Goal: Information Seeking & Learning: Learn about a topic

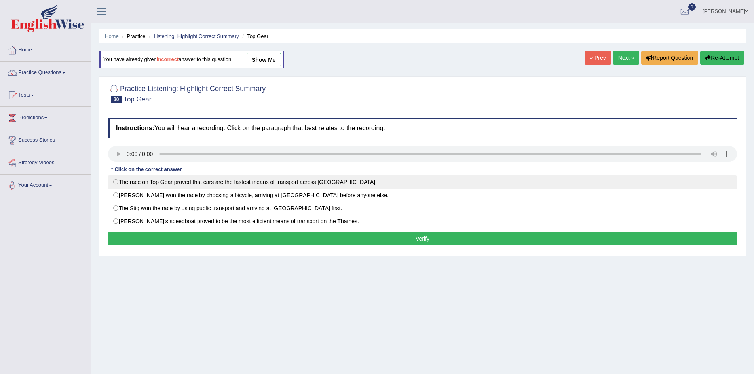
click at [113, 183] on label "The race on Top Gear proved that cars are the fastest means of transport across…" at bounding box center [422, 181] width 629 height 13
radio input "true"
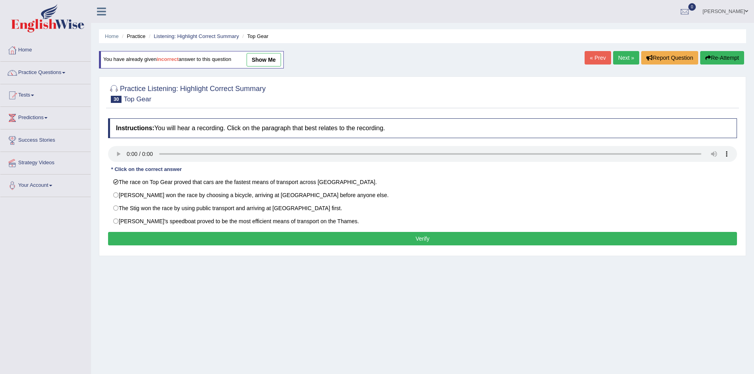
click at [156, 235] on button "Verify" at bounding box center [422, 238] width 629 height 13
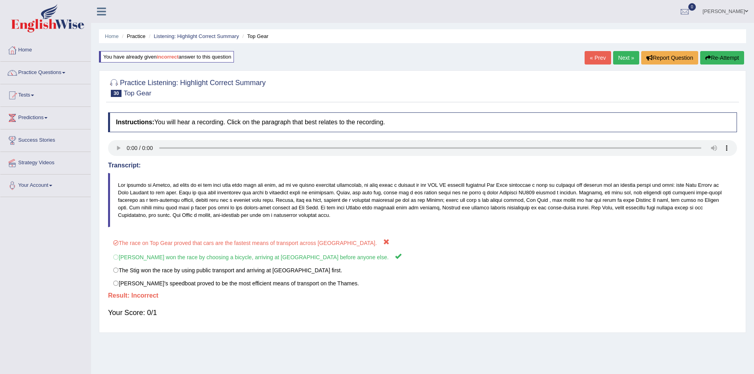
click at [597, 61] on link "« Prev" at bounding box center [598, 57] width 26 height 13
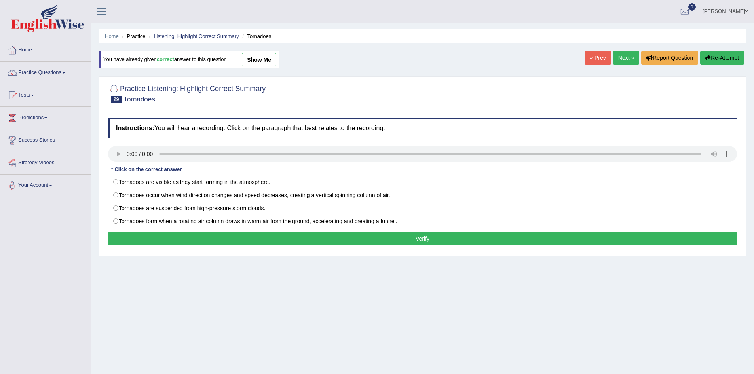
click at [624, 62] on link "Next »" at bounding box center [626, 57] width 26 height 13
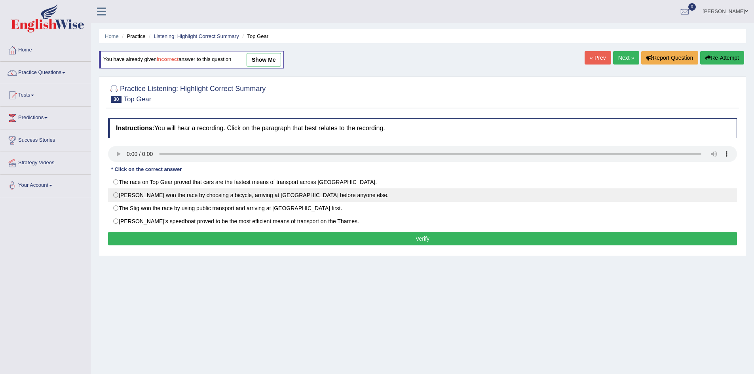
click at [138, 192] on label "Richard won the race by choosing a bicycle, arriving at City Airport before any…" at bounding box center [422, 194] width 629 height 13
radio input "true"
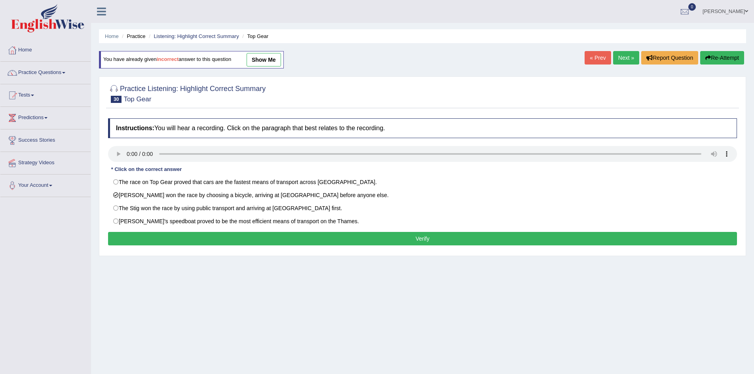
click at [190, 241] on button "Verify" at bounding box center [422, 238] width 629 height 13
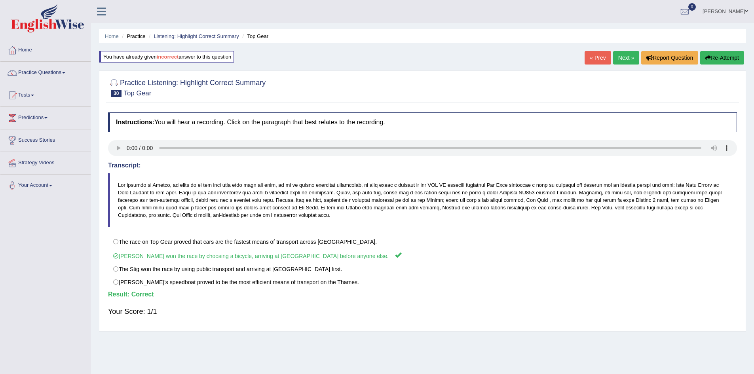
click at [623, 59] on link "Next »" at bounding box center [626, 57] width 26 height 13
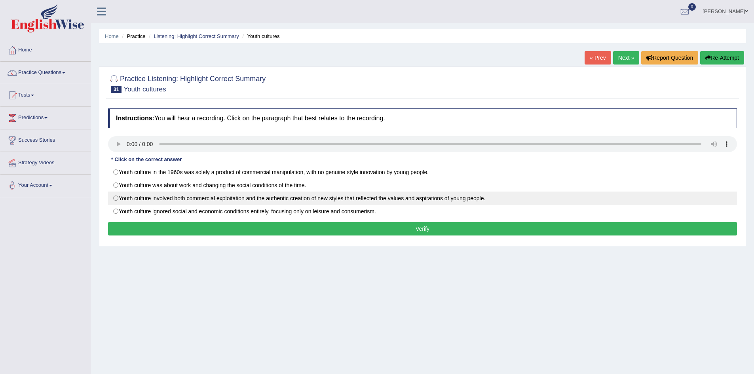
click at [195, 200] on label "Youth culture involved both commercial exploitation and the authentic creation …" at bounding box center [422, 198] width 629 height 13
radio input "true"
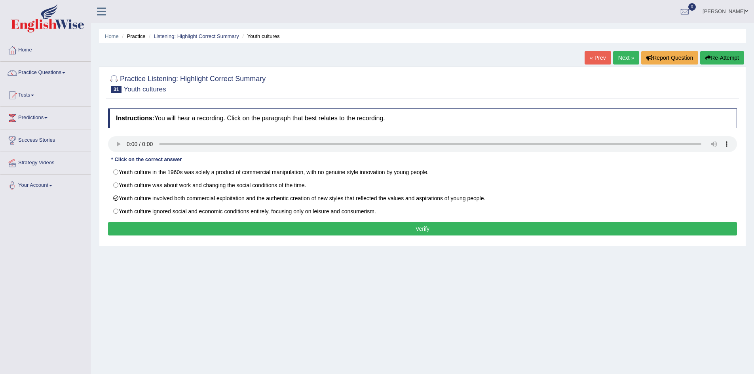
click at [205, 232] on button "Verify" at bounding box center [422, 228] width 629 height 13
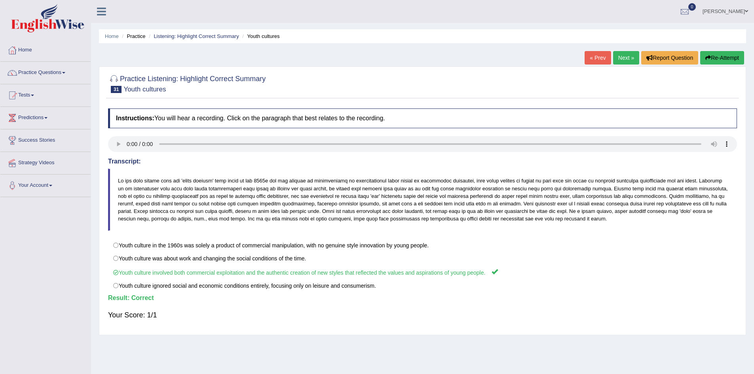
click at [617, 58] on link "Next »" at bounding box center [626, 57] width 26 height 13
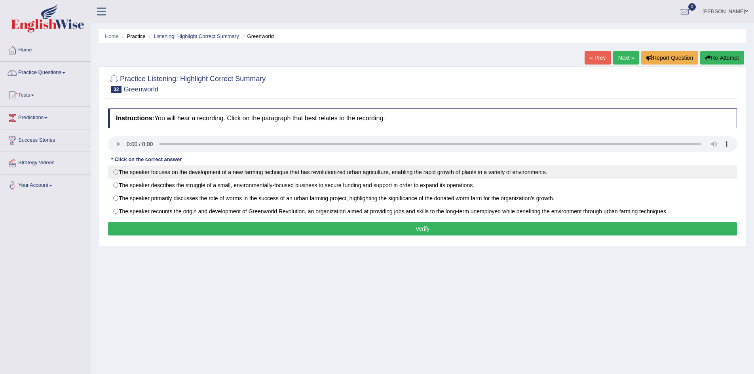
click at [171, 169] on label "The speaker focuses on the development of a new farming technique that has revo…" at bounding box center [422, 171] width 629 height 13
radio input "true"
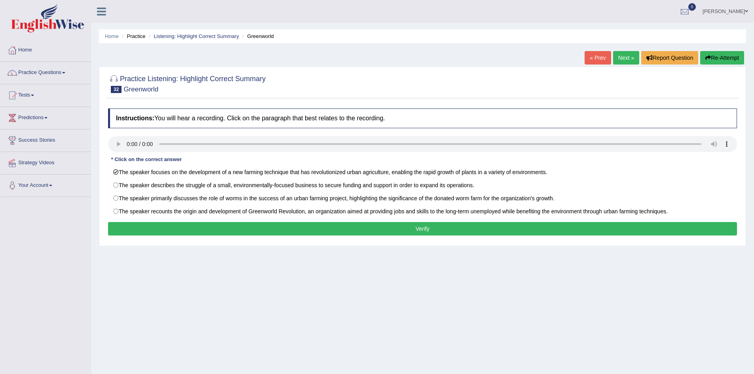
click at [195, 231] on button "Verify" at bounding box center [422, 228] width 629 height 13
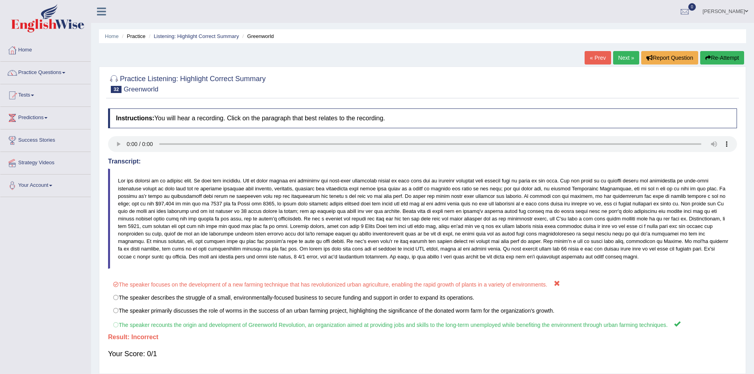
click at [590, 54] on link "« Prev" at bounding box center [598, 57] width 26 height 13
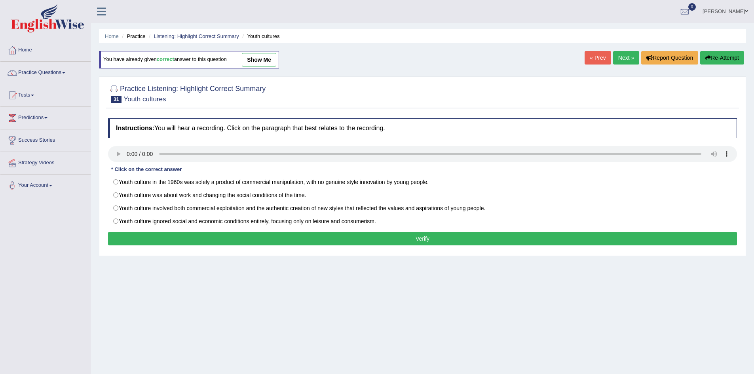
click at [617, 57] on link "Next »" at bounding box center [626, 57] width 26 height 13
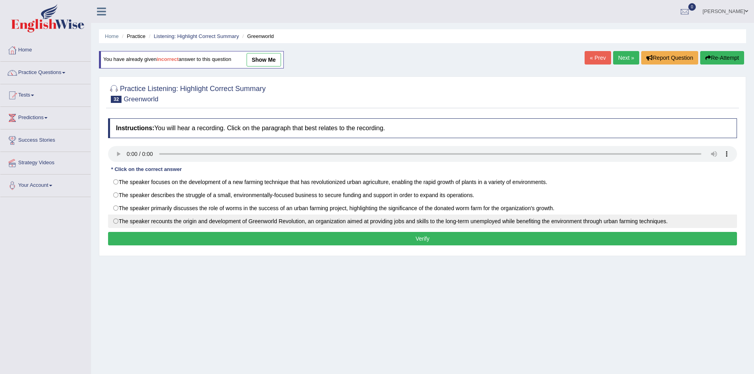
click at [229, 222] on label "The speaker recounts the origin and development of Greenworld Revolution, an or…" at bounding box center [422, 221] width 629 height 13
radio input "true"
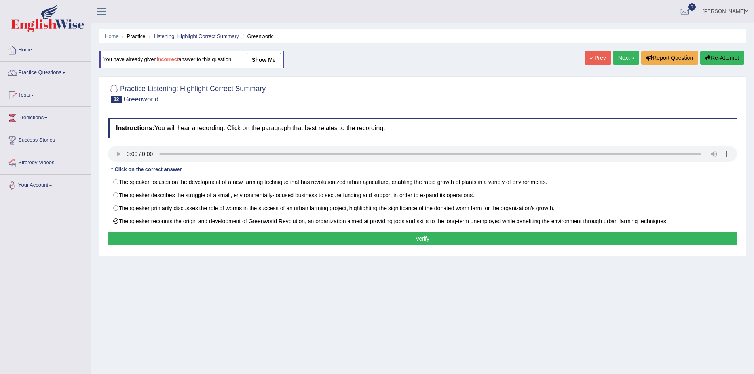
click at [235, 235] on button "Verify" at bounding box center [422, 238] width 629 height 13
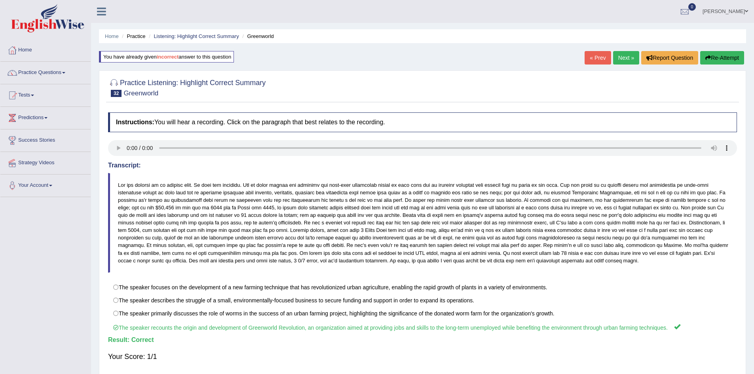
click at [620, 59] on link "Next »" at bounding box center [626, 57] width 26 height 13
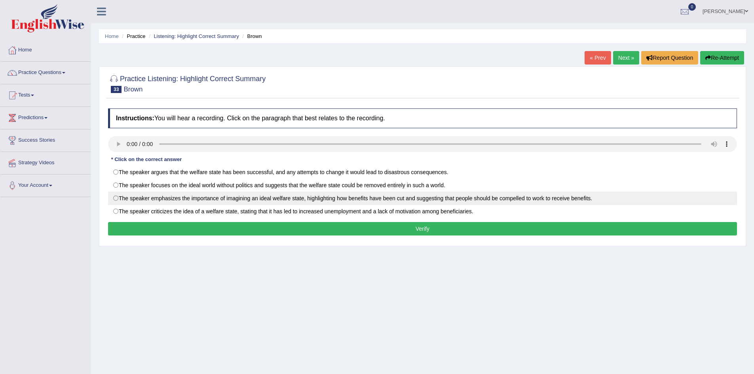
click at [236, 198] on label "The speaker emphasizes the importance of imagining an ideal welfare state, high…" at bounding box center [422, 198] width 629 height 13
radio input "true"
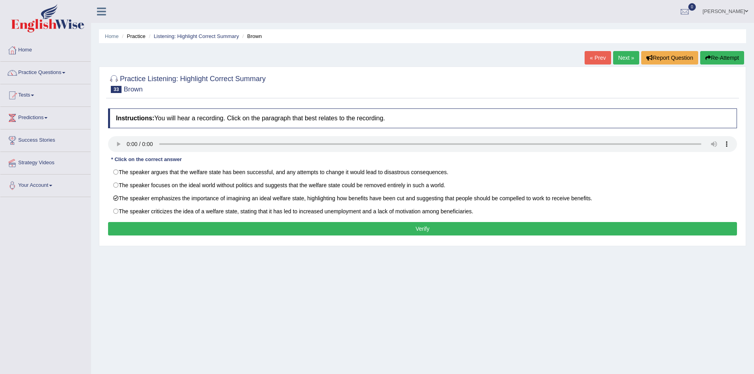
click at [238, 234] on button "Verify" at bounding box center [422, 228] width 629 height 13
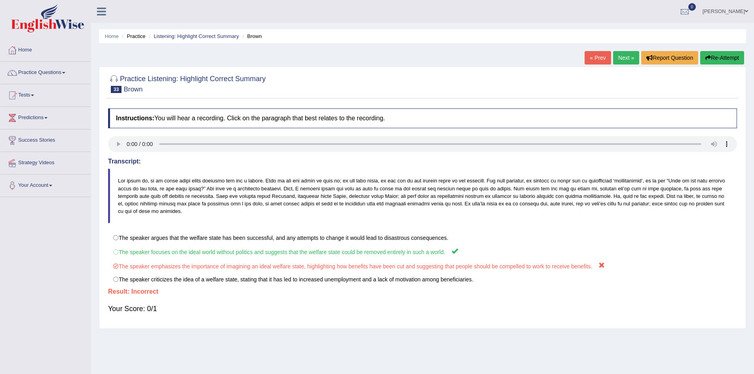
click at [599, 57] on link "« Prev" at bounding box center [598, 57] width 26 height 13
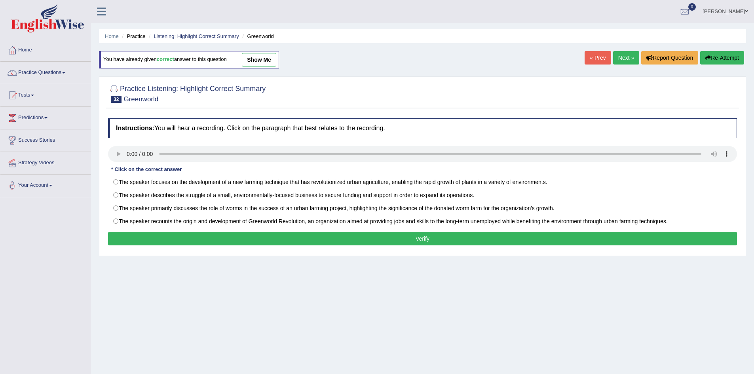
click at [622, 56] on link "Next »" at bounding box center [626, 57] width 26 height 13
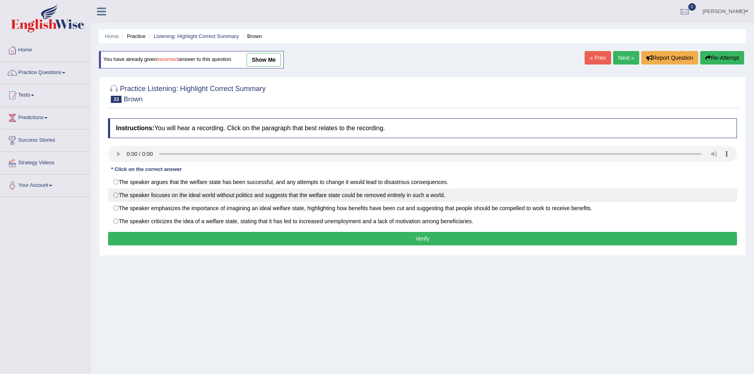
click at [154, 197] on label "The speaker focuses on the ideal world without politics and suggests that the w…" at bounding box center [422, 194] width 629 height 13
radio input "true"
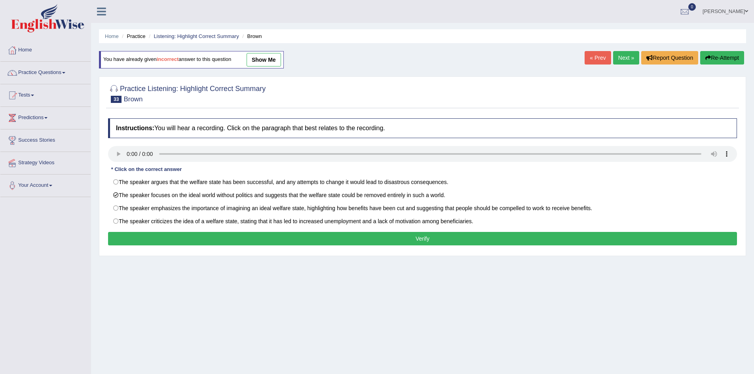
click at [201, 240] on button "Verify" at bounding box center [422, 238] width 629 height 13
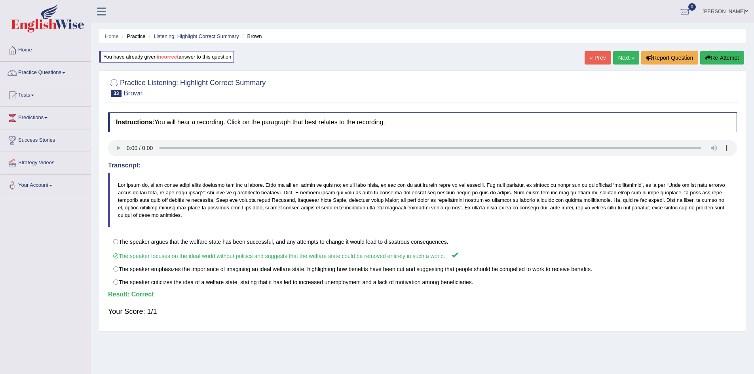
click at [618, 54] on link "Next »" at bounding box center [626, 57] width 26 height 13
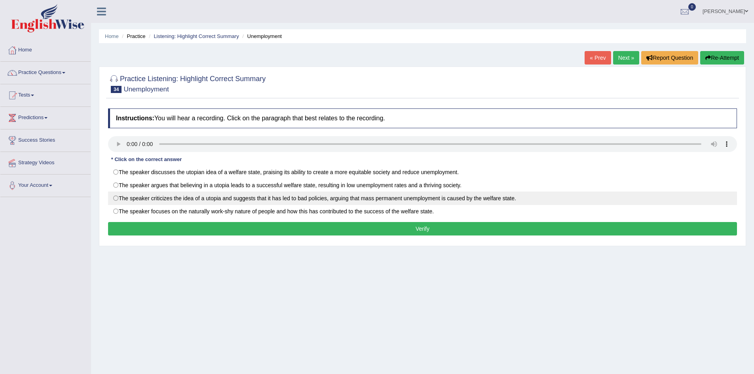
click at [129, 197] on label "The speaker criticizes the idea of a utopia and suggests that it has led to bad…" at bounding box center [422, 198] width 629 height 13
radio input "true"
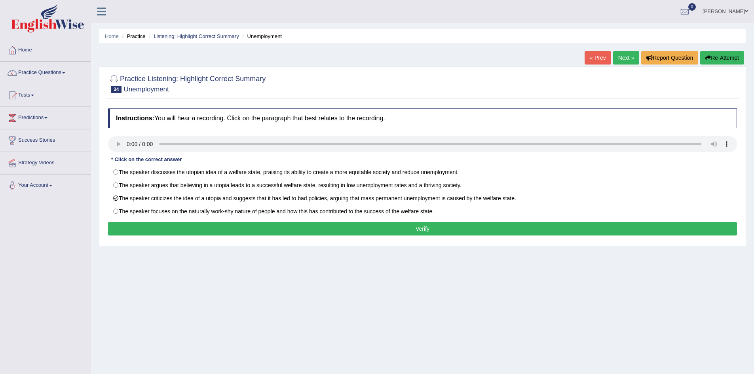
click at [144, 235] on button "Verify" at bounding box center [422, 228] width 629 height 13
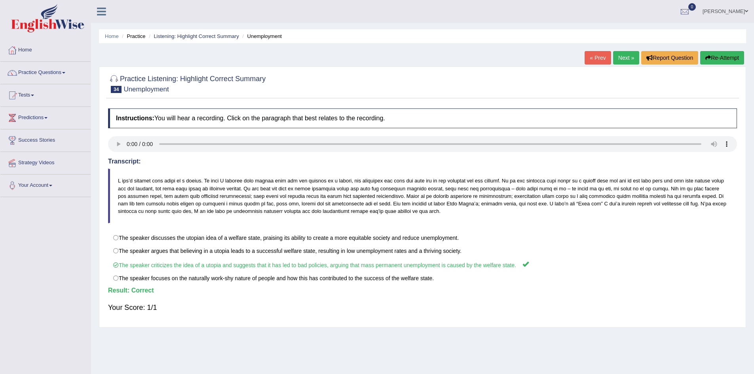
click at [628, 63] on link "Next »" at bounding box center [626, 57] width 26 height 13
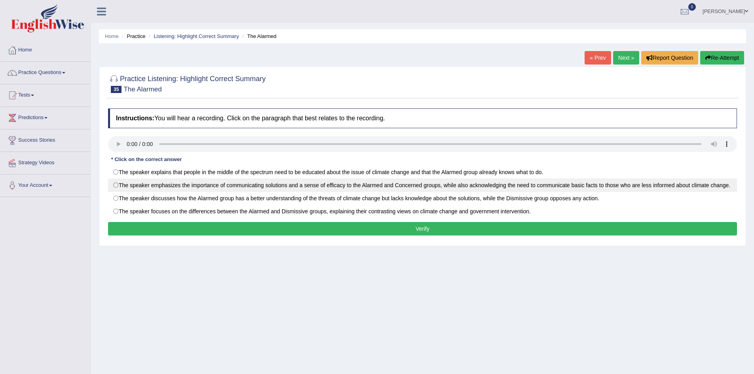
click at [126, 182] on label "The speaker emphasizes the importance of communicating solutions and a sense of…" at bounding box center [422, 185] width 629 height 13
radio input "true"
click at [126, 182] on label "The speaker emphasizes the importance of communicating solutions and a sense of…" at bounding box center [422, 185] width 629 height 13
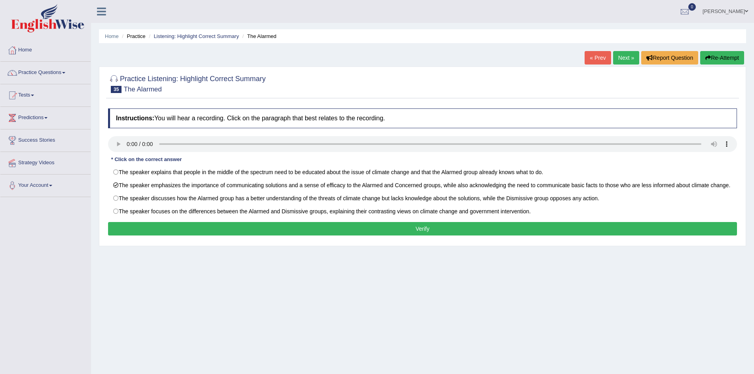
click at [133, 235] on button "Verify" at bounding box center [422, 228] width 629 height 13
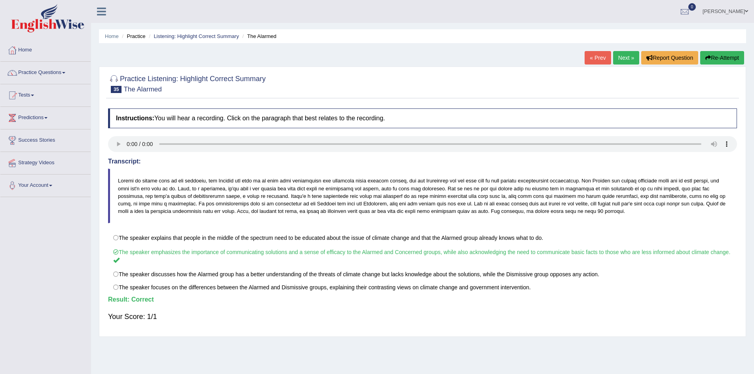
click at [625, 62] on link "Next »" at bounding box center [626, 57] width 26 height 13
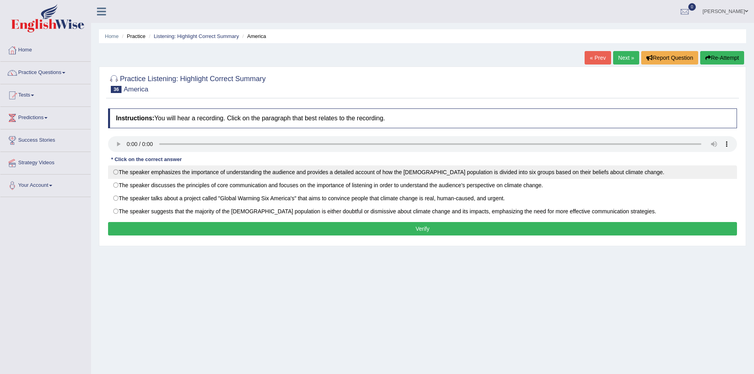
click at [236, 172] on label "The speaker emphasizes the importance of understanding the audience and provide…" at bounding box center [422, 171] width 629 height 13
radio input "true"
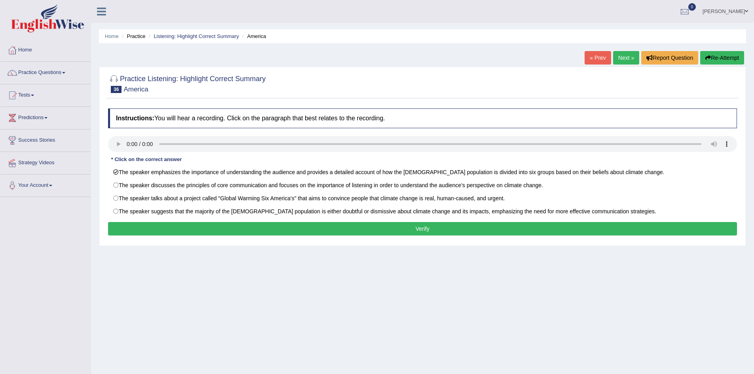
click at [245, 232] on button "Verify" at bounding box center [422, 228] width 629 height 13
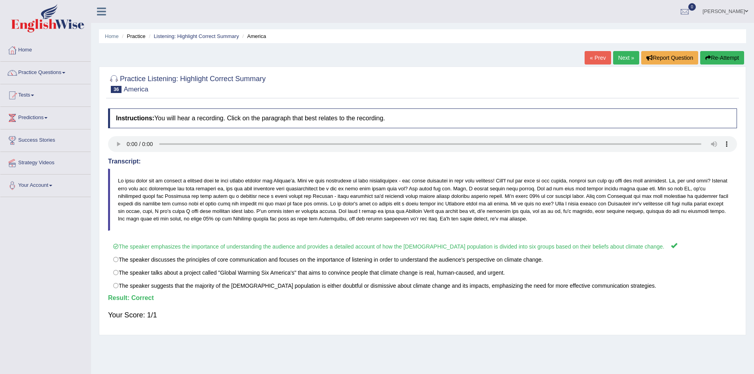
click at [624, 61] on link "Next »" at bounding box center [626, 57] width 26 height 13
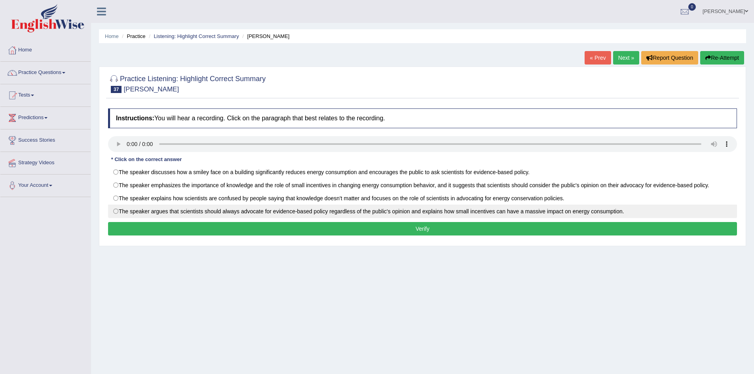
click at [303, 217] on label "The speaker argues that scientists should always advocate for evidence-based po…" at bounding box center [422, 211] width 629 height 13
radio input "true"
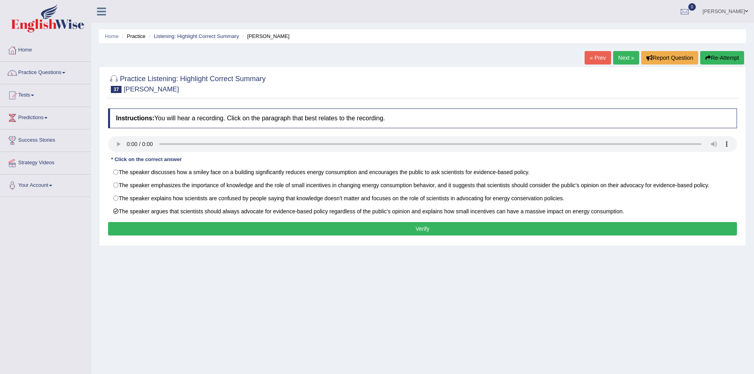
click at [311, 235] on button "Verify" at bounding box center [422, 228] width 629 height 13
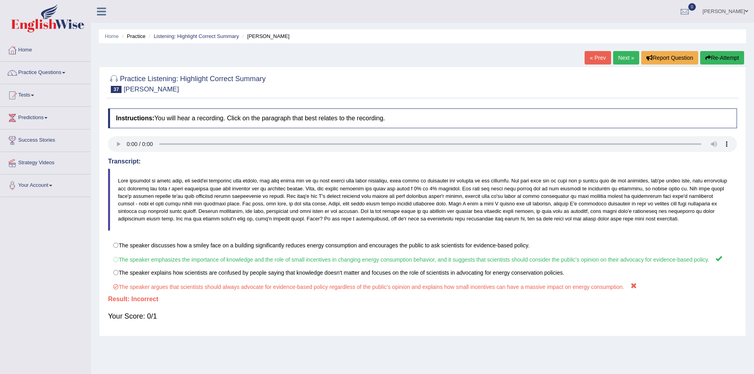
click at [599, 58] on link "« Prev" at bounding box center [598, 57] width 26 height 13
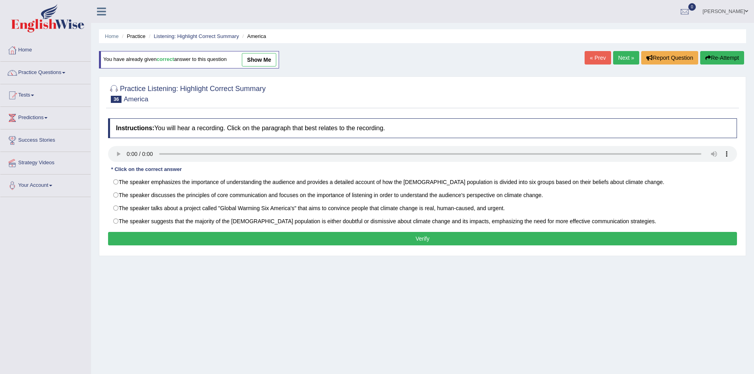
click at [619, 63] on link "Next »" at bounding box center [626, 57] width 26 height 13
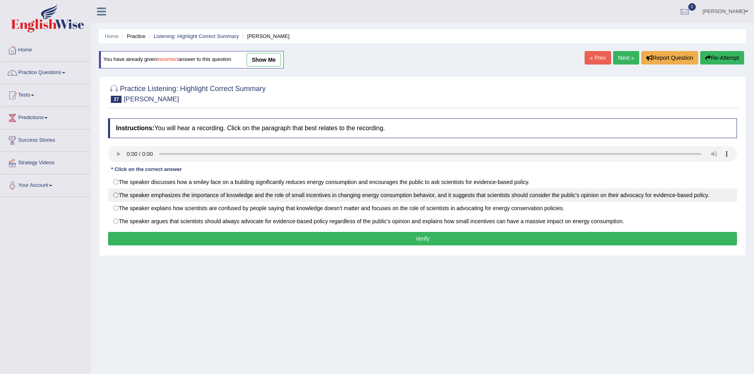
click at [428, 192] on label "The speaker emphasizes the importance of knowledge and the role of small incent…" at bounding box center [422, 194] width 629 height 13
radio input "true"
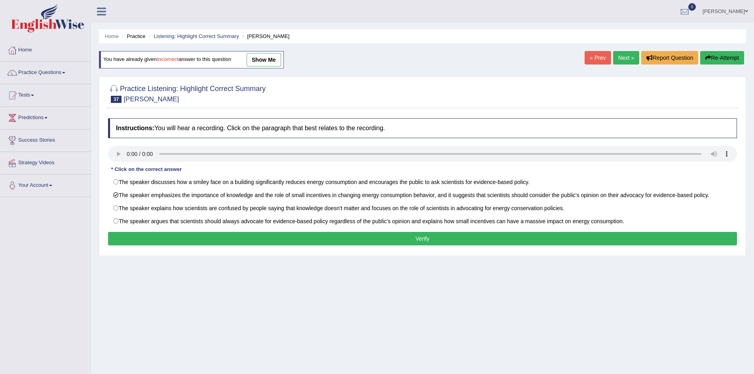
click at [423, 240] on button "Verify" at bounding box center [422, 238] width 629 height 13
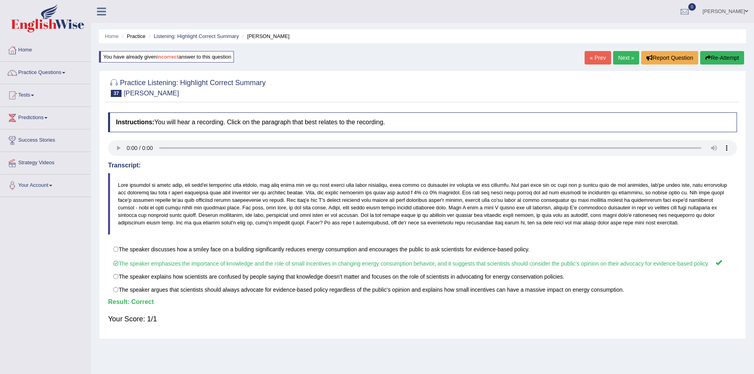
click at [616, 60] on link "Next »" at bounding box center [626, 57] width 26 height 13
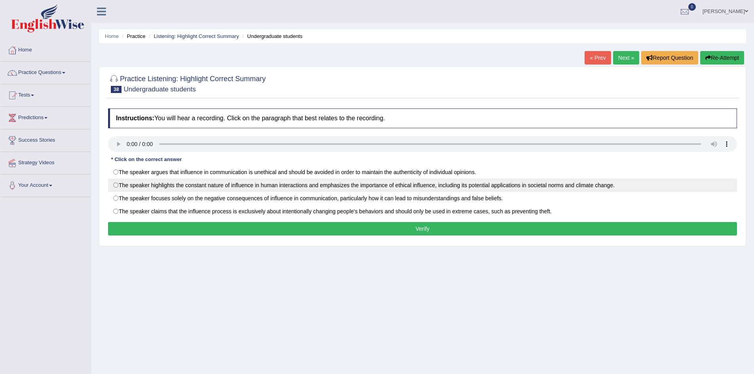
click at [337, 186] on label "The speaker highlights the constant nature of influence in human interactions a…" at bounding box center [422, 185] width 629 height 13
radio input "true"
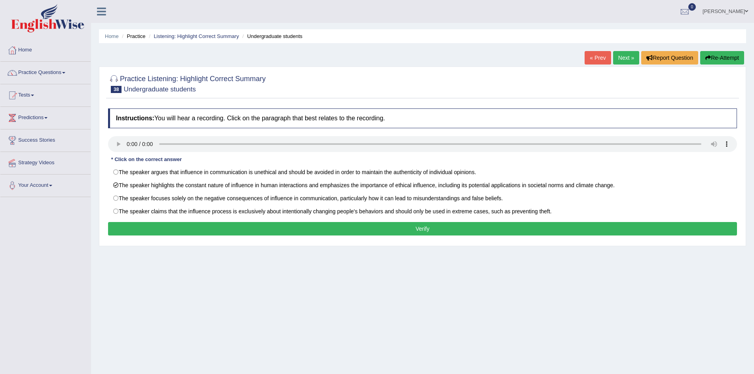
click at [331, 229] on button "Verify" at bounding box center [422, 228] width 629 height 13
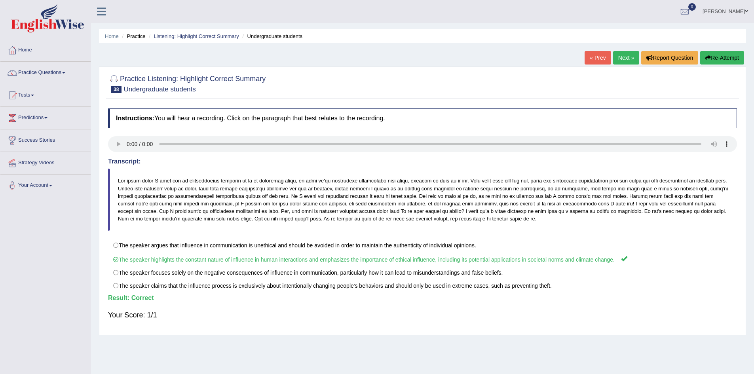
click at [628, 61] on link "Next »" at bounding box center [626, 57] width 26 height 13
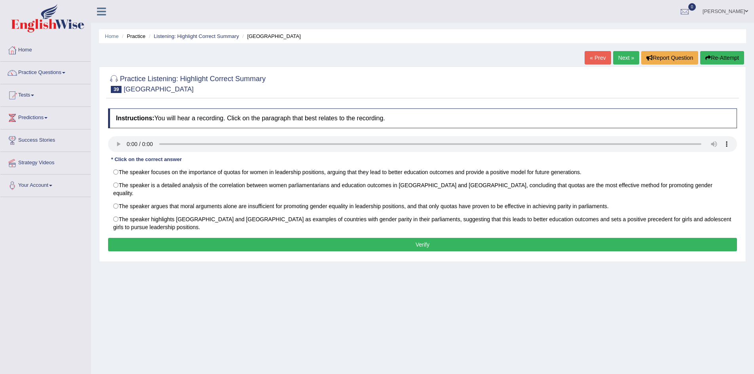
click at [628, 61] on link "Next »" at bounding box center [626, 57] width 26 height 13
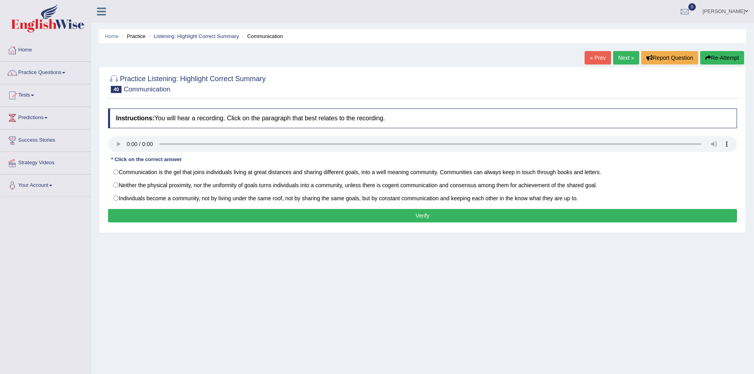
drag, startPoint x: 301, startPoint y: 171, endPoint x: 293, endPoint y: 212, distance: 41.5
click at [293, 212] on div "Instructions: You will hear a recording. Click on the paragraph that best relat…" at bounding box center [422, 167] width 633 height 124
click at [293, 212] on button "Verify" at bounding box center [422, 215] width 629 height 13
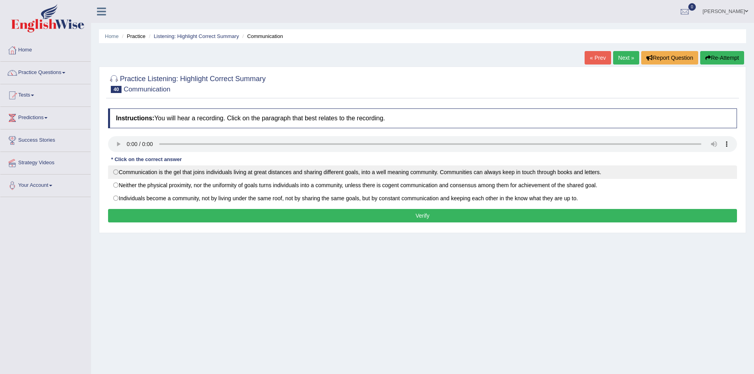
click at [292, 177] on label "Communication is the gel that joins individuals living at great distances and s…" at bounding box center [422, 171] width 629 height 13
radio input "true"
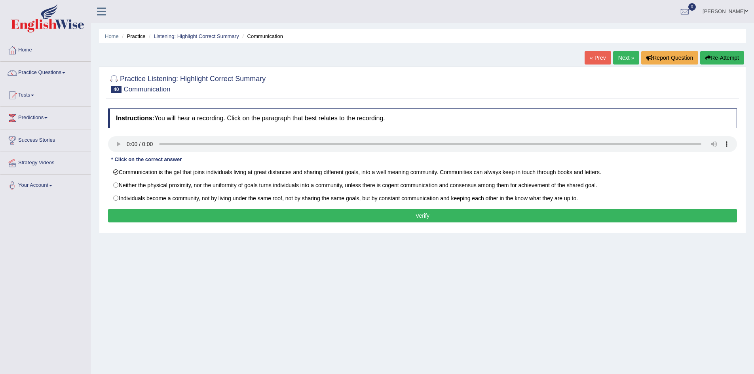
click at [288, 216] on button "Verify" at bounding box center [422, 215] width 629 height 13
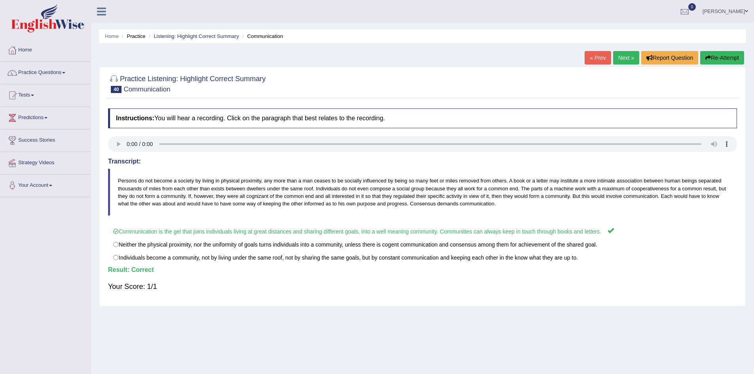
click at [624, 56] on link "Next »" at bounding box center [626, 57] width 26 height 13
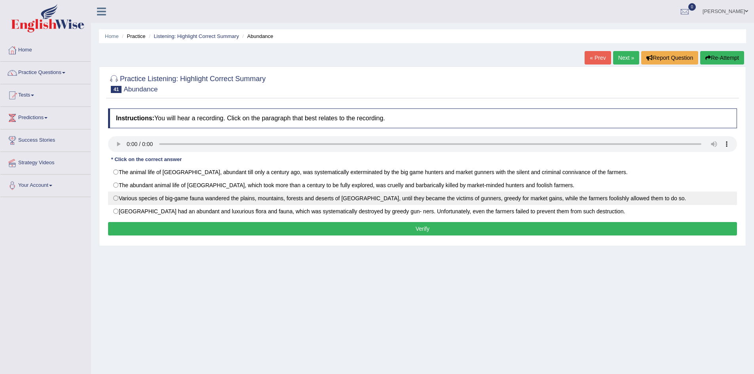
click at [222, 198] on label "Various species of big-game fauna wandered the plains, mountains, forests and d…" at bounding box center [422, 198] width 629 height 13
radio input "true"
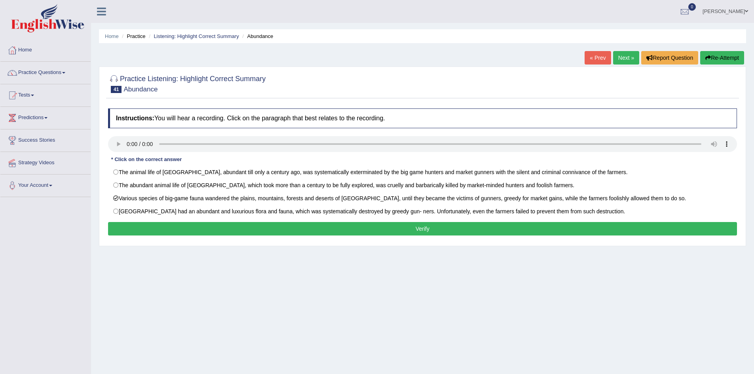
click at [223, 228] on button "Verify" at bounding box center [422, 228] width 629 height 13
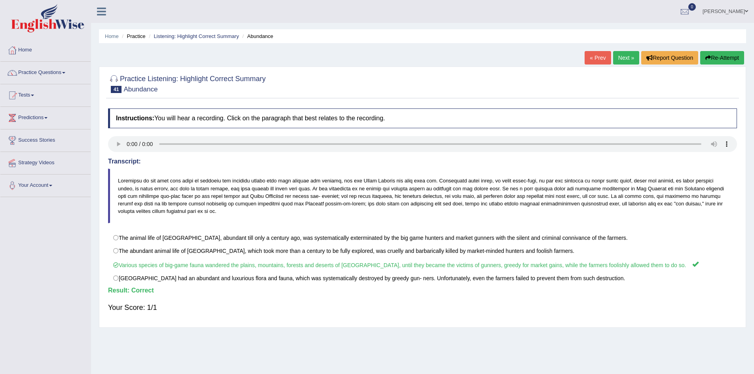
click at [625, 55] on link "Next »" at bounding box center [626, 57] width 26 height 13
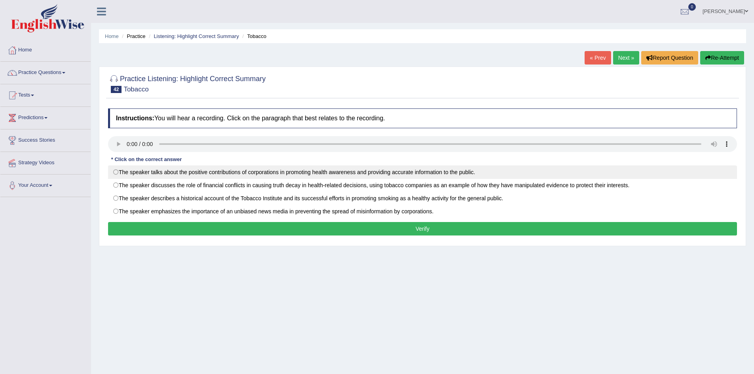
click at [148, 169] on label "The speaker talks about the positive contributions of corporations in promoting…" at bounding box center [422, 171] width 629 height 13
radio input "true"
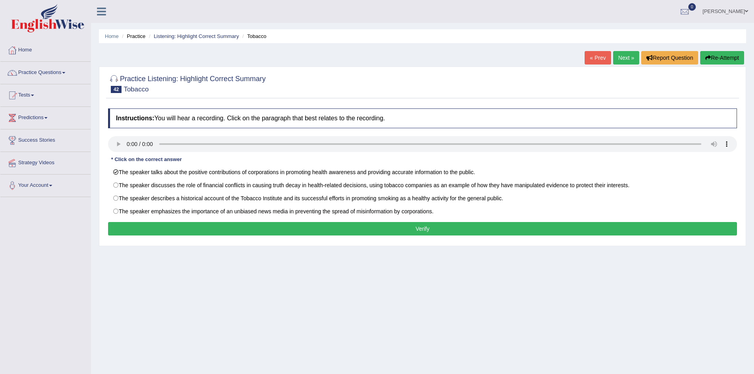
click at [154, 232] on button "Verify" at bounding box center [422, 228] width 629 height 13
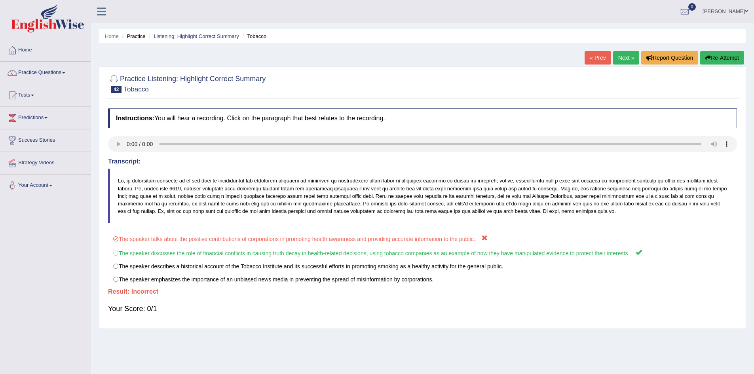
click at [599, 62] on link "« Prev" at bounding box center [598, 57] width 26 height 13
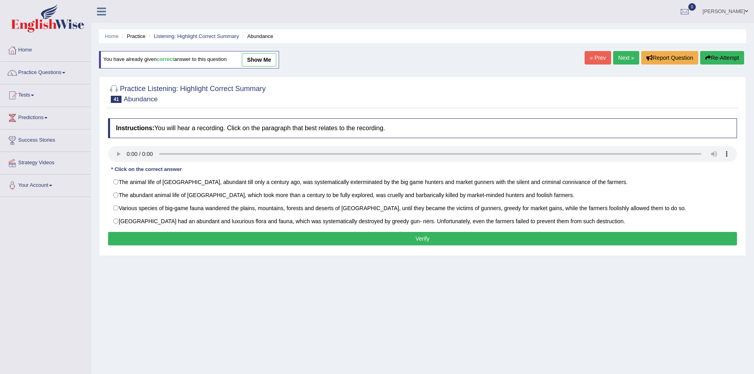
click at [617, 61] on link "Next »" at bounding box center [626, 57] width 26 height 13
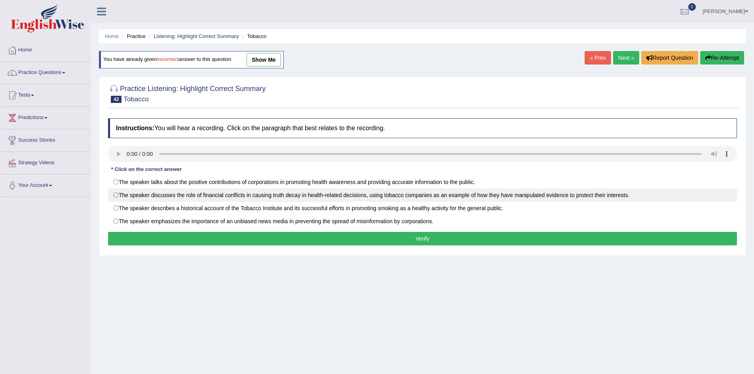
click at [447, 192] on label "The speaker discusses the role of financial conflicts in causing truth decay in…" at bounding box center [422, 194] width 629 height 13
radio input "true"
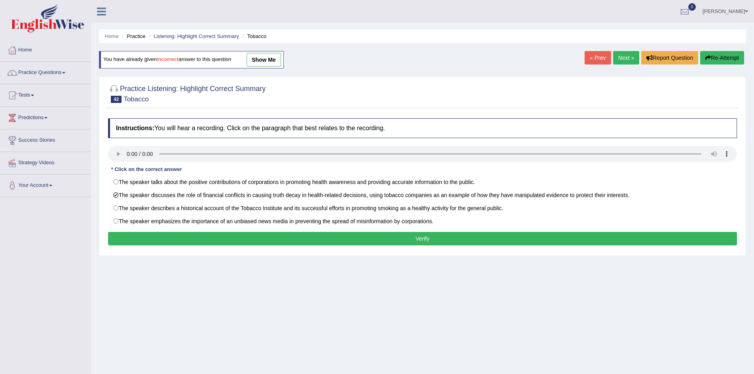
click at [439, 238] on button "Verify" at bounding box center [422, 238] width 629 height 13
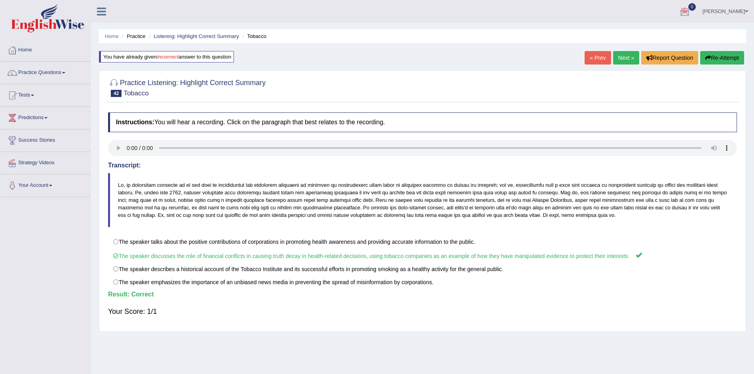
click at [627, 59] on link "Next »" at bounding box center [626, 57] width 26 height 13
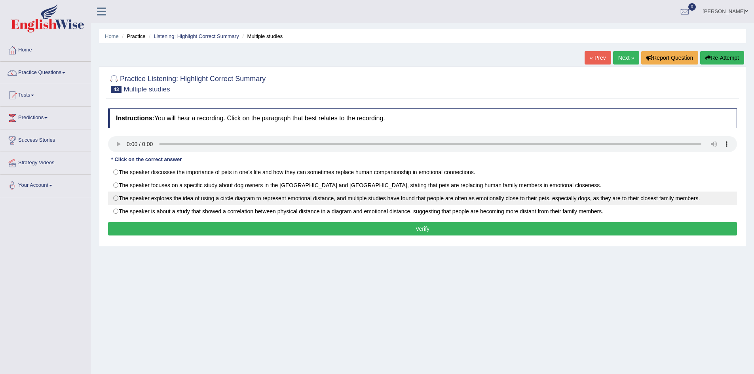
click at [248, 201] on label "The speaker explores the idea of using a circle diagram to represent emotional …" at bounding box center [422, 198] width 629 height 13
radio input "true"
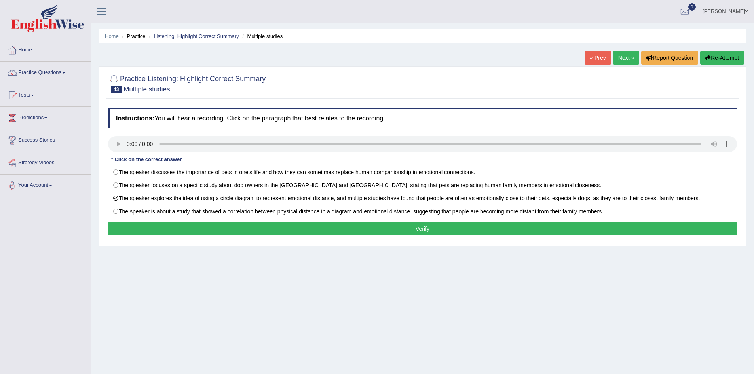
click at [250, 224] on button "Verify" at bounding box center [422, 228] width 629 height 13
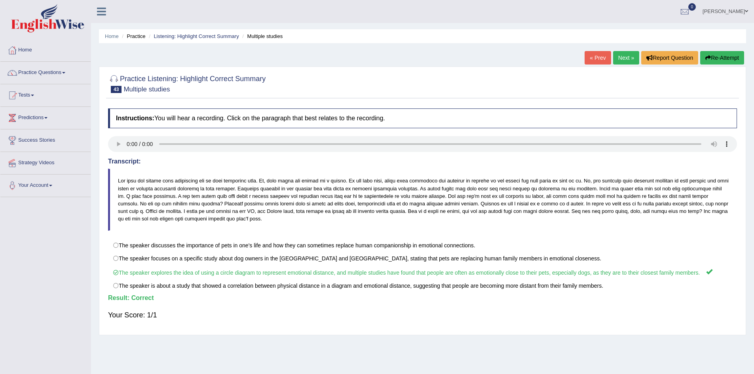
click at [620, 57] on link "Next »" at bounding box center [626, 57] width 26 height 13
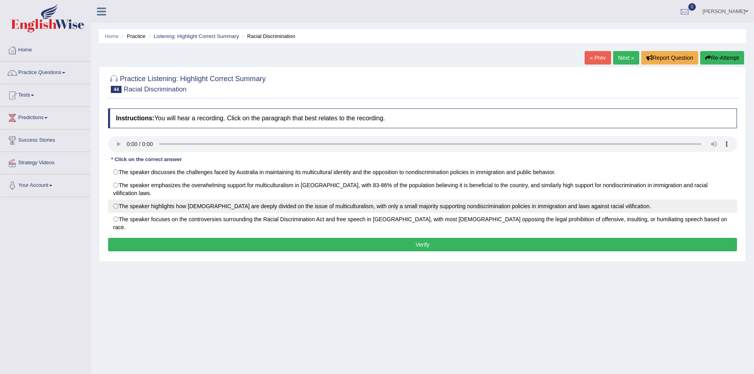
click at [175, 200] on label "The speaker highlights how Australians are deeply divided on the issue of multi…" at bounding box center [422, 206] width 629 height 13
radio input "true"
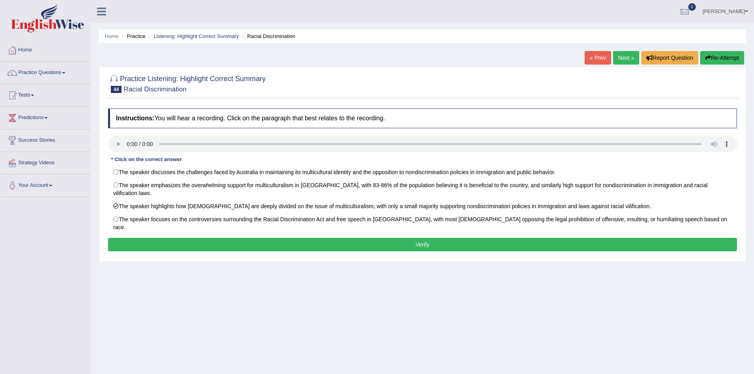
click at [178, 238] on button "Verify" at bounding box center [422, 244] width 629 height 13
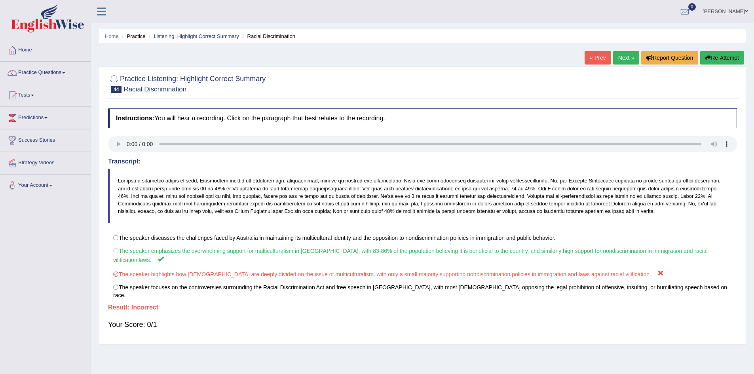
click at [596, 53] on link "« Prev" at bounding box center [598, 57] width 26 height 13
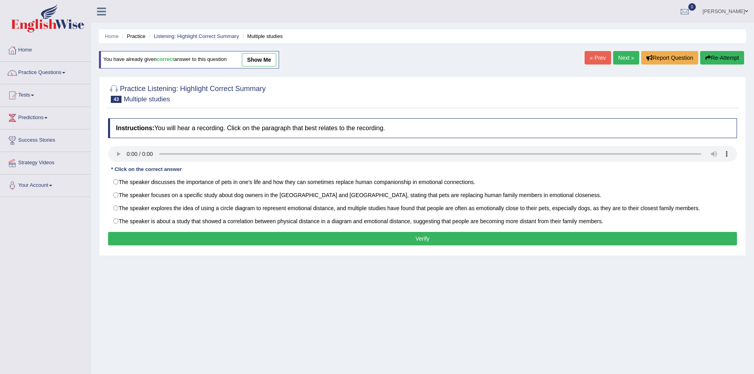
click at [620, 59] on link "Next »" at bounding box center [626, 57] width 26 height 13
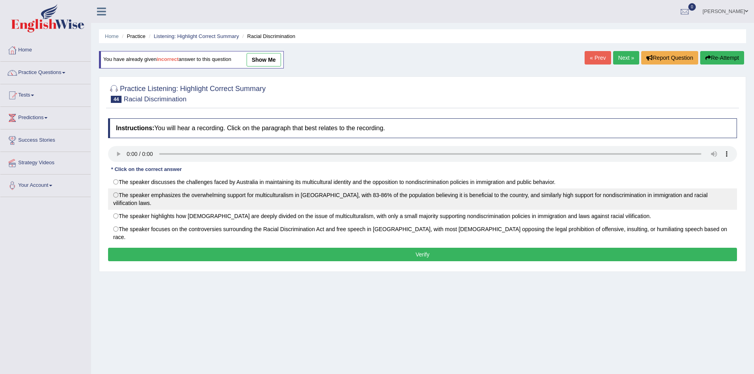
click at [403, 192] on label "The speaker emphasizes the overwhelming support for multiculturalism in [GEOGRA…" at bounding box center [422, 198] width 629 height 21
radio input "true"
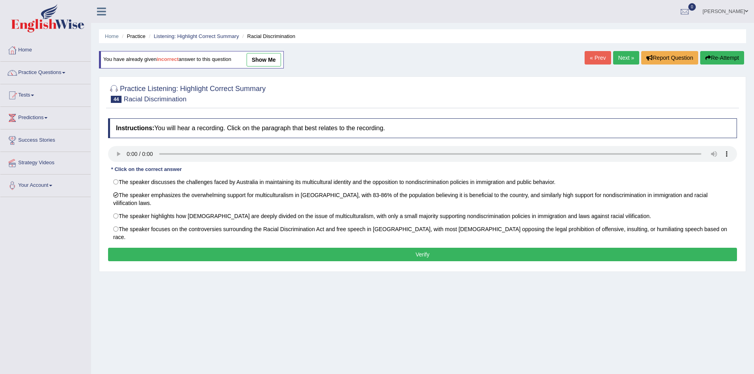
click at [394, 248] on button "Verify" at bounding box center [422, 254] width 629 height 13
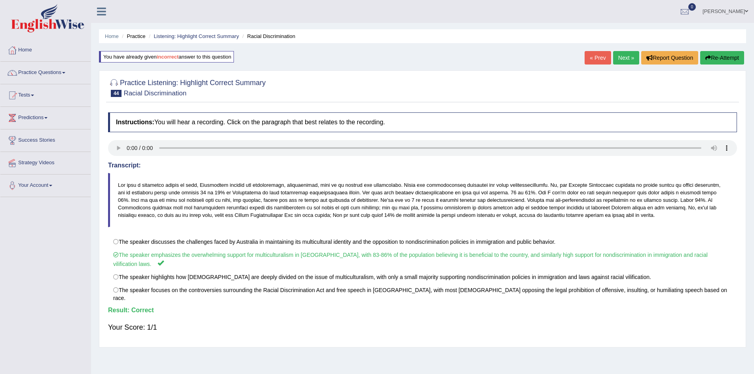
click at [620, 56] on link "Next »" at bounding box center [626, 57] width 26 height 13
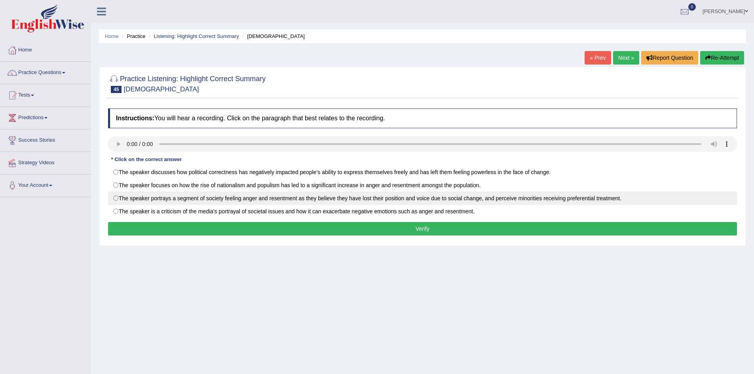
click at [150, 202] on label "The speaker portrays a segment of society feeling anger and resentment as they …" at bounding box center [422, 198] width 629 height 13
radio input "true"
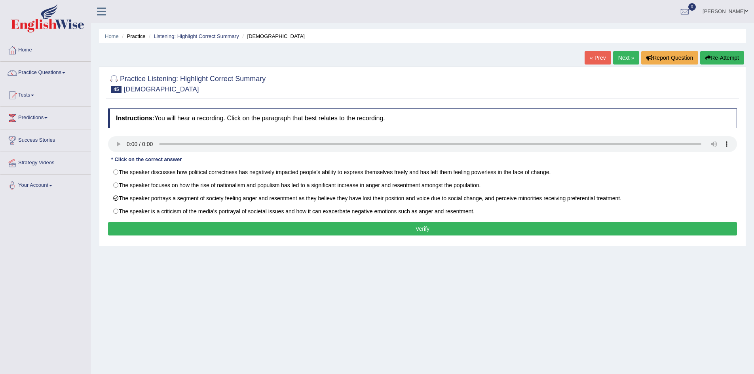
click at [157, 227] on button "Verify" at bounding box center [422, 228] width 629 height 13
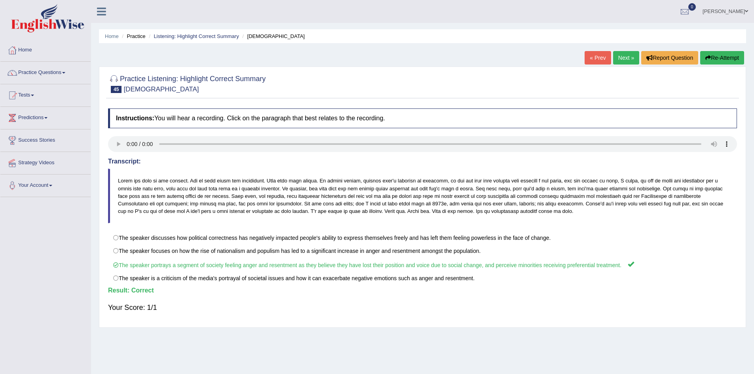
click at [621, 61] on link "Next »" at bounding box center [626, 57] width 26 height 13
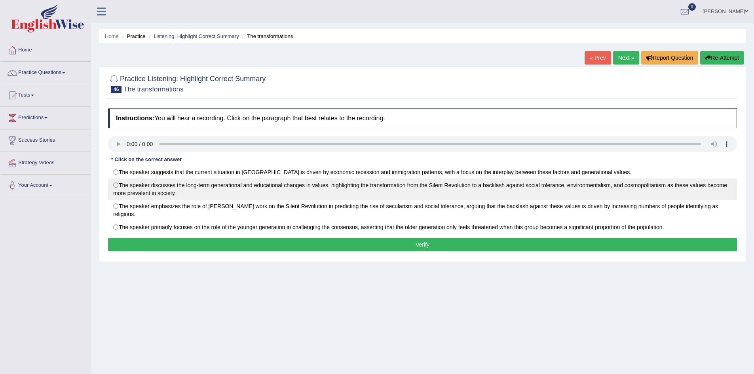
click at [289, 184] on label "The speaker discusses the long-term generational and educational changes in val…" at bounding box center [422, 189] width 629 height 21
radio input "true"
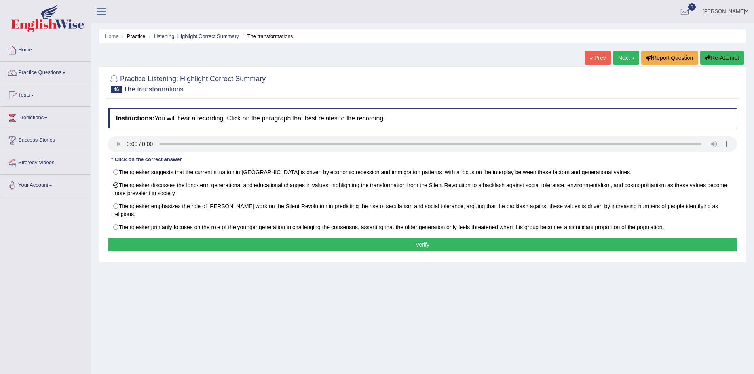
click at [290, 243] on button "Verify" at bounding box center [422, 244] width 629 height 13
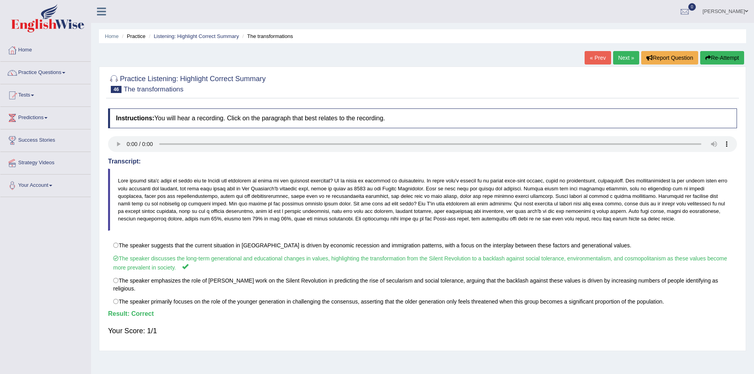
click at [619, 56] on link "Next »" at bounding box center [626, 57] width 26 height 13
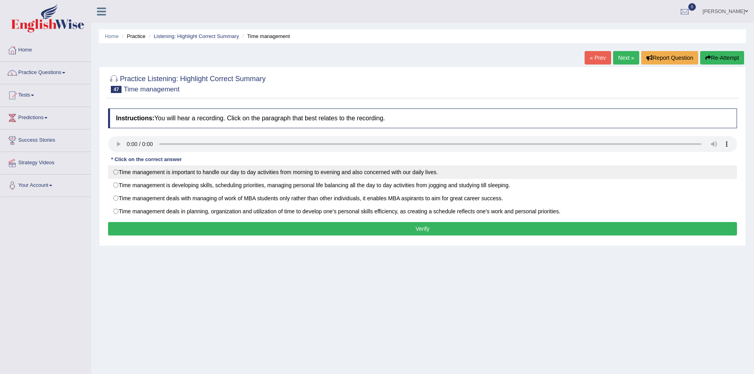
click at [233, 173] on label "Time management is important to handle our day to day activities from morning t…" at bounding box center [422, 171] width 629 height 13
radio input "true"
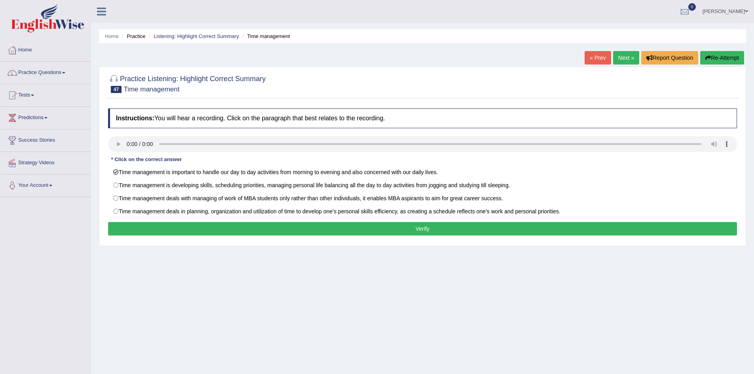
click at [243, 228] on button "Verify" at bounding box center [422, 228] width 629 height 13
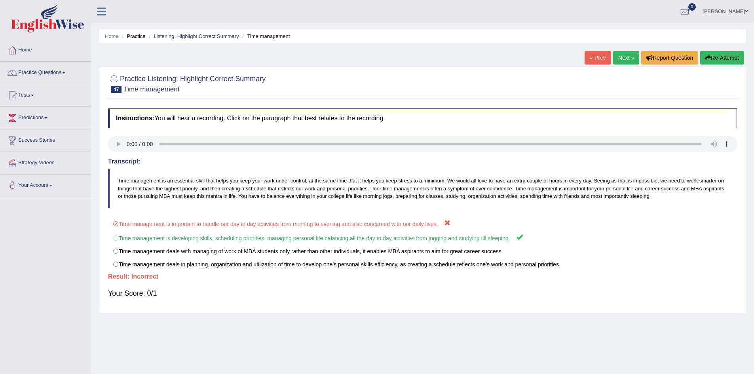
click at [623, 59] on link "Next »" at bounding box center [626, 57] width 26 height 13
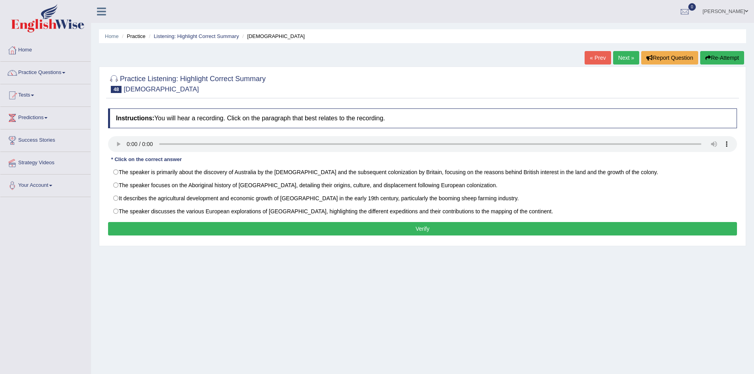
click at [602, 58] on link "« Prev" at bounding box center [598, 57] width 26 height 13
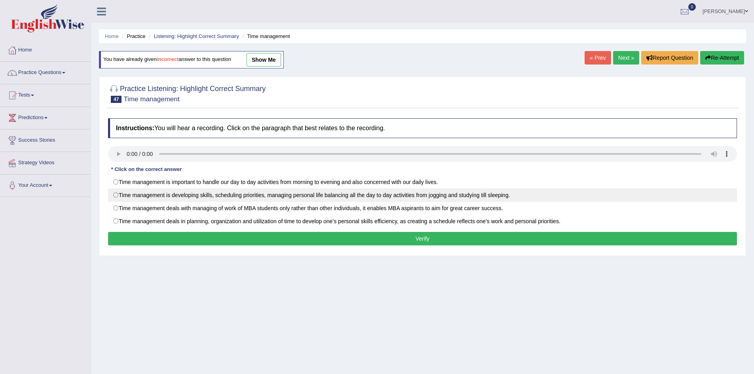
click at [491, 195] on label "Time management is developing skills, scheduling priorities, managing personal …" at bounding box center [422, 194] width 629 height 13
radio input "true"
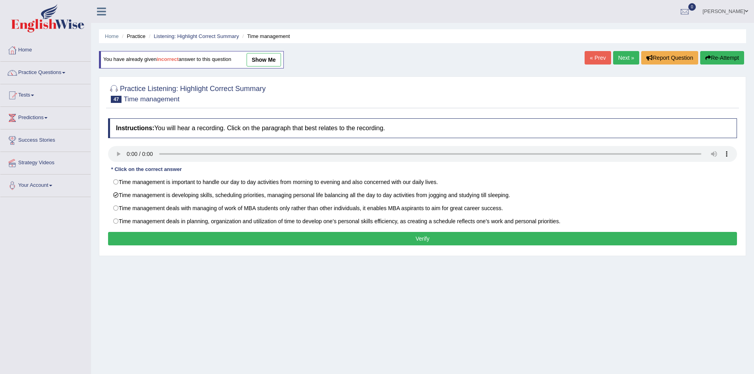
click at [624, 60] on link "Next »" at bounding box center [626, 57] width 26 height 13
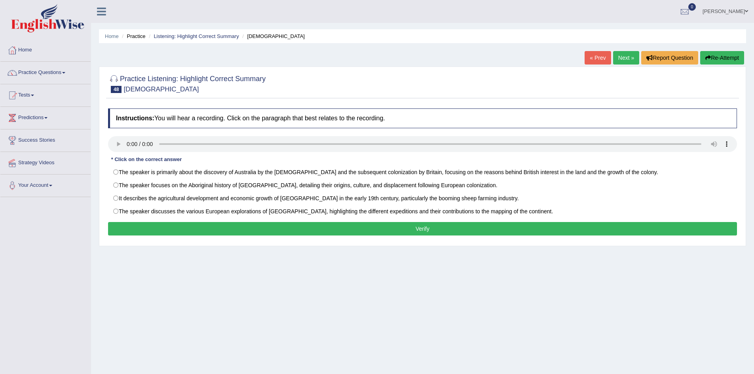
click at [299, 235] on button "Verify" at bounding box center [422, 228] width 629 height 13
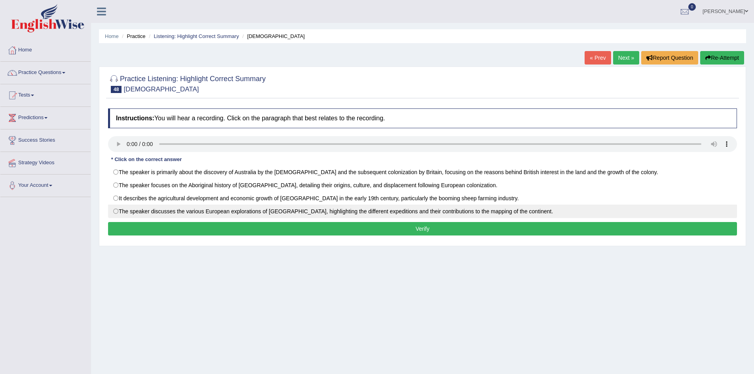
click at [456, 211] on label "The speaker discusses the various European explorations of [GEOGRAPHIC_DATA], h…" at bounding box center [422, 211] width 629 height 13
radio input "true"
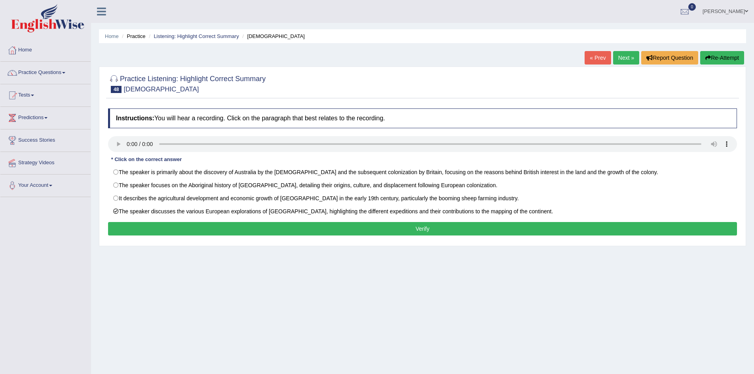
click at [454, 224] on button "Verify" at bounding box center [422, 228] width 629 height 13
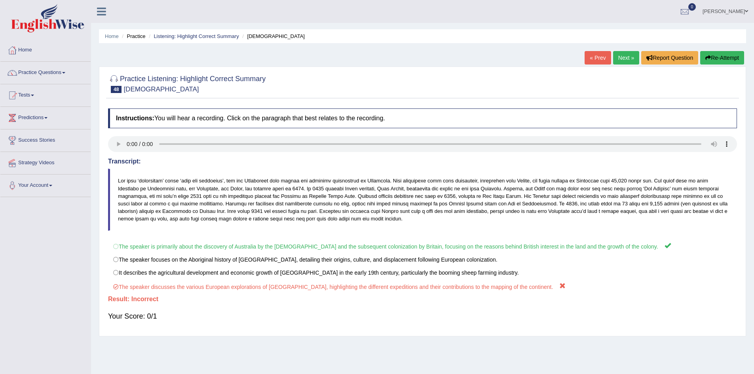
click at [595, 61] on link "« Prev" at bounding box center [598, 57] width 26 height 13
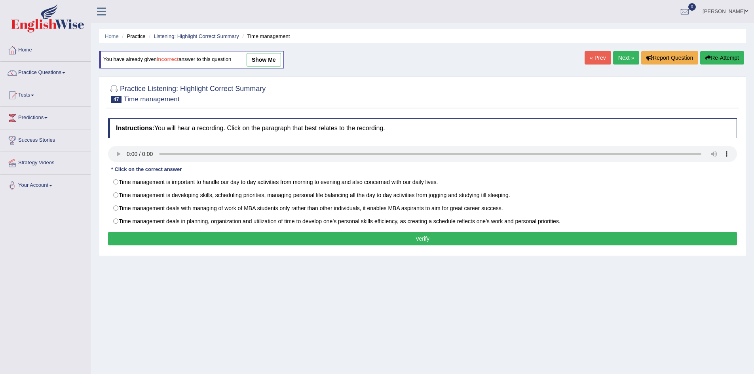
click at [619, 63] on link "Next »" at bounding box center [626, 57] width 26 height 13
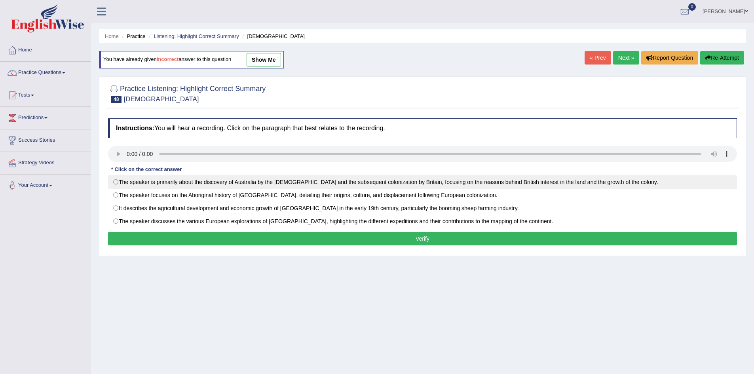
click at [438, 183] on label "The speaker is primarily about the discovery of Australia by the Dutch and the …" at bounding box center [422, 181] width 629 height 13
radio input "true"
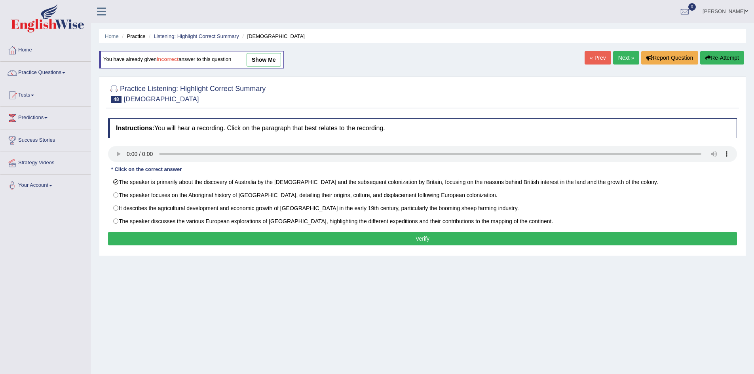
click at [422, 245] on button "Verify" at bounding box center [422, 238] width 629 height 13
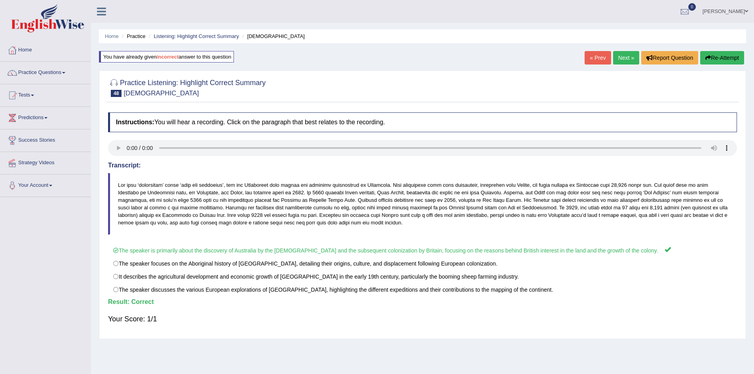
click at [622, 58] on link "Next »" at bounding box center [626, 57] width 26 height 13
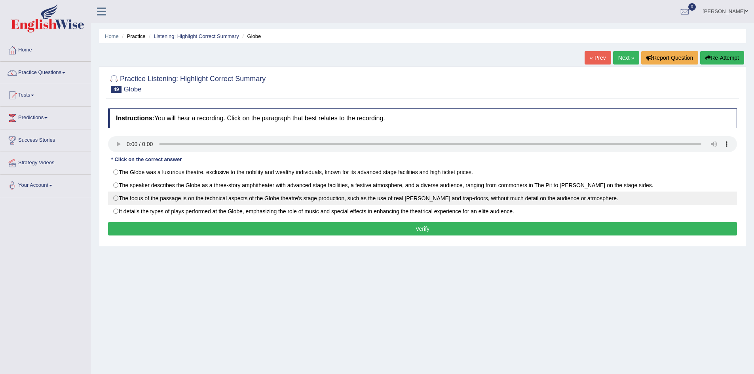
click at [140, 192] on label "The focus of the passage is on the technical aspects of the Globe theatre's sta…" at bounding box center [422, 198] width 629 height 13
radio input "true"
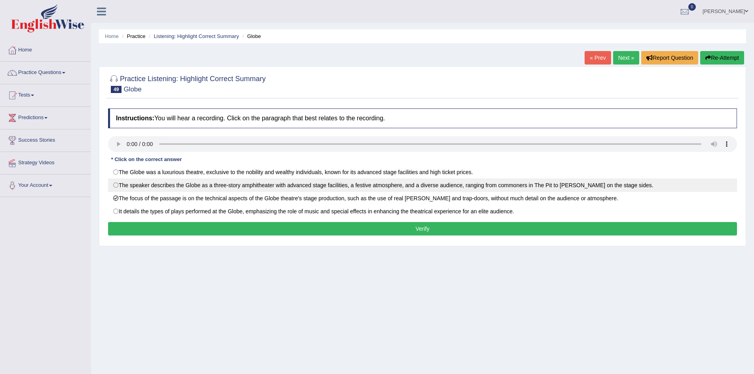
click at [155, 187] on label "The speaker describes the Globe as a three-story amphitheater with advanced sta…" at bounding box center [422, 185] width 629 height 13
radio input "true"
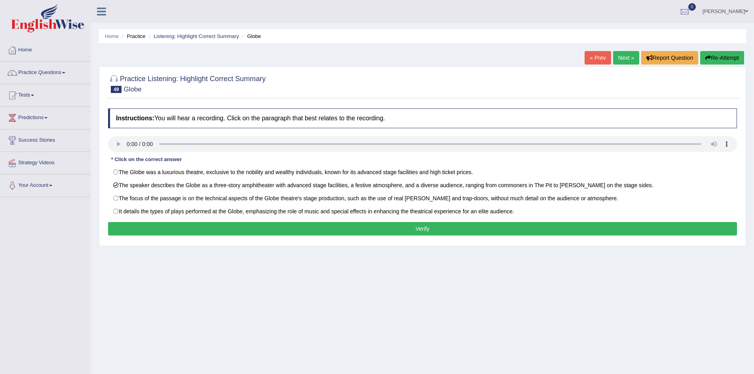
click at [164, 232] on button "Verify" at bounding box center [422, 228] width 629 height 13
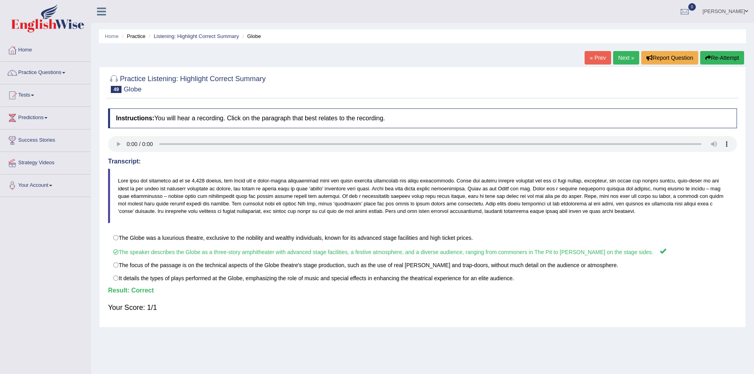
click at [627, 59] on link "Next »" at bounding box center [626, 57] width 26 height 13
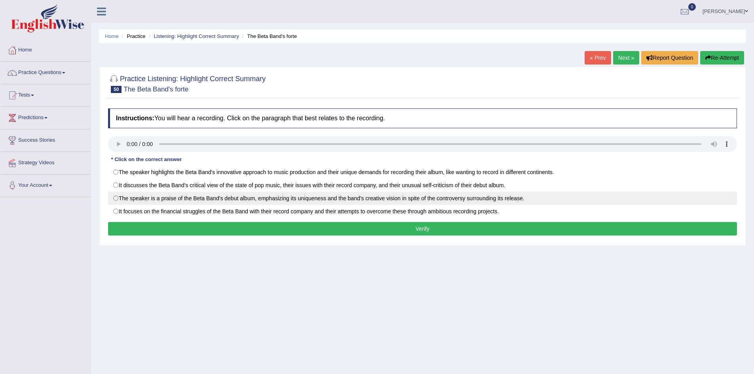
click at [232, 198] on label "The speaker is a praise of the Beta Band's debut album, emphasizing its uniquen…" at bounding box center [422, 198] width 629 height 13
radio input "true"
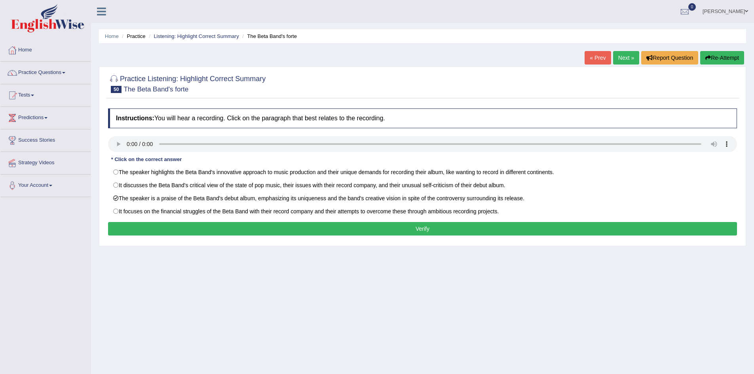
click at [232, 223] on button "Verify" at bounding box center [422, 228] width 629 height 13
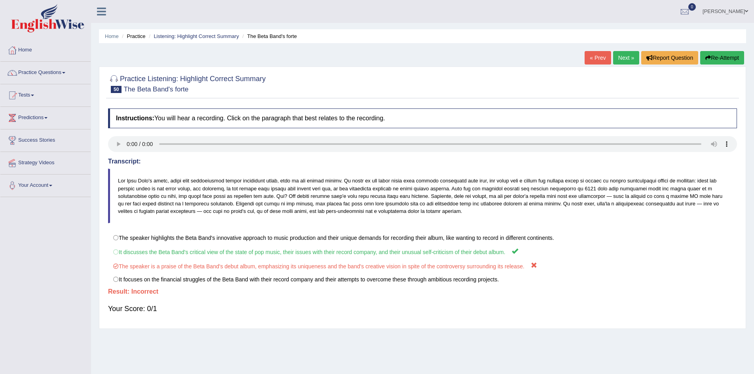
click at [599, 58] on link "« Prev" at bounding box center [598, 57] width 26 height 13
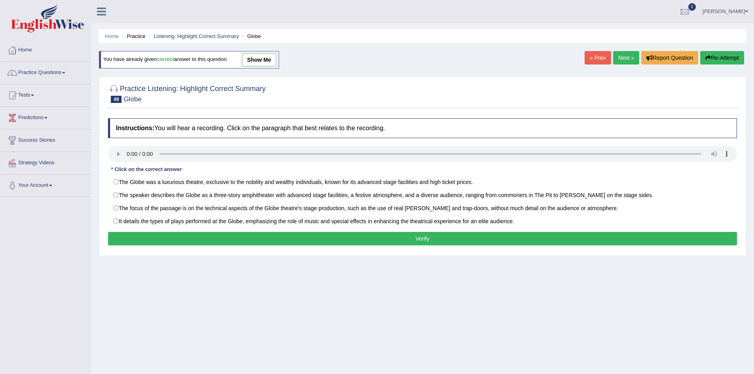
click at [616, 59] on link "Next »" at bounding box center [626, 57] width 26 height 13
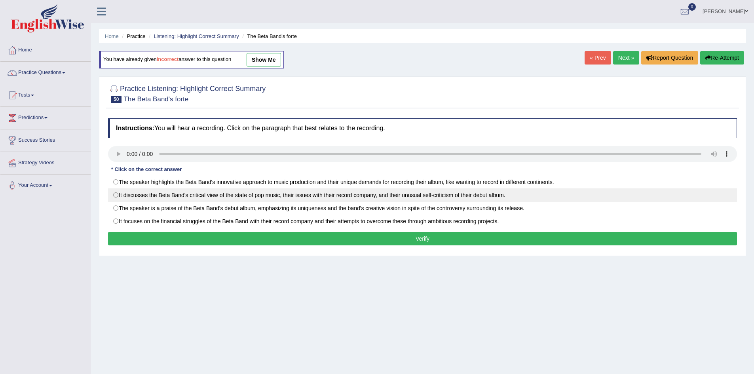
click at [414, 193] on label "It discusses the Beta Band's critical view of the state of pop music, their iss…" at bounding box center [422, 194] width 629 height 13
radio input "true"
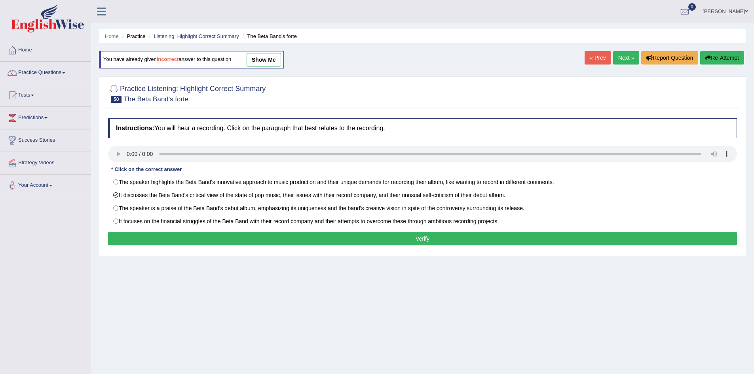
click at [415, 239] on button "Verify" at bounding box center [422, 238] width 629 height 13
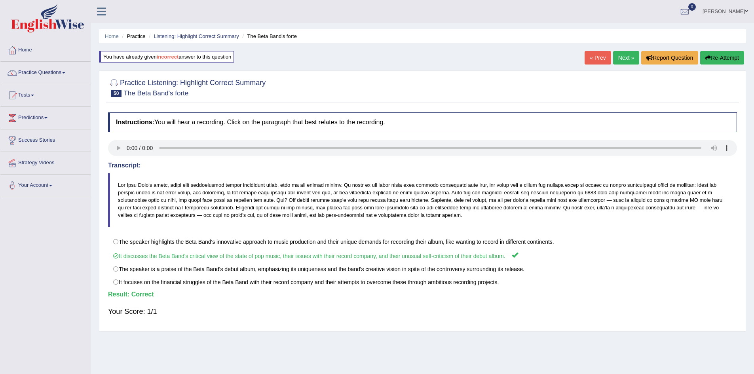
click at [625, 60] on link "Next »" at bounding box center [626, 57] width 26 height 13
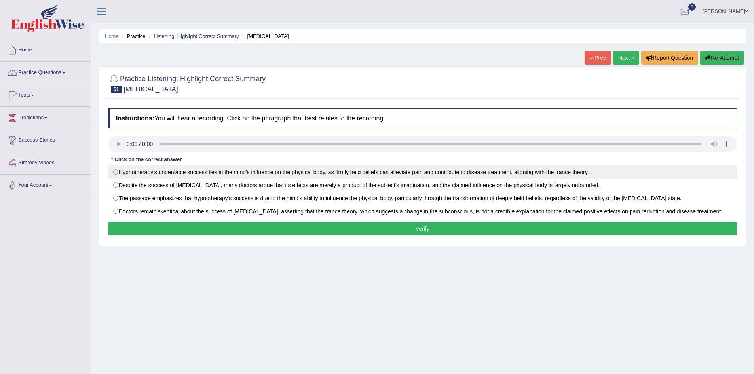
click at [127, 169] on label "Hypnotherapy's undeniable success lies in the mind's influence on the physical …" at bounding box center [422, 171] width 629 height 13
radio input "true"
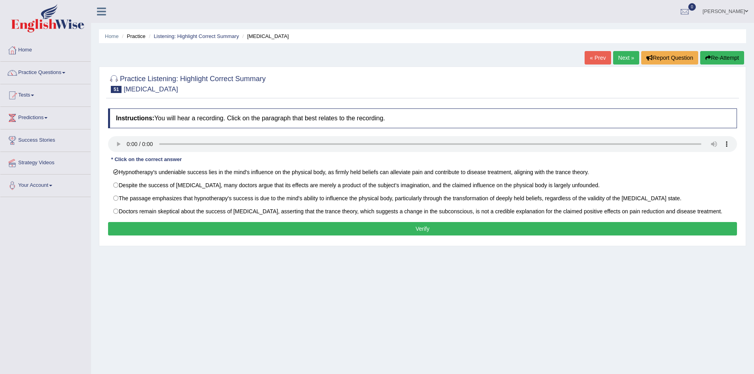
click at [142, 228] on button "Verify" at bounding box center [422, 228] width 629 height 13
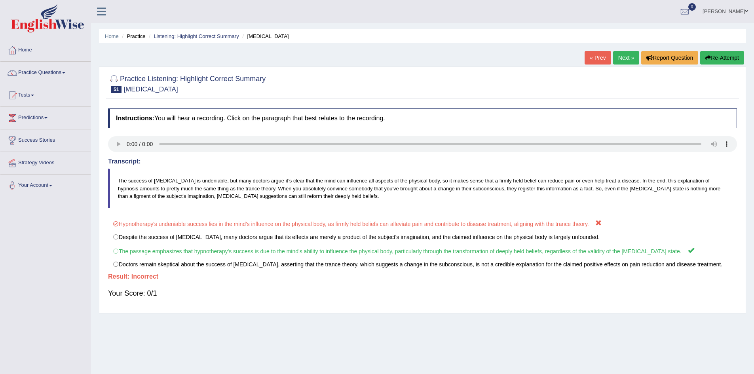
click at [591, 57] on link "« Prev" at bounding box center [598, 57] width 26 height 13
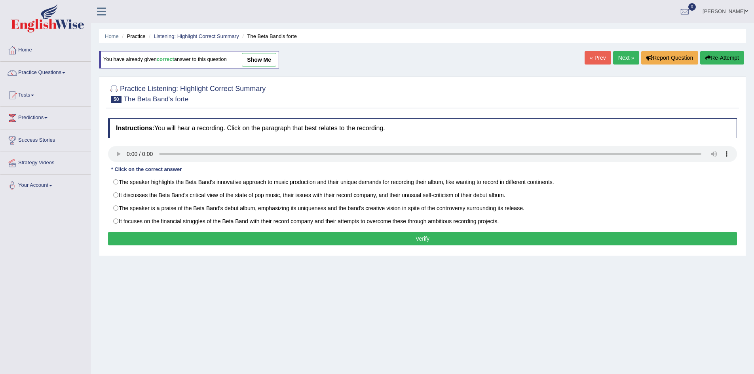
click at [621, 62] on link "Next »" at bounding box center [626, 57] width 26 height 13
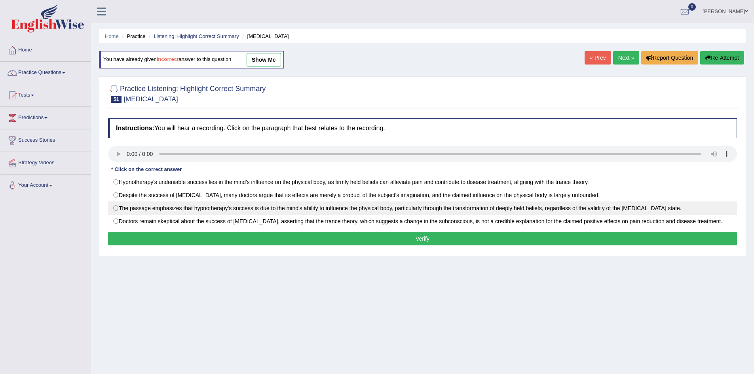
click at [509, 208] on label "The passage emphasizes that hypnotherapy's success is due to the mind's ability…" at bounding box center [422, 207] width 629 height 13
radio input "true"
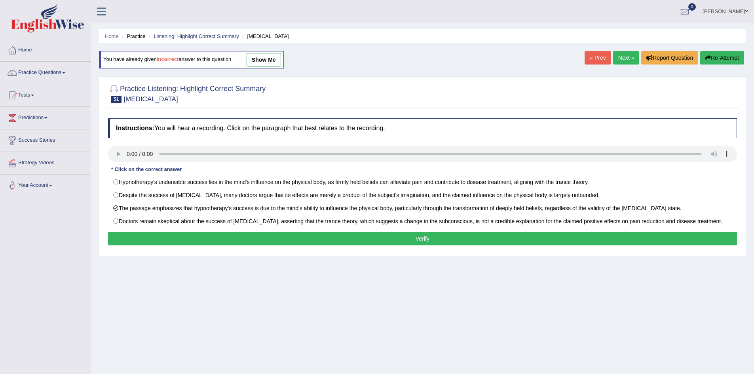
click at [498, 238] on button "Verify" at bounding box center [422, 238] width 629 height 13
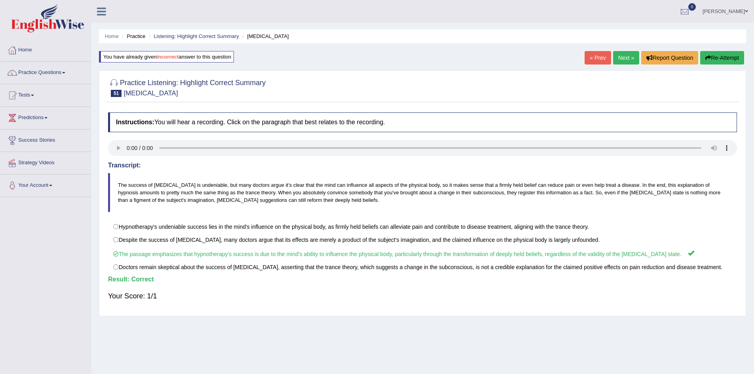
click at [618, 59] on link "Next »" at bounding box center [626, 57] width 26 height 13
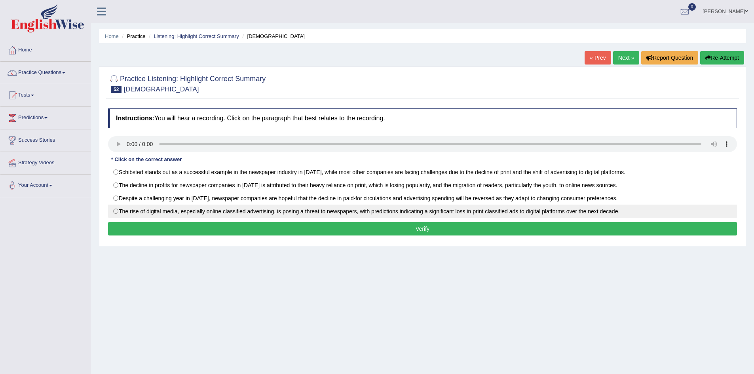
click at [140, 207] on label "The rise of digital media, especially online classified advertising, is posing …" at bounding box center [422, 211] width 629 height 13
radio input "true"
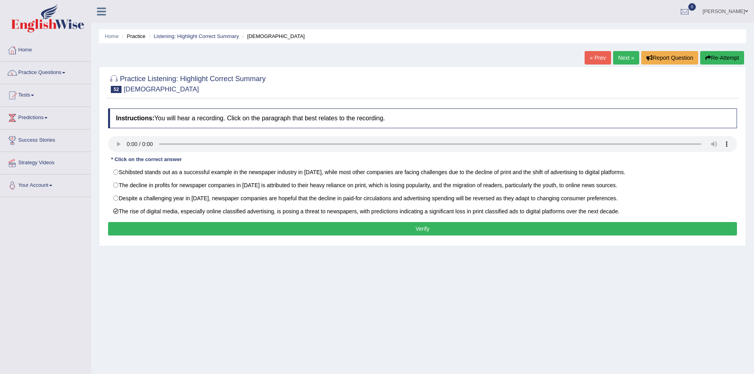
click at [147, 234] on button "Verify" at bounding box center [422, 228] width 629 height 13
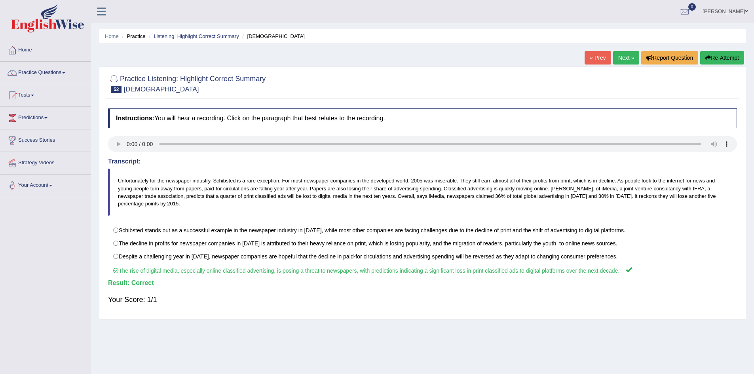
click at [625, 54] on link "Next »" at bounding box center [626, 57] width 26 height 13
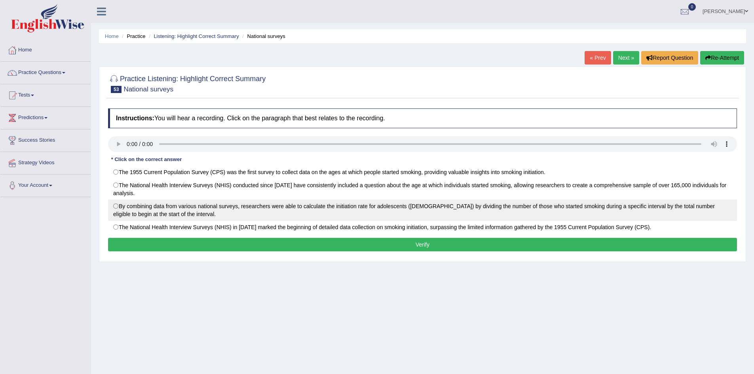
click at [144, 210] on label "By combining data from various national surveys, researchers were able to calcu…" at bounding box center [422, 210] width 629 height 21
radio input "true"
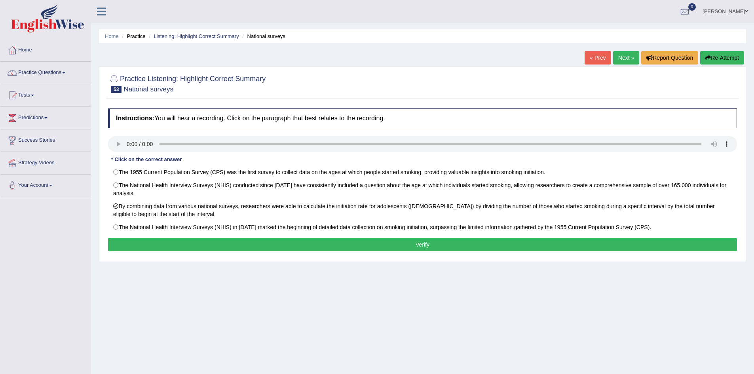
click at [145, 240] on button "Verify" at bounding box center [422, 244] width 629 height 13
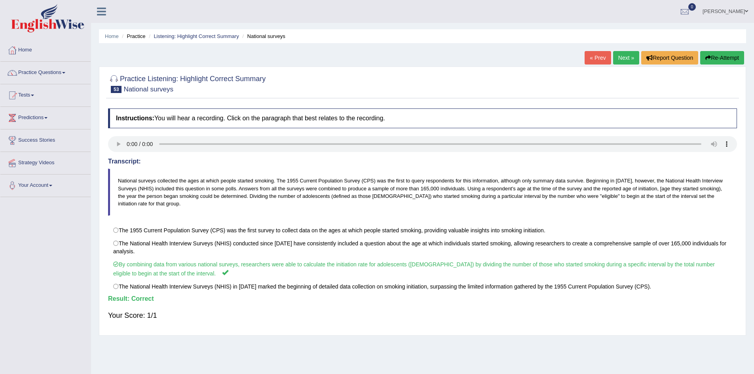
click at [620, 56] on link "Next »" at bounding box center [626, 57] width 26 height 13
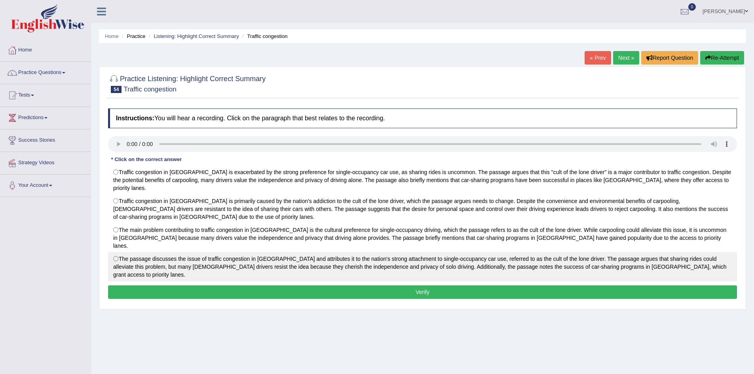
click at [195, 252] on label "The passage discusses the issue of traffic congestion in [GEOGRAPHIC_DATA] and …" at bounding box center [422, 266] width 629 height 29
radio input "true"
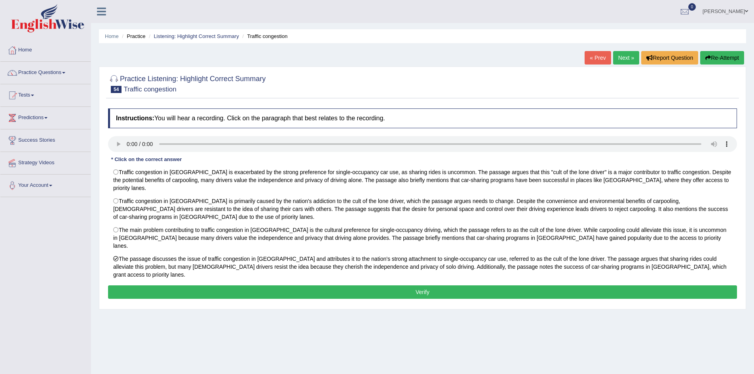
click at [198, 285] on button "Verify" at bounding box center [422, 291] width 629 height 13
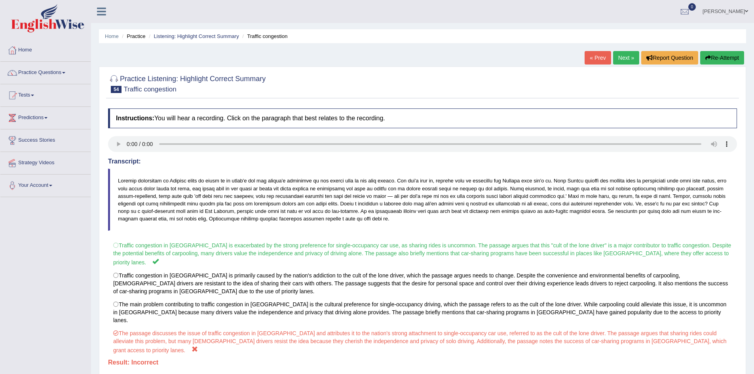
click at [599, 55] on link "« Prev" at bounding box center [598, 57] width 26 height 13
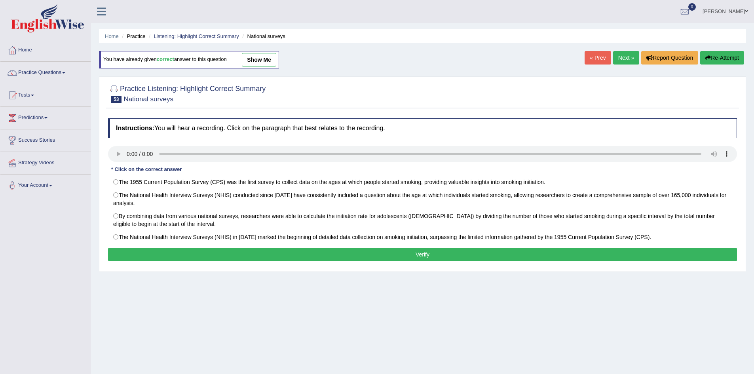
click at [621, 61] on link "Next »" at bounding box center [626, 57] width 26 height 13
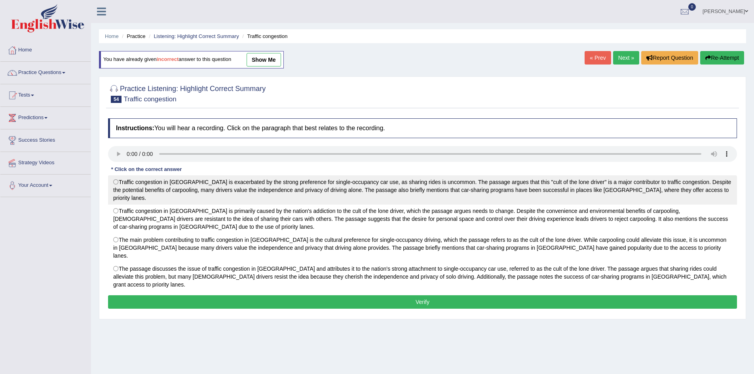
click at [484, 180] on label "Traffic congestion in Britain is exacerbated by the strong preference for singl…" at bounding box center [422, 189] width 629 height 29
radio input "true"
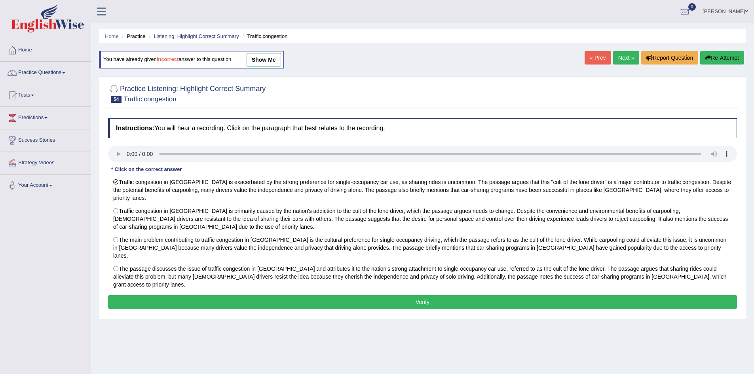
click at [457, 295] on button "Verify" at bounding box center [422, 301] width 629 height 13
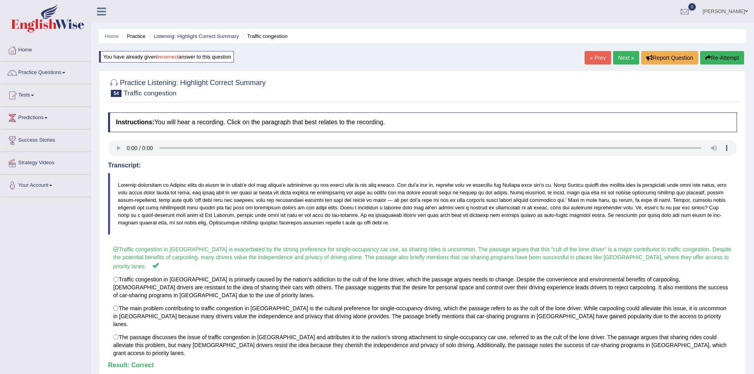
click at [618, 61] on link "Next »" at bounding box center [626, 57] width 26 height 13
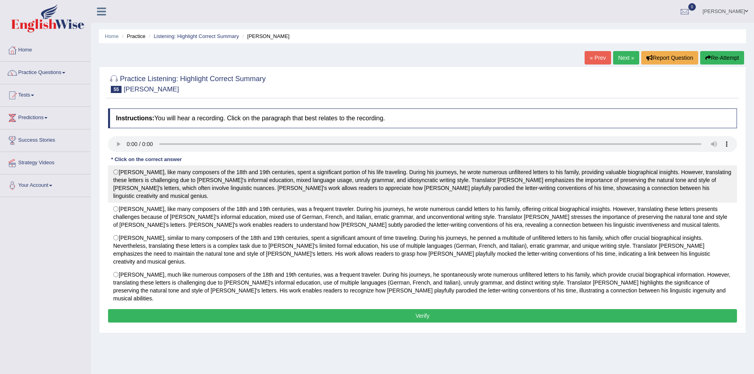
click at [195, 170] on label "Wolfgang Amadeus Mozart, like many composers of the 18th and 19th centuries, sp…" at bounding box center [422, 183] width 629 height 37
radio input "true"
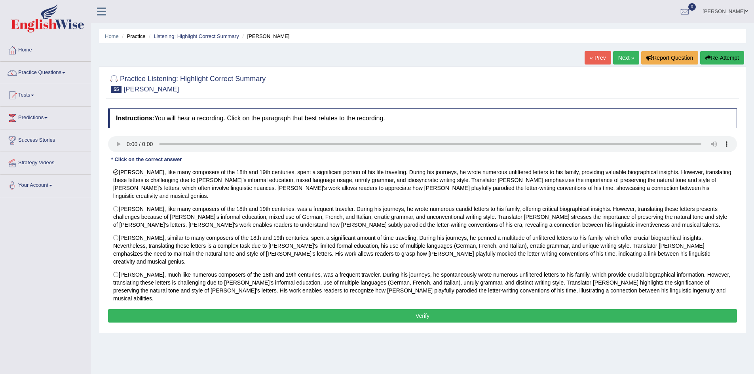
click at [196, 309] on button "Verify" at bounding box center [422, 315] width 629 height 13
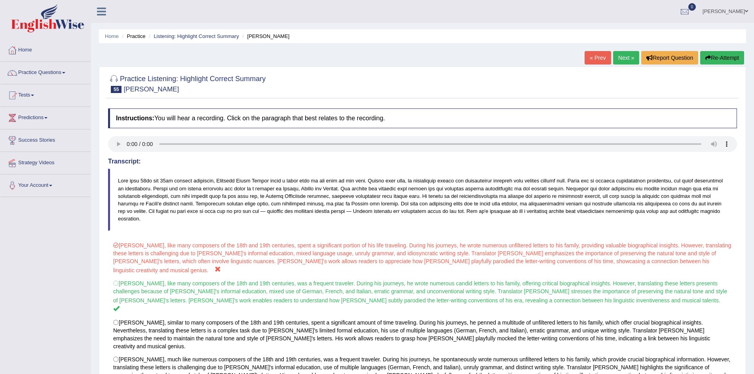
click at [594, 57] on link "« Prev" at bounding box center [598, 57] width 26 height 13
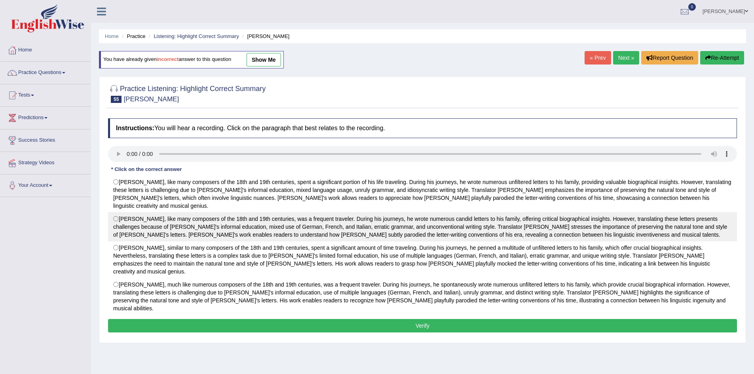
click at [571, 222] on label "[PERSON_NAME], like many composers of the 18th and 19th centuries, was a freque…" at bounding box center [422, 226] width 629 height 29
radio input "true"
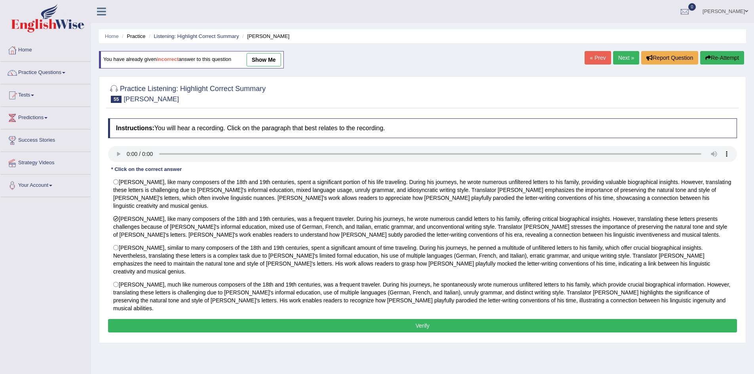
click at [560, 319] on button "Verify" at bounding box center [422, 325] width 629 height 13
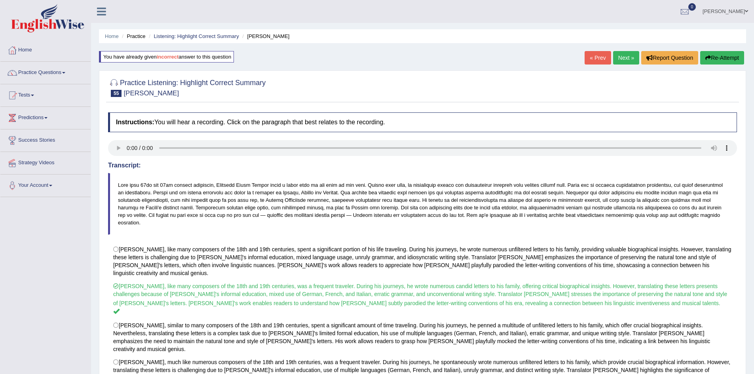
click at [626, 54] on link "Next »" at bounding box center [626, 57] width 26 height 13
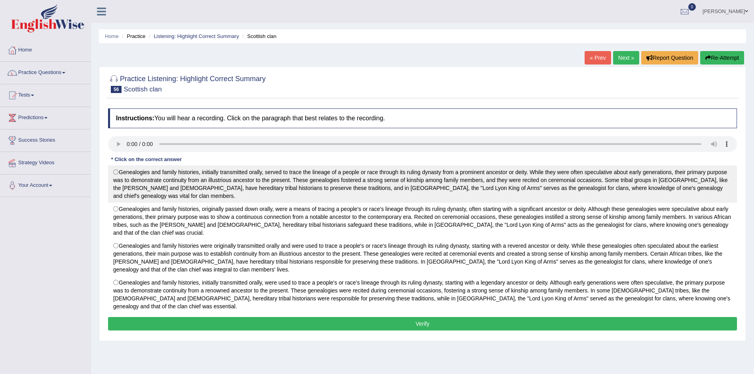
click at [148, 171] on label "Genealogies and family histories, initially transmitted orally, served to trace…" at bounding box center [422, 183] width 629 height 37
radio input "true"
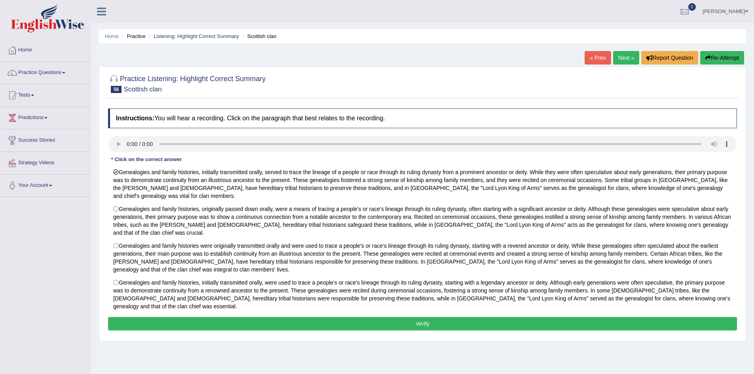
click at [200, 317] on button "Verify" at bounding box center [422, 323] width 629 height 13
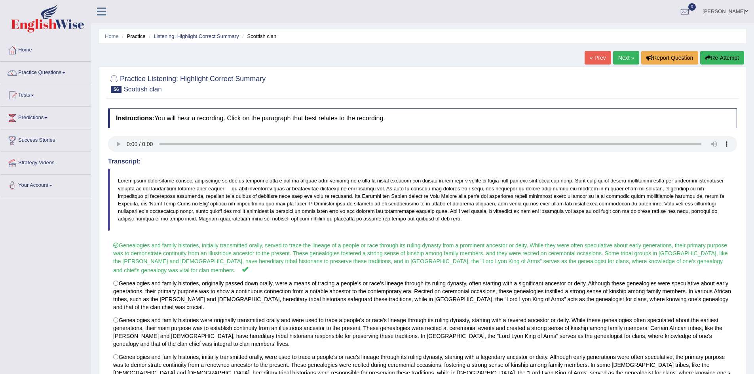
click at [625, 58] on link "Next »" at bounding box center [626, 57] width 26 height 13
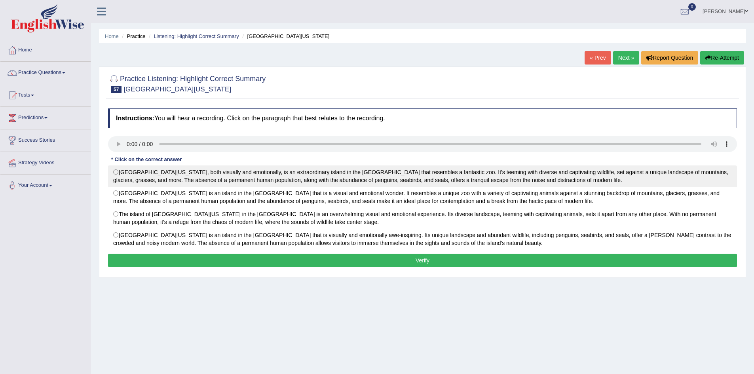
click at [147, 182] on label "[GEOGRAPHIC_DATA][US_STATE], both visually and emotionally, is an extraordinary…" at bounding box center [422, 175] width 629 height 21
radio input "true"
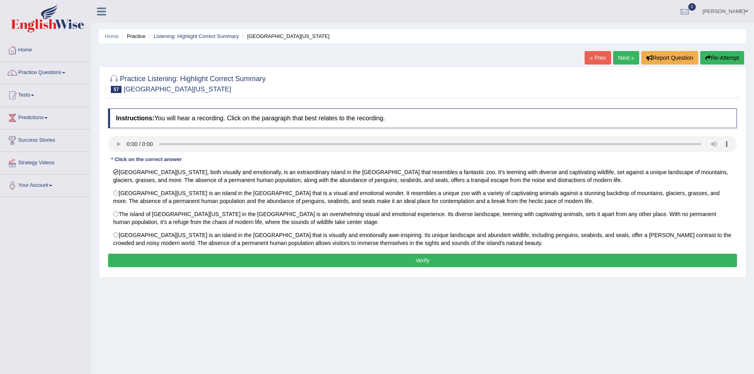
click at [174, 262] on button "Verify" at bounding box center [422, 260] width 629 height 13
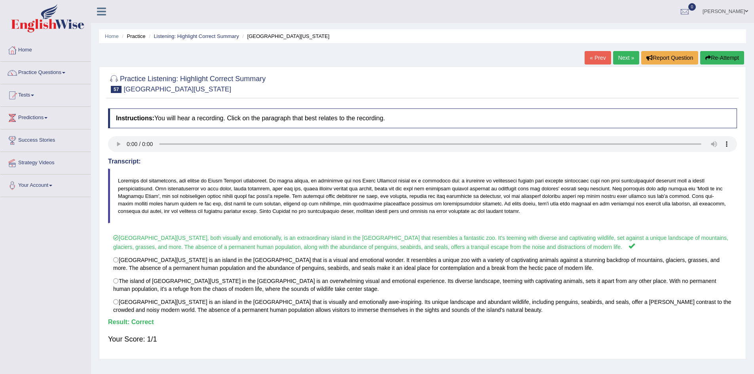
click at [629, 57] on link "Next »" at bounding box center [626, 57] width 26 height 13
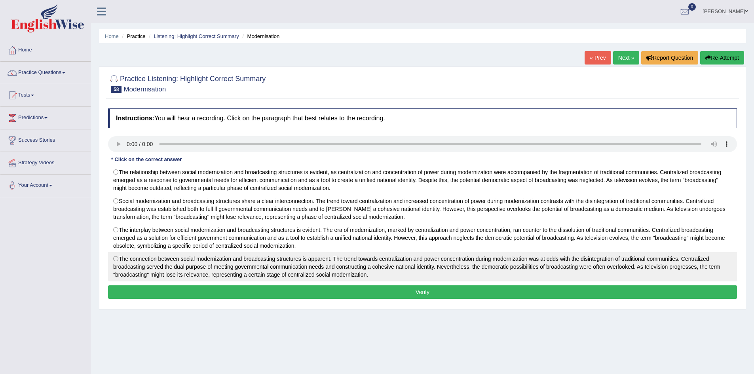
click at [219, 266] on label "The connection between social modernization and broadcasting structures is appa…" at bounding box center [422, 266] width 629 height 29
radio input "true"
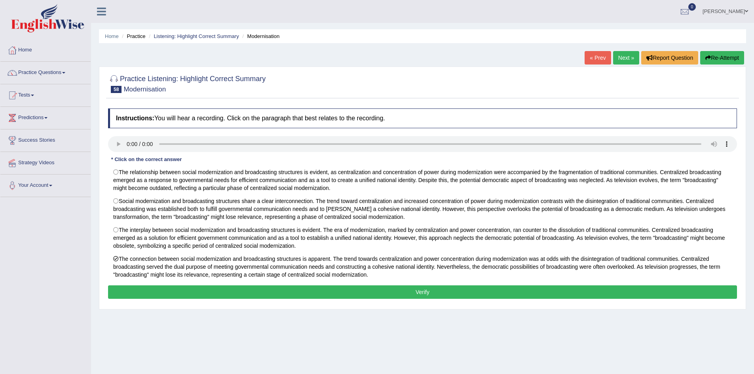
click at [206, 294] on button "Verify" at bounding box center [422, 291] width 629 height 13
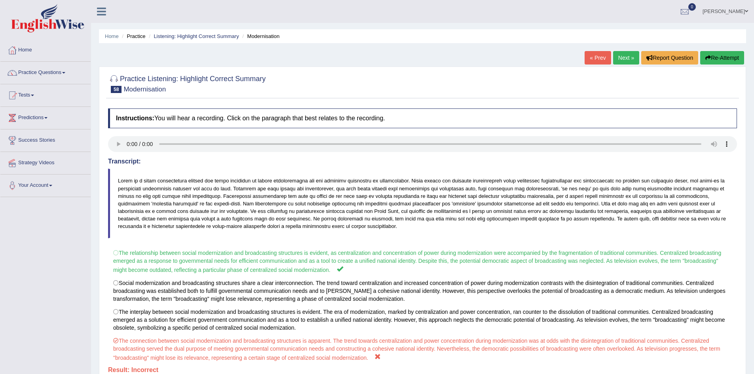
click at [626, 54] on link "Next »" at bounding box center [626, 57] width 26 height 13
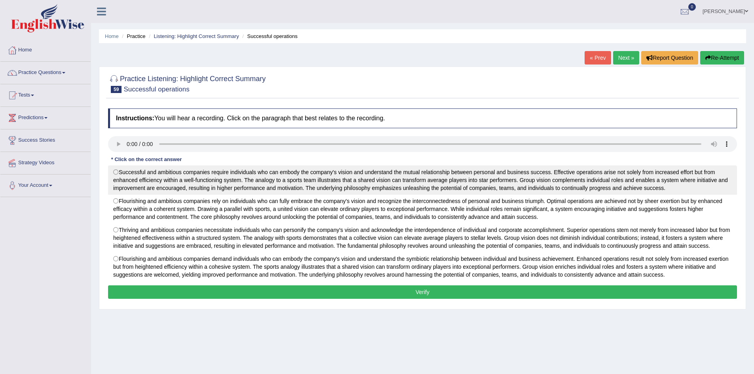
click at [274, 175] on label "Successful and ambitious companies require individuals who can embody the compa…" at bounding box center [422, 179] width 629 height 29
radio input "true"
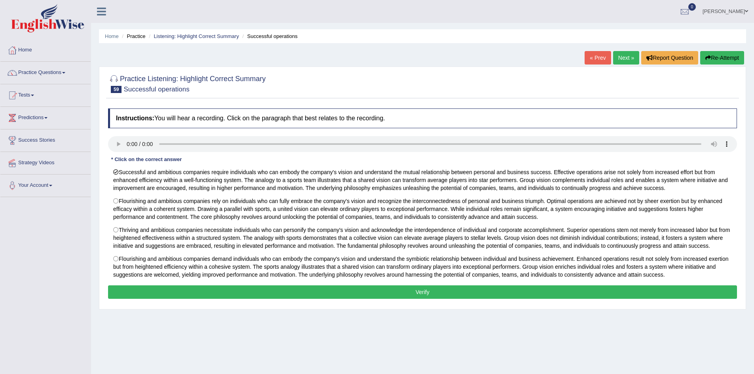
click at [256, 296] on button "Verify" at bounding box center [422, 291] width 629 height 13
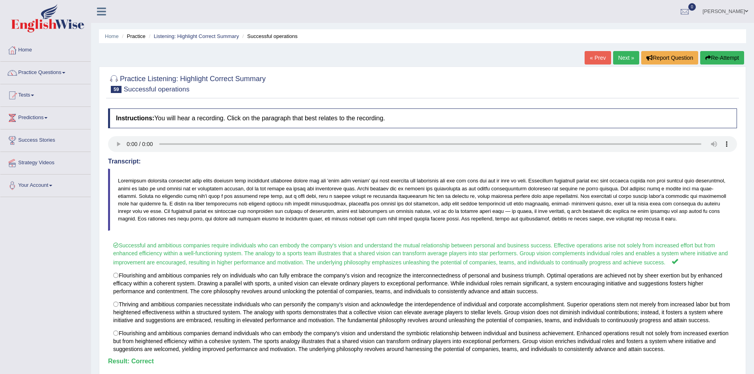
click at [625, 60] on link "Next »" at bounding box center [626, 57] width 26 height 13
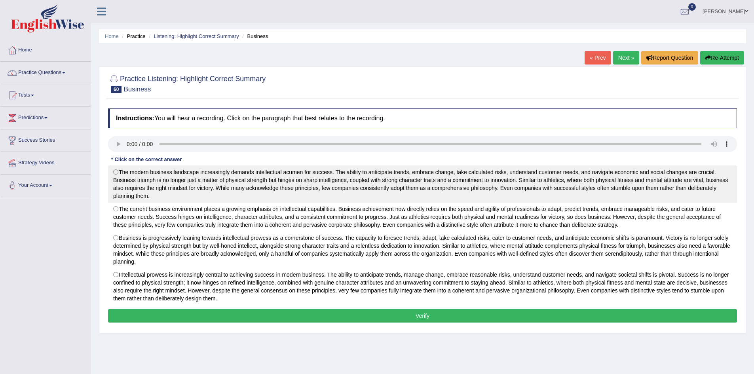
click at [207, 193] on label "The modern business landscape increasingly demands intellectual acumen for succ…" at bounding box center [422, 183] width 629 height 37
radio input "true"
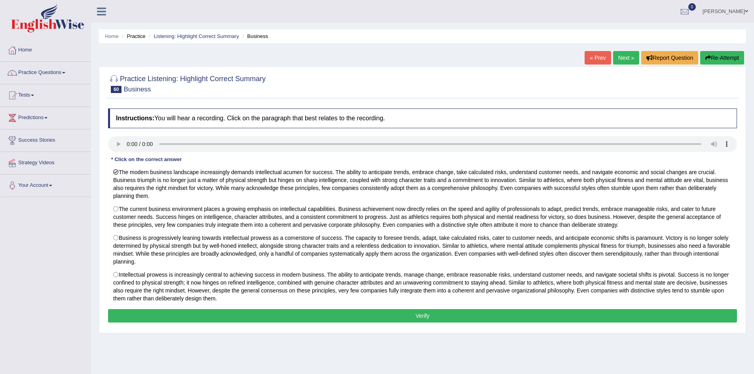
click at [205, 310] on button "Verify" at bounding box center [422, 315] width 629 height 13
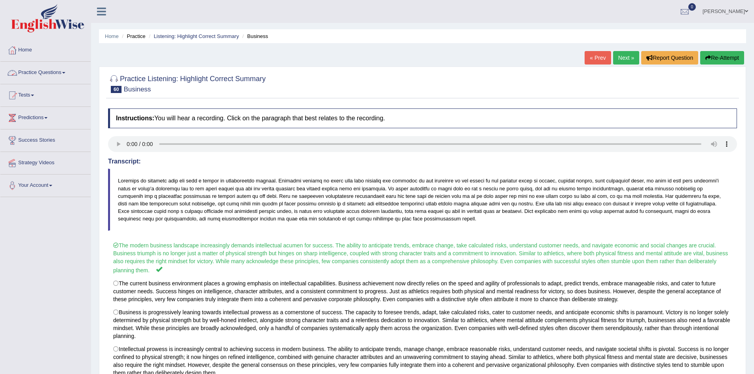
click at [58, 73] on link "Practice Questions" at bounding box center [45, 72] width 90 height 20
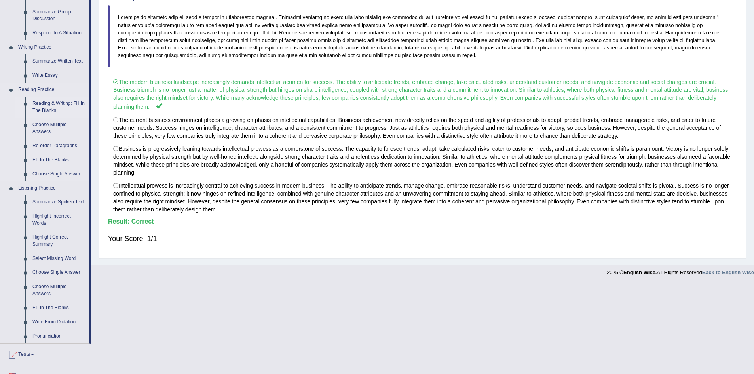
scroll to position [164, 0]
click at [49, 203] on link "Summarize Spoken Text" at bounding box center [59, 201] width 60 height 14
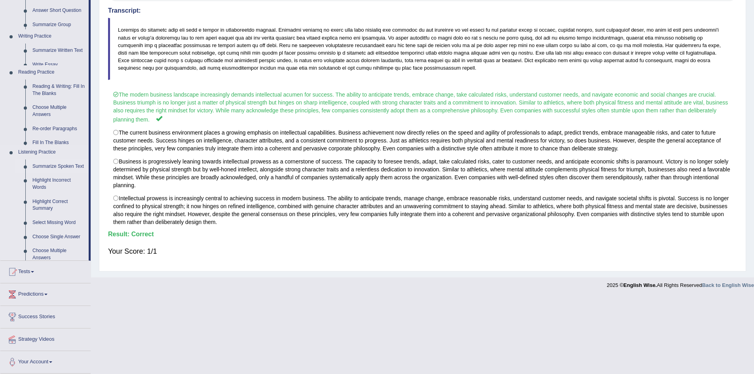
scroll to position [74, 0]
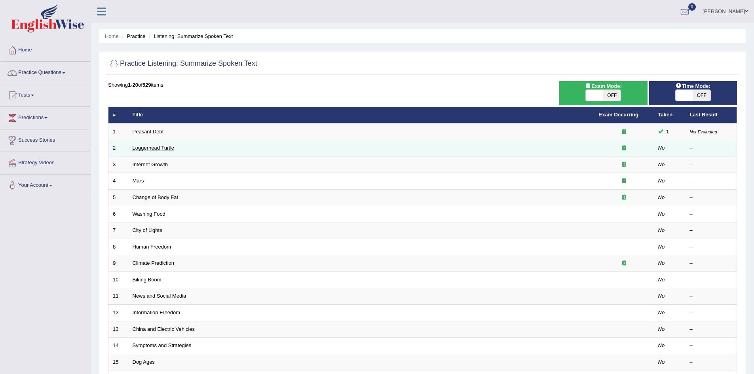
click at [148, 146] on link "Loggerhead Turtle" at bounding box center [154, 148] width 42 height 6
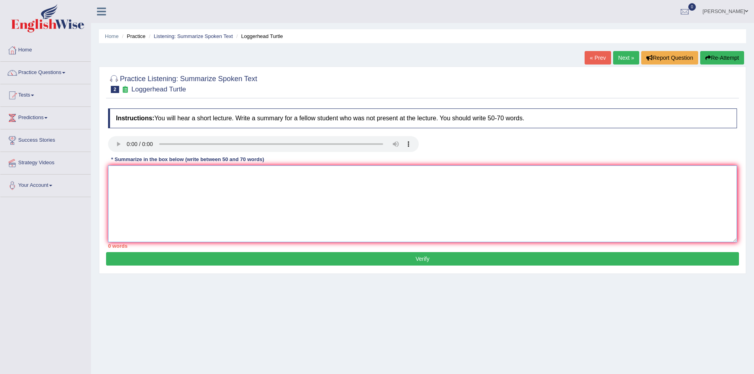
click at [143, 182] on textarea at bounding box center [422, 203] width 629 height 77
click at [170, 190] on textarea at bounding box center [422, 203] width 629 height 77
click at [146, 176] on textarea "The speaker [provided a comprehensive" at bounding box center [422, 203] width 629 height 77
click at [219, 172] on textarea "The speaker provided comprehensive" at bounding box center [422, 203] width 629 height 77
click at [242, 172] on textarea "The speaker provided comprehensive overview of" at bounding box center [422, 203] width 629 height 77
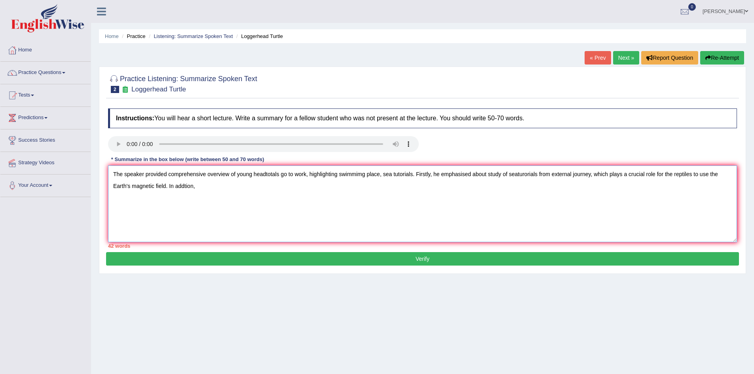
click at [218, 187] on textarea "The speaker provided comprehensive overview of young headtotals go to work, hig…" at bounding box center [422, 203] width 629 height 77
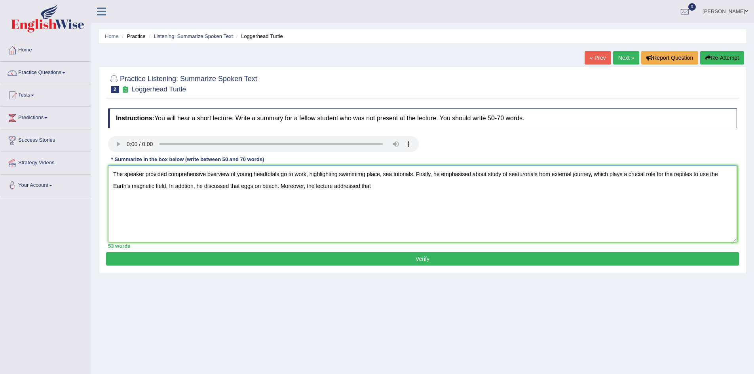
click at [404, 190] on textarea "The speaker provided comprehensive overview of young headtotals go to work, hig…" at bounding box center [422, 203] width 629 height 77
click at [455, 187] on textarea "The speaker provided comprehensive overview of young headtotals go to work, hig…" at bounding box center [422, 203] width 629 height 77
click at [475, 190] on textarea "The speaker provided comprehensive overview of young headtotals go to work, hig…" at bounding box center [422, 203] width 629 height 77
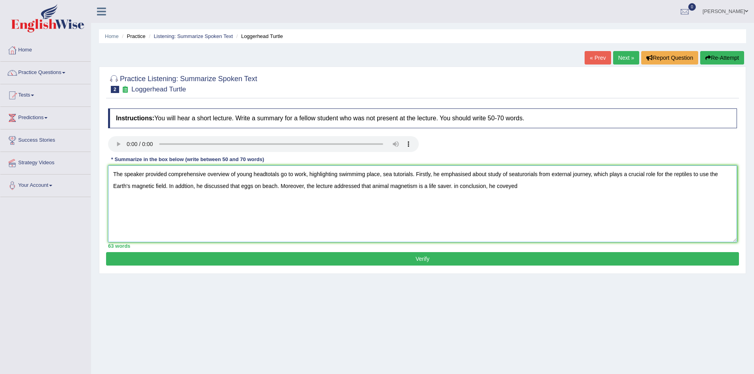
click at [534, 185] on textarea "The speaker provided comprehensive overview of young headtotals go to work, hig…" at bounding box center [422, 203] width 629 height 77
click at [455, 186] on textarea "The speaker provided comprehensive overview of young headtotals go to work, hig…" at bounding box center [422, 203] width 629 height 77
click at [557, 192] on textarea "The speaker provided comprehensive overview of young headtotals go to work, hig…" at bounding box center [422, 203] width 629 height 77
click at [528, 190] on textarea "The speaker provided comprehensive overview of young headtotals go to work, hig…" at bounding box center [422, 203] width 629 height 77
click at [270, 175] on textarea "The speaker provided a comprehensive overview of young headtotals go to work, h…" at bounding box center [422, 203] width 629 height 77
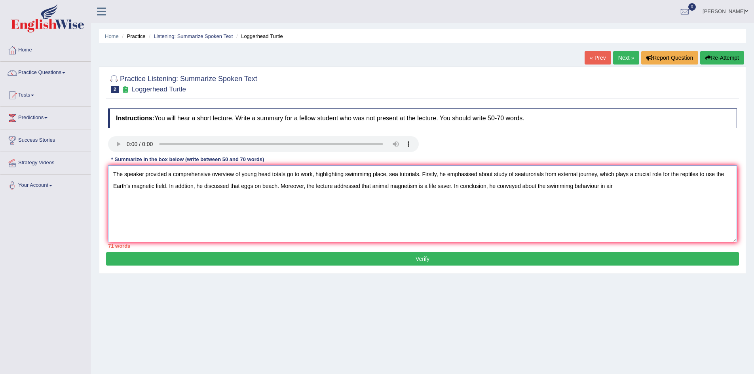
click at [295, 175] on textarea "The speaker provided a comprehensive overview of young head totals go to work, …" at bounding box center [422, 203] width 629 height 77
click at [393, 174] on textarea "The speaker provided a comprehensive overview of young head totals going to wor…" at bounding box center [422, 203] width 629 height 77
click at [560, 222] on textarea "The speaker provided a comprehensive overview of young head totals going to wor…" at bounding box center [422, 203] width 629 height 77
click at [430, 230] on textarea "The speaker provided a comprehensive overview of young head totals going to wor…" at bounding box center [422, 203] width 629 height 77
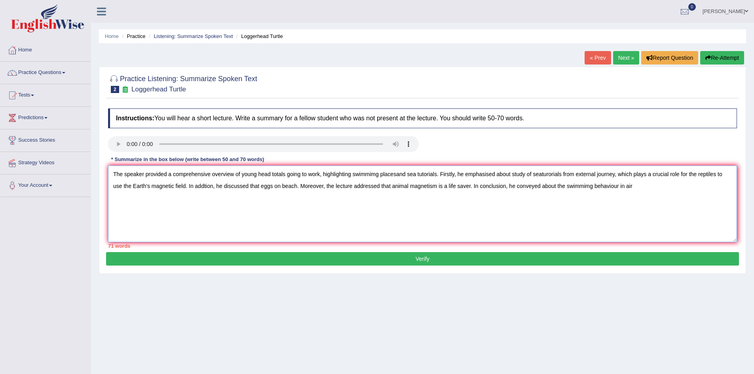
click at [513, 175] on textarea "The speaker provided a comprehensive overview of young head totals going to wor…" at bounding box center [422, 203] width 629 height 77
click at [707, 173] on textarea "The speaker provided a comprehensive overview of young head totals going to wor…" at bounding box center [422, 203] width 629 height 77
click at [262, 186] on textarea "The speaker provided a comprehensive overview of young head totals going to wor…" at bounding box center [422, 203] width 629 height 77
click at [348, 212] on textarea "The speaker provided a comprehensive overview of young head totals going to wor…" at bounding box center [422, 203] width 629 height 77
click at [367, 184] on textarea "The speaker provided a comprehensive overview of young head totals going to wor…" at bounding box center [422, 203] width 629 height 77
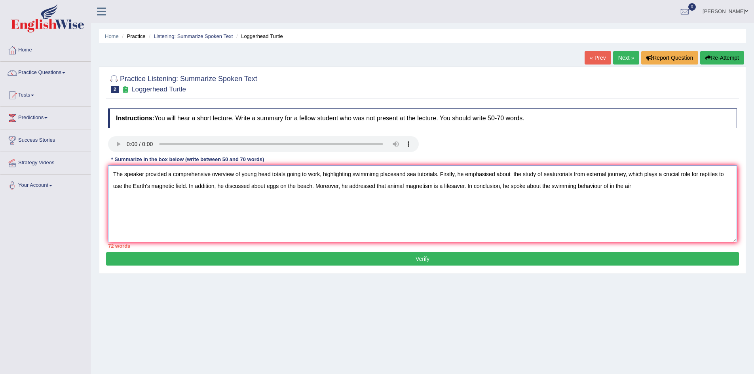
click at [610, 187] on textarea "The speaker provided a comprehensive overview of young head totals going to wor…" at bounding box center [422, 203] width 629 height 77
click at [652, 188] on textarea "The speaker provided a comprehensive overview of young head totals going to wor…" at bounding box center [422, 203] width 629 height 77
click at [395, 176] on textarea "The speaker provided a comprehensive overview of young head totals going to wor…" at bounding box center [422, 203] width 629 height 77
click at [395, 177] on textarea "The speaker provided a comprehensive overview of young head totals going to wor…" at bounding box center [422, 203] width 629 height 77
click at [436, 175] on textarea "The speaker provided a comprehensive overview of young head totals going to wor…" at bounding box center [422, 203] width 629 height 77
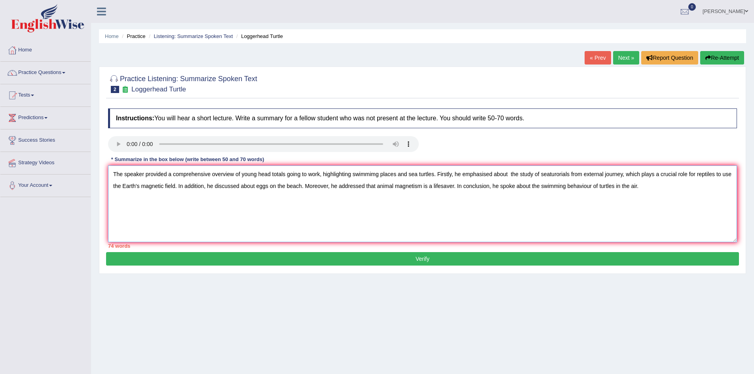
scroll to position [42, 0]
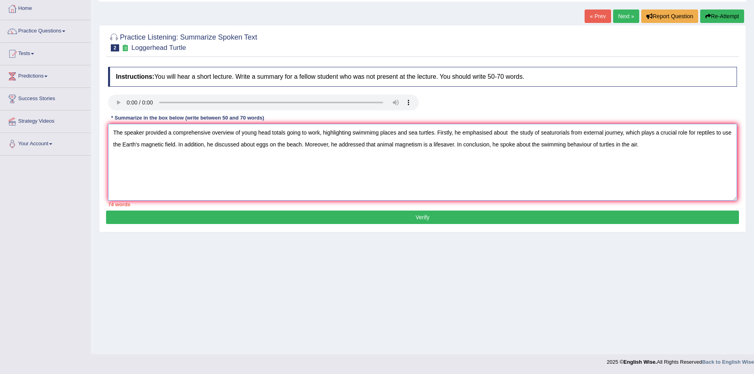
click at [254, 147] on textarea "The speaker provided a comprehensive overview of young head totals going to wor…" at bounding box center [422, 162] width 629 height 77
click at [523, 144] on textarea "The speaker provided a comprehensive overview of young head totals going to wor…" at bounding box center [422, 162] width 629 height 77
click at [517, 133] on textarea "The speaker provided a comprehensive overview of young head totals going to wor…" at bounding box center [422, 162] width 629 height 77
click at [560, 133] on textarea "The speaker provided a comprehensive overview of young head totals going to wor…" at bounding box center [422, 162] width 629 height 77
click at [646, 136] on textarea "The speaker provided a comprehensive overview of young head totals going to wor…" at bounding box center [422, 162] width 629 height 77
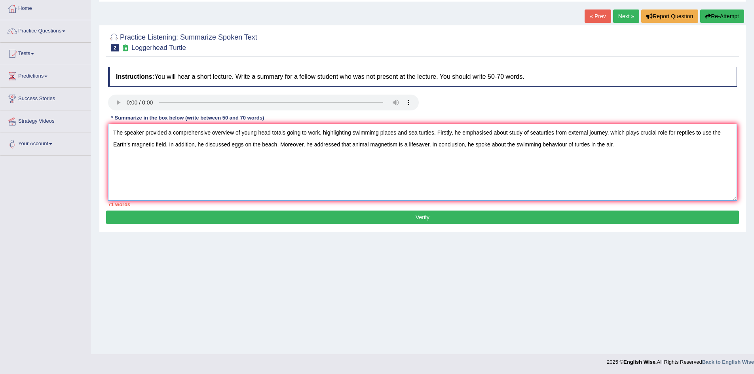
click at [721, 137] on textarea "The speaker provided a comprehensive overview of young head totals going to wor…" at bounding box center [422, 162] width 629 height 77
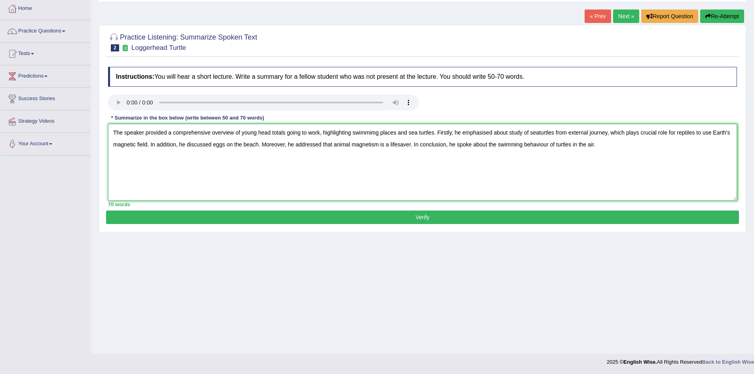
type textarea "The speaker provided a comprehensive overview of young head totals going to wor…"
click at [380, 224] on button "Verify" at bounding box center [422, 217] width 633 height 13
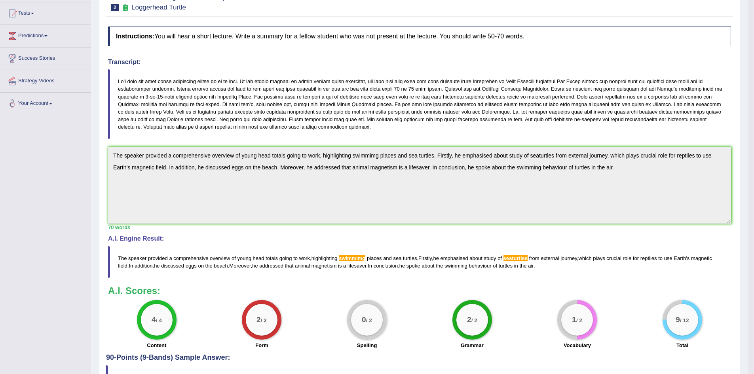
scroll to position [0, 0]
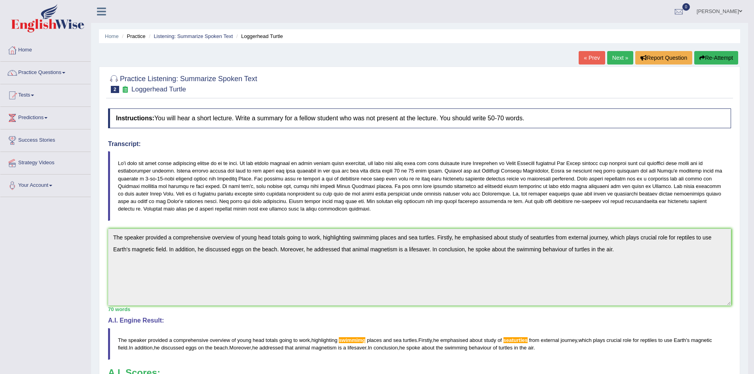
click at [610, 60] on link "Next »" at bounding box center [620, 57] width 26 height 13
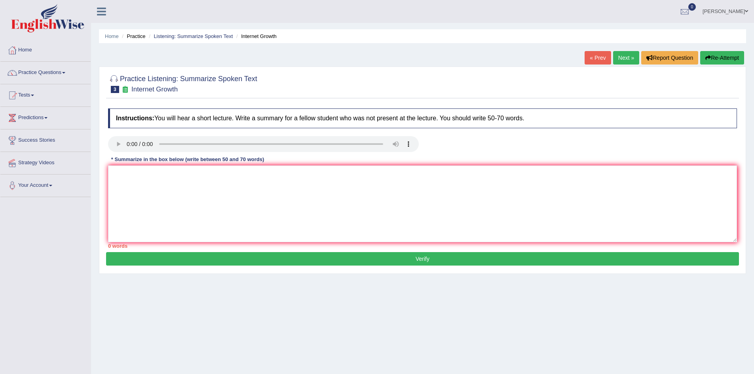
click at [117, 178] on div "Instructions: You will hear a short lecture. Write a summary for a fellow stude…" at bounding box center [422, 179] width 633 height 148
click at [117, 178] on textarea at bounding box center [422, 203] width 629 height 77
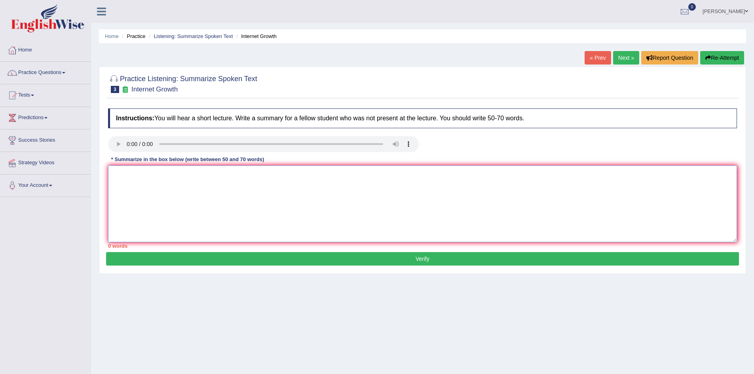
click at [117, 178] on textarea at bounding box center [422, 203] width 629 height 77
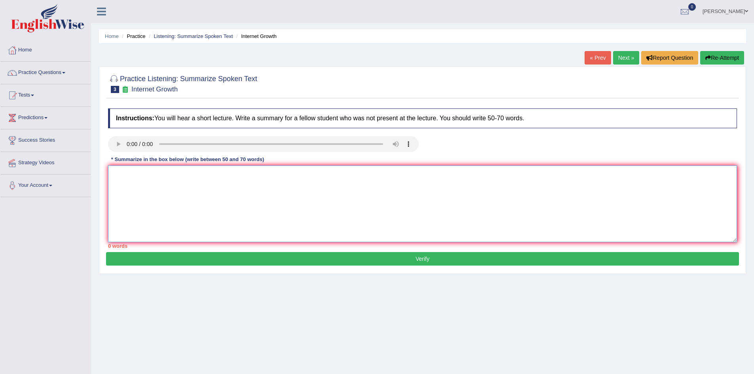
click at [117, 178] on textarea at bounding box center [422, 203] width 629 height 77
drag, startPoint x: 191, startPoint y: 126, endPoint x: 243, endPoint y: 62, distance: 82.5
click at [243, 62] on div "Home Practice Listening: Summarize Spoken Text Internet Growth « Prev Next » Re…" at bounding box center [422, 198] width 663 height 396
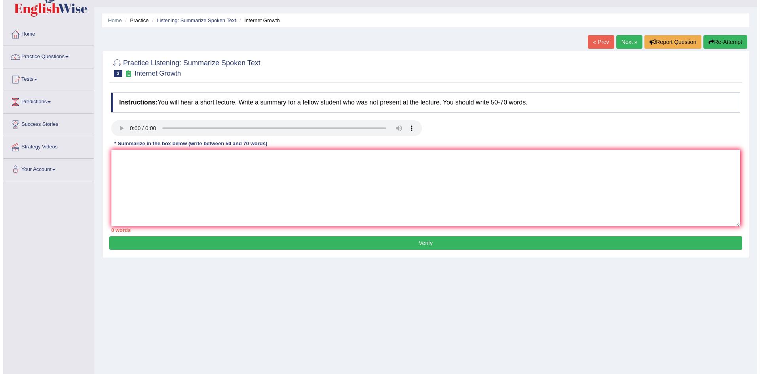
scroll to position [16, 0]
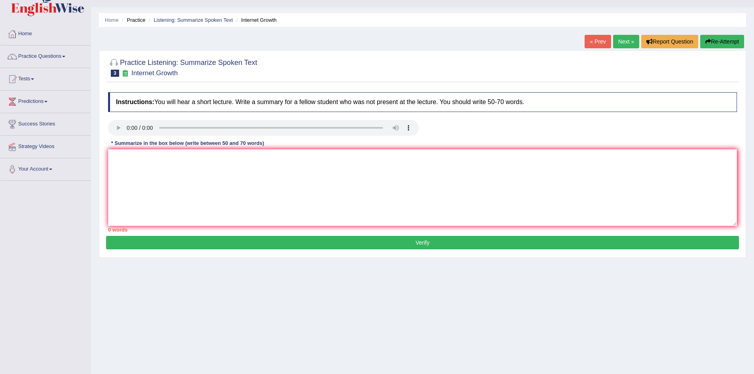
click at [287, 17] on ul "Home Practice Listening: Summarize Spoken Text Internet Growth" at bounding box center [422, 20] width 647 height 14
click at [122, 165] on textarea at bounding box center [422, 187] width 629 height 77
click at [122, 156] on textarea "The provided" at bounding box center [422, 187] width 629 height 77
click at [300, 154] on textarea "The speaker provided a comprehensive overview of the internet's growth" at bounding box center [422, 187] width 629 height 77
click at [329, 168] on textarea "The speaker provided a comprehensive overview of the internet's growth, highlig…" at bounding box center [422, 187] width 629 height 77
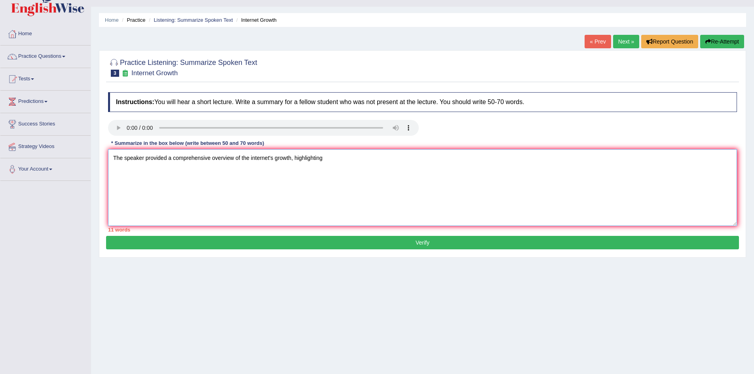
click at [333, 162] on textarea "The speaker provided a comprehensive overview of the internet's growth, highlig…" at bounding box center [422, 187] width 629 height 77
click at [386, 159] on textarea "The speaker provided a comprehensive overview of the internet's growth, highlig…" at bounding box center [422, 187] width 629 height 77
click at [406, 160] on textarea "The speaker provided a comprehensive overview of the internet's growth, highlig…" at bounding box center [422, 187] width 629 height 77
click at [687, 158] on textarea "The speaker provided a comprehensive overview of the internet's growth, highlig…" at bounding box center [422, 187] width 629 height 77
click at [144, 169] on textarea "The speaker provided a comprehensive overview of the internet's growth, highlig…" at bounding box center [422, 187] width 629 height 77
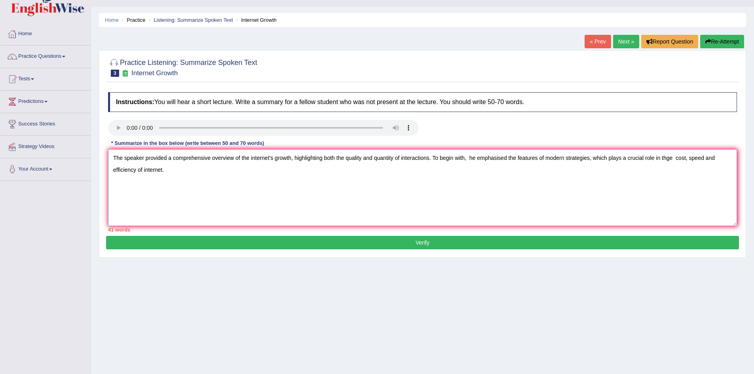
click at [165, 173] on textarea "The speaker provided a comprehensive overview of the internet's growth, highlig…" at bounding box center [422, 187] width 629 height 77
click at [196, 166] on textarea "The speaker provided a comprehensive overview of the internet's growth, highlig…" at bounding box center [422, 187] width 629 height 77
click at [203, 177] on textarea "The speaker provided a comprehensive overview of the internet's growth, highlig…" at bounding box center [422, 187] width 629 height 77
click at [271, 177] on textarea "The speaker provided a comprehensive overview of the internet's growth, highlig…" at bounding box center [422, 187] width 629 height 77
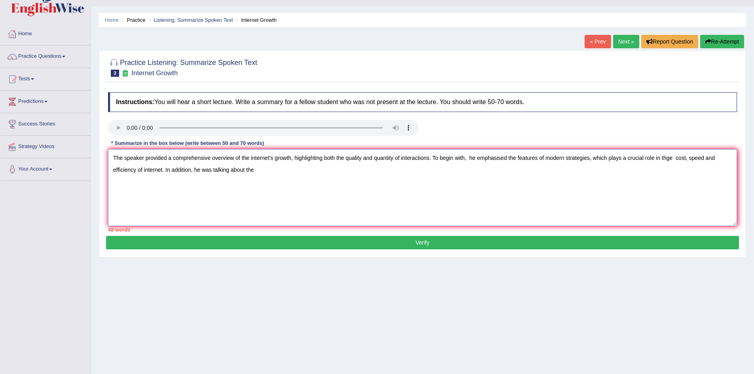
click at [266, 173] on textarea "The speaker provided a comprehensive overview of the internet's growth, highlig…" at bounding box center [422, 187] width 629 height 77
click at [271, 171] on textarea "The speaker provided a comprehensive overview of the internet's growth, highlig…" at bounding box center [422, 187] width 629 height 77
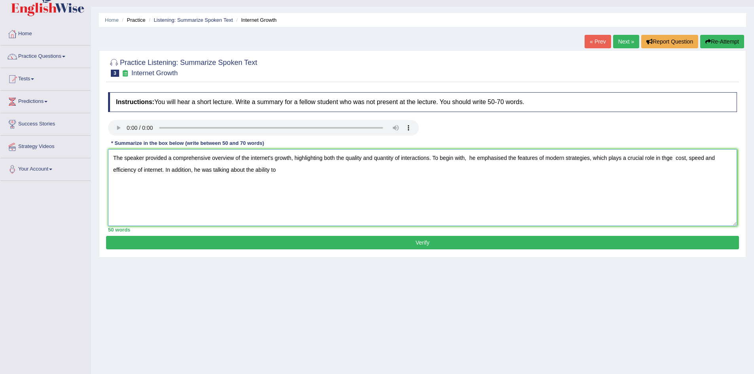
click at [288, 171] on textarea "The speaker provided a comprehensive overview of the internet's growth, highlig…" at bounding box center [422, 187] width 629 height 77
click at [290, 172] on textarea "The speaker provided a comprehensive overview of the internet's growth, highlig…" at bounding box center [422, 187] width 629 height 77
click at [306, 168] on textarea "The speaker provided a comprehensive overview of the internet's growth, highlig…" at bounding box center [422, 187] width 629 height 77
click at [317, 169] on textarea "The speaker provided a comprehensive overview of the internet's growth, highlig…" at bounding box center [422, 187] width 629 height 77
click at [376, 173] on textarea "The speaker provided a comprehensive overview of the internet's growth, highlig…" at bounding box center [422, 187] width 629 height 77
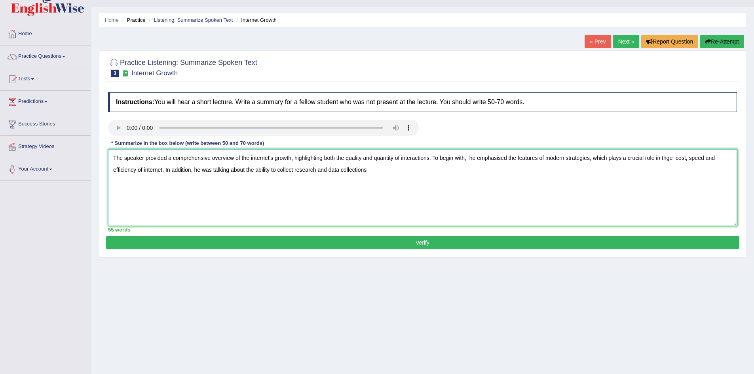
click at [317, 173] on textarea "The speaker provided a comprehensive overview of the internet's growth, highlig…" at bounding box center [422, 187] width 629 height 77
click at [317, 172] on textarea "The speaker provided a comprehensive overview of the internet's growth, highlig…" at bounding box center [422, 187] width 629 height 77
click at [279, 173] on textarea "The speaker provided a comprehensive overview of the internet's growth, highlig…" at bounding box center [422, 187] width 629 height 77
click at [285, 171] on textarea "The speaker provided a comprehensive overview of the internet's growth, highlig…" at bounding box center [422, 187] width 629 height 77
click at [395, 168] on textarea "The speaker provided a comprehensive overview of the internet's growth, highlig…" at bounding box center [422, 187] width 629 height 77
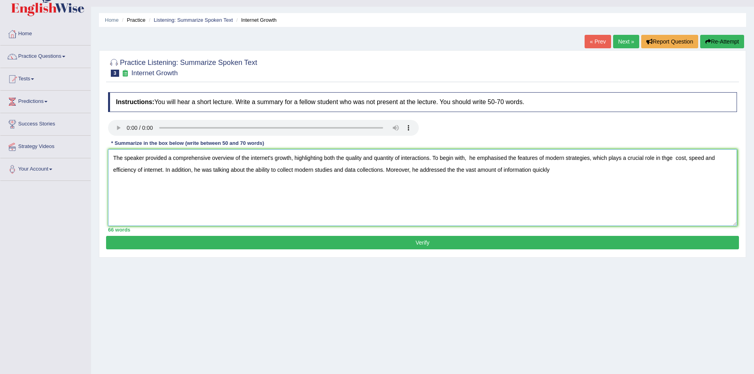
click at [458, 171] on textarea "The speaker provided a comprehensive overview of the internet's growth, highlig…" at bounding box center [422, 187] width 629 height 77
type textarea "The speaker provided a comprehensive overview of the internet's growth, highlig…"
click at [363, 249] on button "Verify" at bounding box center [422, 242] width 633 height 13
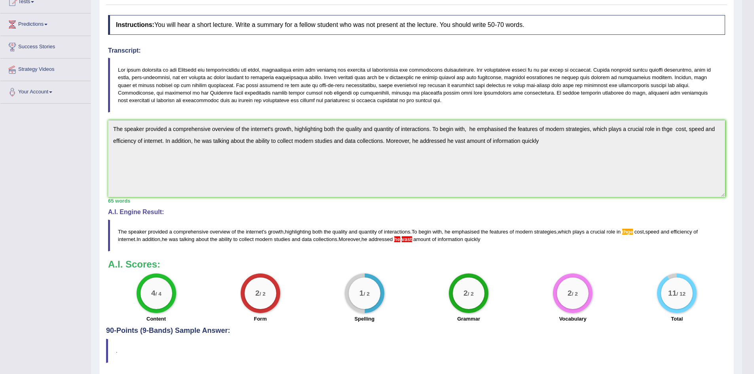
scroll to position [0, 0]
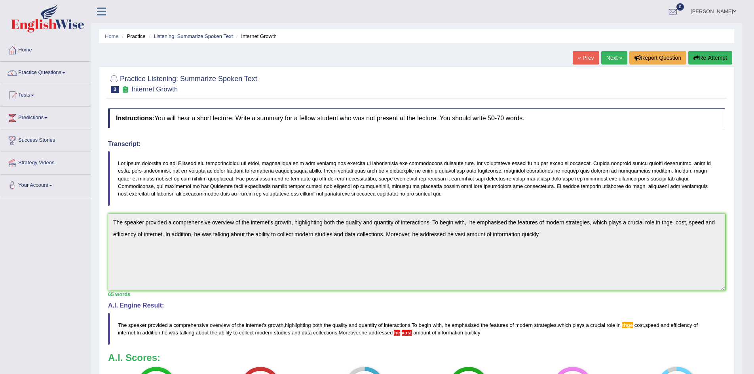
click at [614, 62] on link "Next »" at bounding box center [614, 57] width 26 height 13
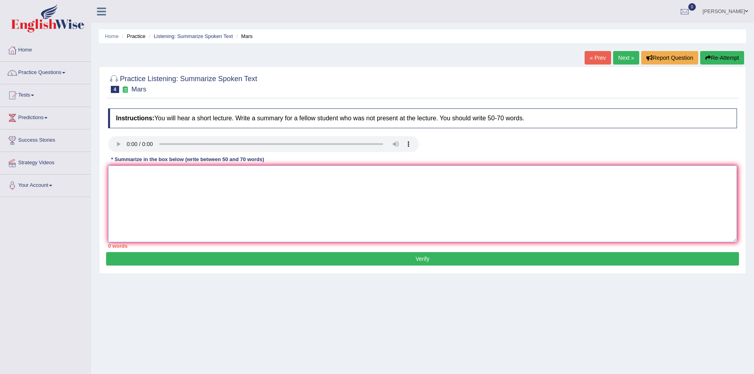
click at [120, 170] on textarea at bounding box center [422, 203] width 629 height 77
click at [240, 181] on textarea "The speaker provided a comprehensive overview" at bounding box center [422, 203] width 629 height 77
click at [299, 175] on textarea "The speaker provided a comprehensive overview of the Mars planet." at bounding box center [422, 203] width 629 height 77
click at [289, 176] on textarea "The speaker provided a comprehensive overview of the planet Mars." at bounding box center [422, 203] width 629 height 77
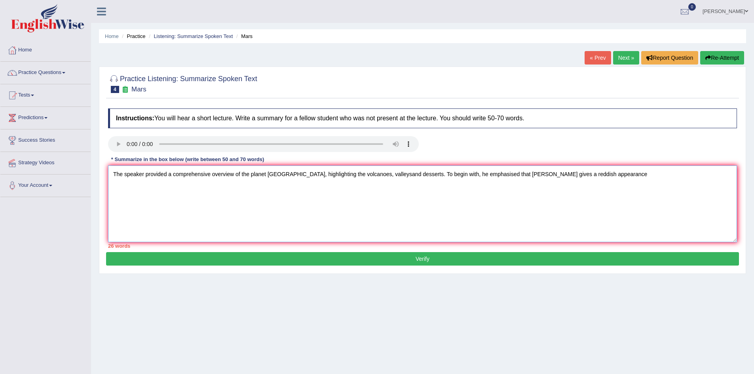
click at [582, 176] on textarea "The speaker provided a comprehensive overview of the planet Mars, highlighting …" at bounding box center [422, 203] width 629 height 77
click at [365, 172] on textarea "The speaker provided a comprehensive overview of the planet Mars, highlighting …" at bounding box center [422, 203] width 629 height 77
click at [718, 179] on textarea "The speaker provided a comprehensive overview of the planet Mars, highlighting …" at bounding box center [422, 203] width 629 height 77
click at [729, 177] on textarea "The speaker provided a comprehensive overview of the planet Mars, highlighting …" at bounding box center [422, 203] width 629 height 77
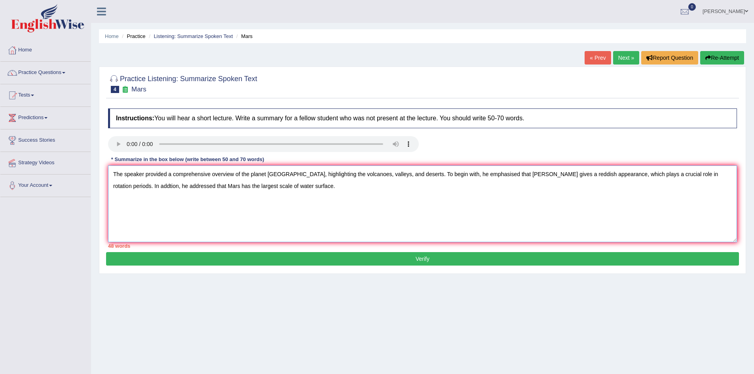
click at [262, 186] on textarea "The speaker provided a comprehensive overview of the planet Mars, highlighting …" at bounding box center [422, 203] width 629 height 77
click at [317, 189] on textarea "The speaker provided a comprehensive overview of the planet Mars, highlighting …" at bounding box center [422, 203] width 629 height 77
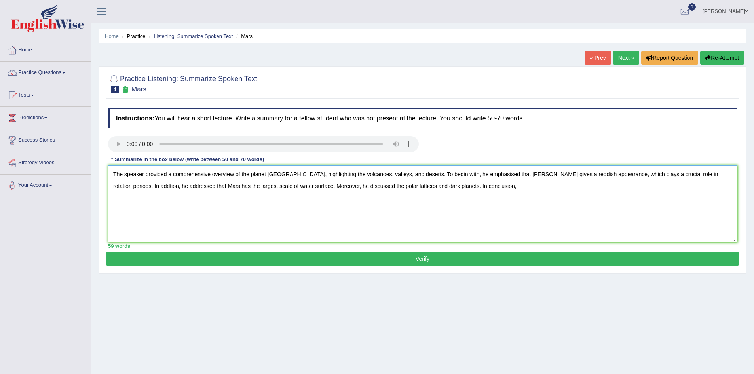
click at [440, 188] on textarea "The speaker provided a comprehensive overview of the planet Mars, highlighting …" at bounding box center [422, 203] width 629 height 77
click at [545, 190] on textarea "The speaker provided a comprehensive overview of the planet Mars, highlighting …" at bounding box center [422, 203] width 629 height 77
click at [581, 186] on textarea "The speaker provided a comprehensive overview of the planet Mars, highlighting …" at bounding box center [422, 203] width 629 height 77
click at [568, 184] on textarea "The speaker provided a comprehensive overview of the planet Mars, highlighting …" at bounding box center [422, 203] width 629 height 77
click at [144, 179] on textarea "The speaker provided a comprehensive overview of the planet Mars, highlighting …" at bounding box center [422, 203] width 629 height 77
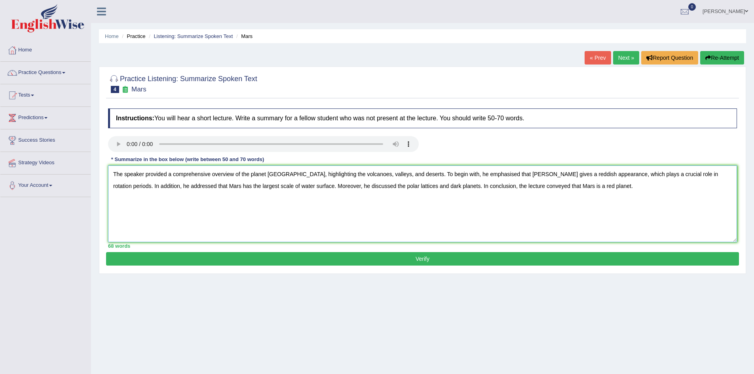
click at [392, 216] on textarea "The speaker provided a comprehensive overview of the planet Mars, highlighting …" at bounding box center [422, 203] width 629 height 77
click at [489, 217] on textarea "The speaker provided a comprehensive overview of the planet Mars, highlighting …" at bounding box center [422, 203] width 629 height 77
click at [224, 188] on textarea "The speaker provided a comprehensive overview of the planet Mars, highlighting …" at bounding box center [422, 203] width 629 height 77
click at [339, 186] on textarea "The speaker provided a comprehensive overview of the planet Mars, highlighting …" at bounding box center [422, 203] width 629 height 77
type textarea "The speaker provided a comprehensive overview of the planet Mars, highlighting …"
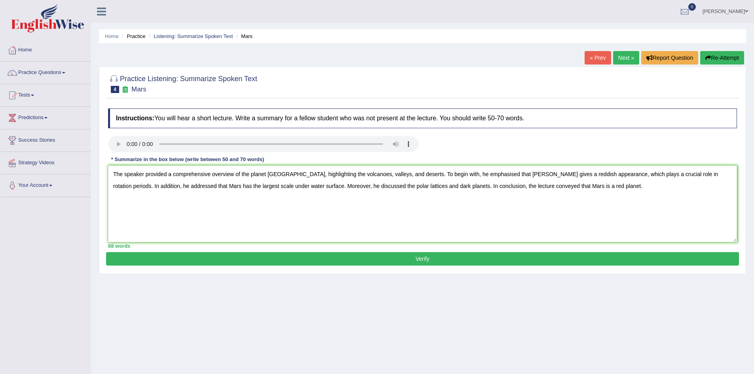
click at [424, 259] on button "Verify" at bounding box center [422, 258] width 633 height 13
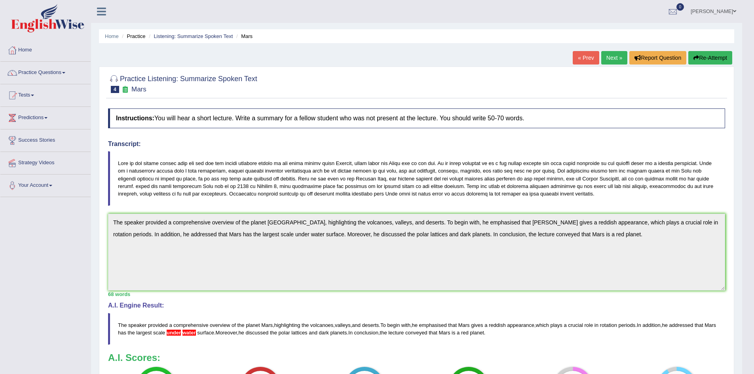
click at [609, 53] on link "Next »" at bounding box center [614, 57] width 26 height 13
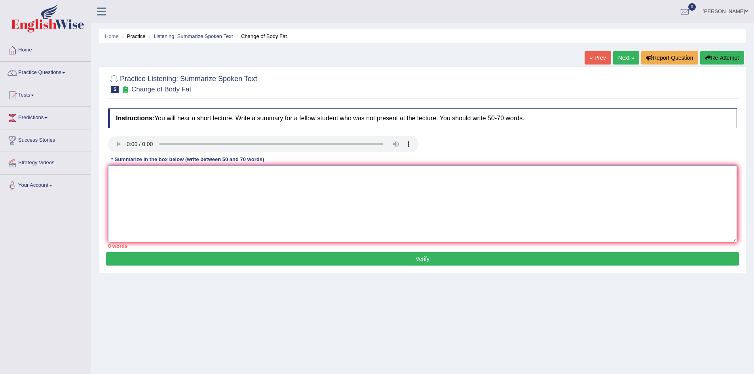
click at [158, 194] on textarea at bounding box center [422, 203] width 629 height 77
type textarea "t"
click at [119, 153] on div at bounding box center [263, 145] width 311 height 18
click at [521, 186] on textarea "The speaker provided a comprehensive overview of body fat change, highlighting …" at bounding box center [422, 203] width 629 height 77
click at [531, 177] on textarea "The speaker provided a comprehensive overview of body fat change, highlighting …" at bounding box center [422, 203] width 629 height 77
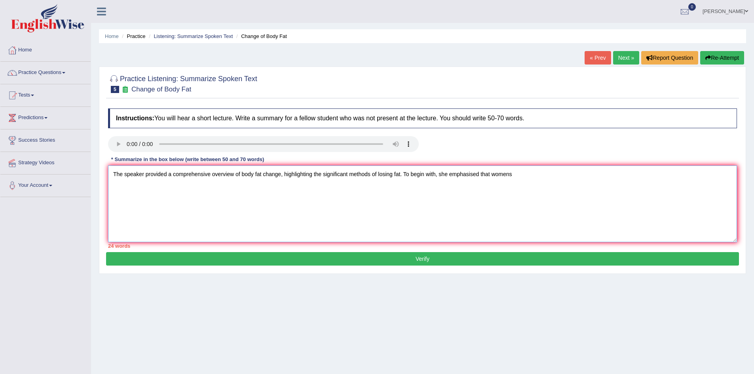
click at [516, 177] on textarea "The speaker provided a comprehensive overview of body fat change, highlighting …" at bounding box center [422, 203] width 629 height 77
click at [544, 177] on textarea "The speaker provided a comprehensive overview of body fat change, highlighting …" at bounding box center [422, 203] width 629 height 77
click at [538, 191] on textarea "The speaker provided a comprehensive overview of body fat change, highlighting …" at bounding box center [422, 203] width 629 height 77
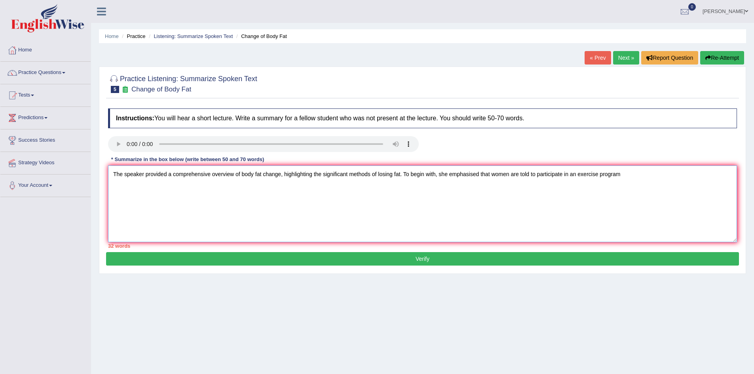
click at [623, 174] on textarea "The speaker provided a comprehensive overview of body fat change, highlighting …" at bounding box center [422, 203] width 629 height 77
drag, startPoint x: 162, startPoint y: 187, endPoint x: 165, endPoint y: 209, distance: 22.1
click at [165, 209] on textarea "The speaker provided a comprehensive overview of body fat change, highlighting …" at bounding box center [422, 203] width 629 height 77
click at [193, 182] on textarea "The speaker provided a comprehensive overview of body fat change, highlighting …" at bounding box center [422, 203] width 629 height 77
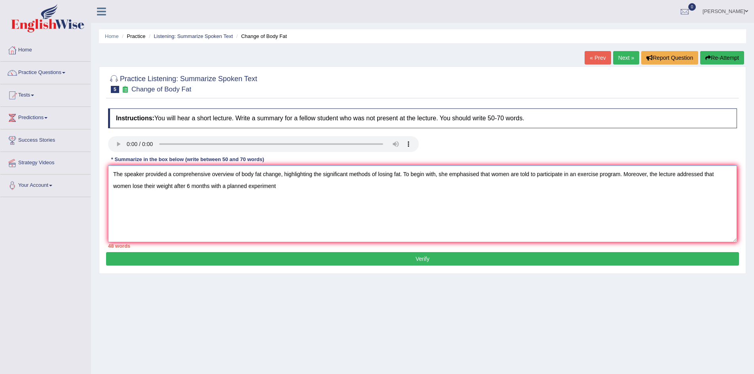
click at [193, 182] on textarea "The speaker provided a comprehensive overview of body fat change, highlighting …" at bounding box center [422, 203] width 629 height 77
click at [281, 186] on textarea "The speaker provided a comprehensive overview of body fat change, highlighting …" at bounding box center [422, 203] width 629 height 77
click at [648, 172] on textarea "The speaker provided a comprehensive overview of body fat change, highlighting …" at bounding box center [422, 203] width 629 height 77
click at [152, 187] on textarea "The speaker provided a comprehensive overview of body fat change, highlighting …" at bounding box center [422, 203] width 629 height 77
click at [284, 188] on textarea "The speaker provided a comprehensive overview of body fat change, highlighting …" at bounding box center [422, 203] width 629 height 77
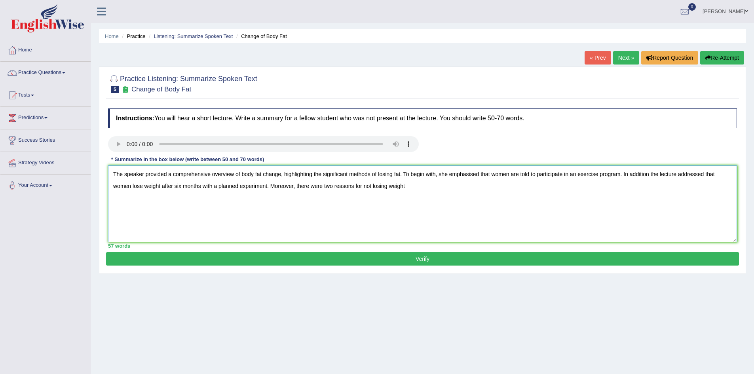
click at [410, 187] on textarea "The speaker provided a comprehensive overview of body fat change, highlighting …" at bounding box center [422, 203] width 629 height 77
click at [449, 189] on textarea "The speaker provided a comprehensive overview of body fat change, highlighting …" at bounding box center [422, 203] width 629 height 77
click at [510, 186] on textarea "The speaker provided a comprehensive overview of body fat change, highlighting …" at bounding box center [422, 203] width 629 height 77
type textarea "The speaker provided a comprehensive overview of body fat change, highlighting …"
click at [354, 258] on button "Verify" at bounding box center [422, 258] width 633 height 13
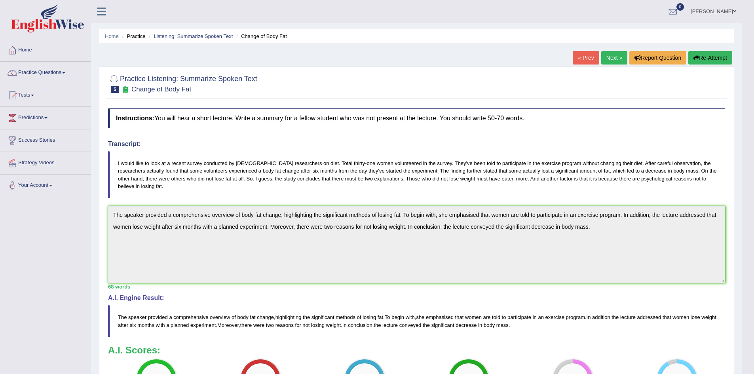
click at [608, 51] on link "Next »" at bounding box center [614, 57] width 26 height 13
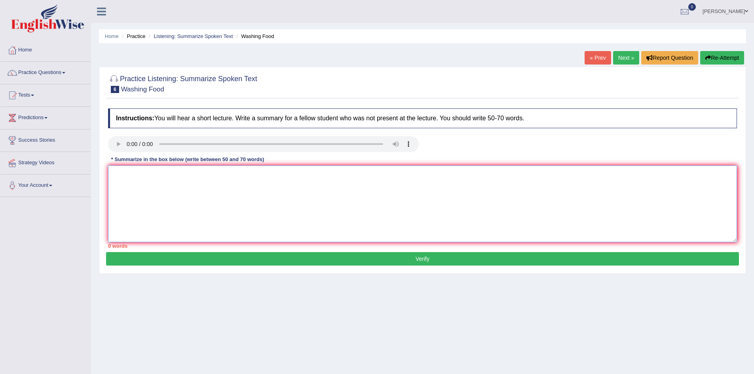
click at [200, 176] on textarea at bounding box center [422, 203] width 629 height 77
click at [216, 171] on textarea "The speaker provided a comprehensive" at bounding box center [422, 203] width 629 height 77
click at [287, 175] on textarea "The speaker provided a comprehensive overview about the food safety" at bounding box center [422, 203] width 629 height 77
click at [335, 178] on textarea "The speaker provided a comprehensive overview about the food safety, highlighti…" at bounding box center [422, 203] width 629 height 77
click at [317, 182] on textarea "The speaker provided a comprehensive overview about food safety, highlighting" at bounding box center [422, 203] width 629 height 77
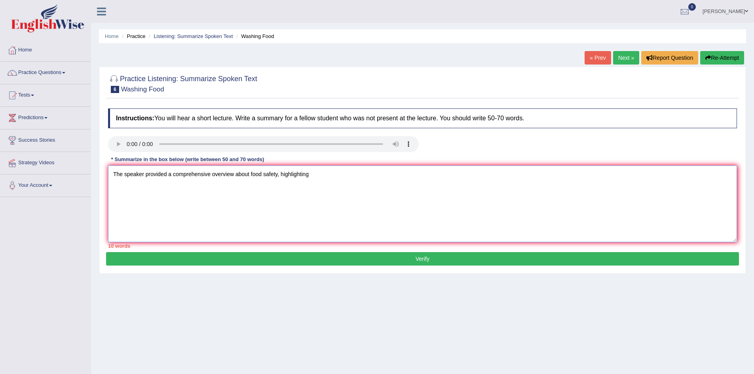
click at [314, 175] on textarea "The speaker provided a comprehensive overview about food safety, highlighting" at bounding box center [422, 203] width 629 height 77
click at [414, 182] on textarea "The speaker provided a comprehensive overview about food safety, highlighting t…" at bounding box center [422, 203] width 629 height 77
drag, startPoint x: 414, startPoint y: 182, endPoint x: 338, endPoint y: 186, distance: 75.8
click at [414, 182] on textarea "The speaker provided a comprehensive overview about food safety, highlighting t…" at bounding box center [422, 203] width 629 height 77
click at [616, 184] on textarea "The speaker provided a comprehensive overview about food safety, highlighting t…" at bounding box center [422, 203] width 629 height 77
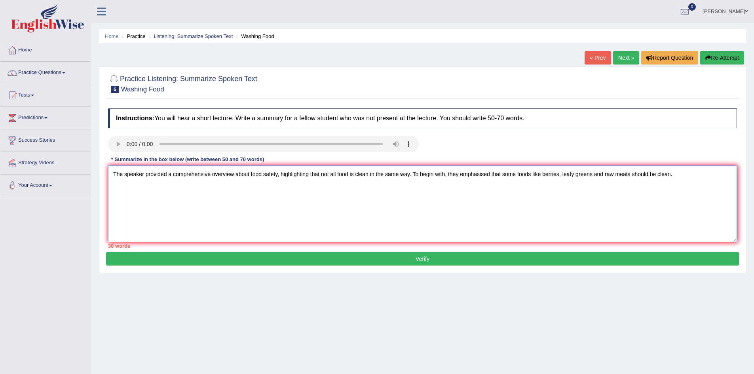
click at [399, 224] on textarea "The speaker provided a comprehensive overview about food safety, highlighting t…" at bounding box center [422, 203] width 629 height 77
click at [446, 174] on textarea "The speaker provided a comprehensive overview about food safety, highlighting t…" at bounding box center [422, 203] width 629 height 77
click at [378, 220] on textarea "The speaker provided a comprehensive overview about food safety, highlighting t…" at bounding box center [422, 203] width 629 height 77
click at [447, 218] on textarea "The speaker provided a comprehensive overview about food safety, highlighting t…" at bounding box center [422, 203] width 629 height 77
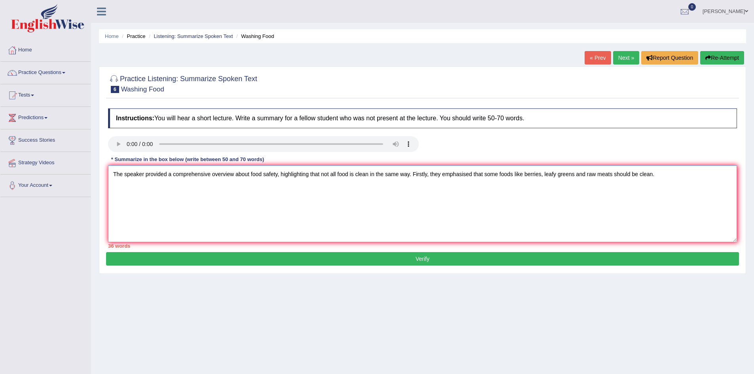
click at [651, 179] on textarea "The speaker provided a comprehensive overview about food safety, highlighting t…" at bounding box center [422, 203] width 629 height 77
click at [658, 179] on textarea "The speaker provided a comprehensive overview about food safety, highlighting t…" at bounding box center [422, 203] width 629 height 77
click at [668, 176] on textarea "The speaker provided a comprehensive overview about food safety, highlighting t…" at bounding box center [422, 203] width 629 height 77
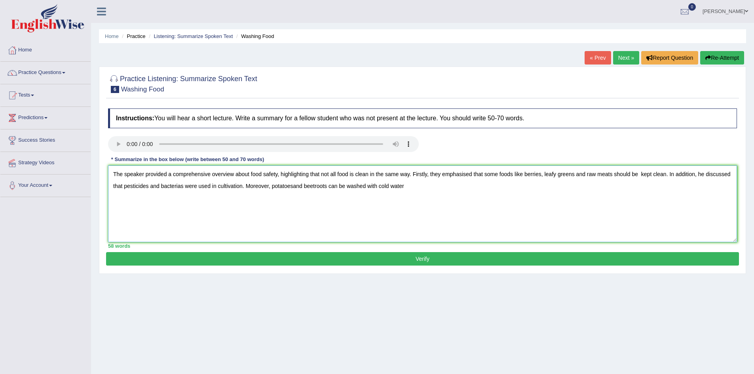
click at [402, 190] on textarea "The speaker provided a comprehensive overview about food safety, highlighting t…" at bounding box center [422, 203] width 629 height 77
click at [458, 188] on textarea "The speaker provided a comprehensive overview of food safety, highlighting that…" at bounding box center [422, 203] width 629 height 77
click at [487, 191] on textarea "The speaker provided a comprehensive overview of food safety, highlighting that…" at bounding box center [422, 203] width 629 height 77
click at [389, 219] on textarea "The speaker provided a comprehensive overview of food safety, highlighting that…" at bounding box center [422, 203] width 629 height 77
click at [419, 209] on textarea "The speaker provided a comprehensive overview of food safety, highlighting that…" at bounding box center [422, 203] width 629 height 77
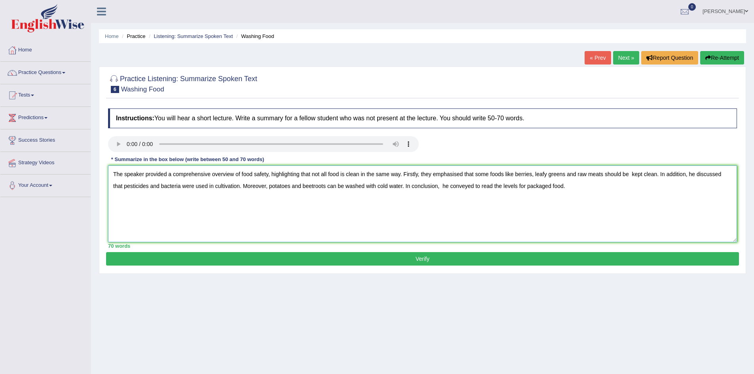
click at [471, 213] on textarea "The speaker provided a comprehensive overview of food safety, highlighting that…" at bounding box center [422, 203] width 629 height 77
type textarea "The speaker provided a comprehensive overview of food safety, highlighting that…"
click at [390, 264] on button "Verify" at bounding box center [422, 258] width 633 height 13
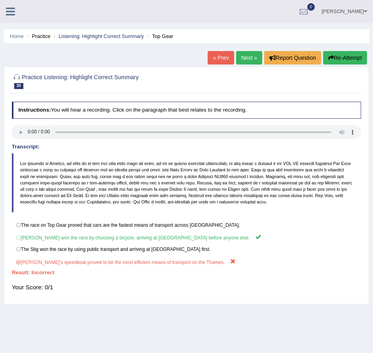
click at [11, 11] on icon at bounding box center [10, 11] width 9 height 10
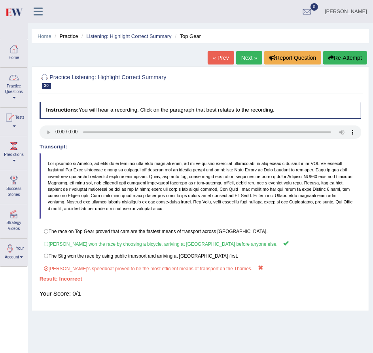
click at [16, 77] on div at bounding box center [14, 78] width 12 height 12
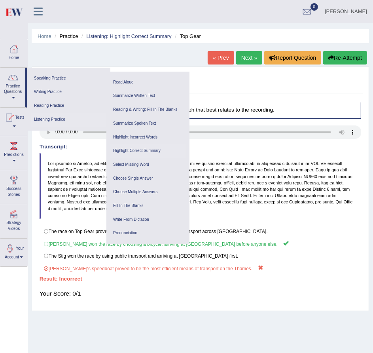
click at [142, 149] on link "Highlight Correct Summary" at bounding box center [147, 151] width 75 height 14
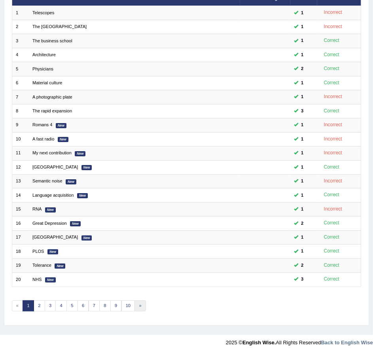
click at [135, 306] on link "»" at bounding box center [140, 305] width 11 height 11
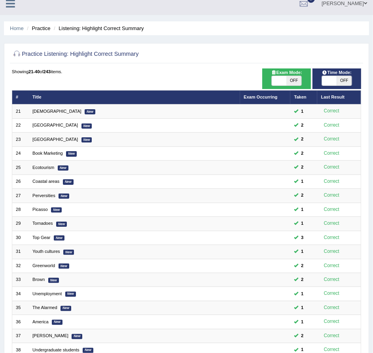
scroll to position [106, 0]
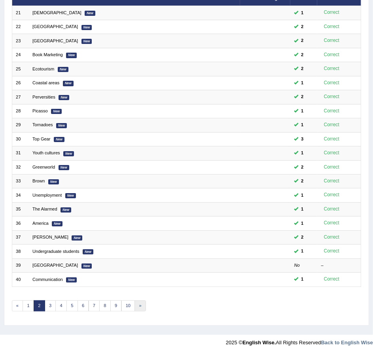
click at [137, 304] on link "»" at bounding box center [140, 305] width 11 height 11
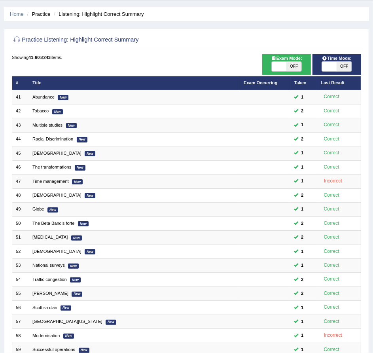
scroll to position [106, 0]
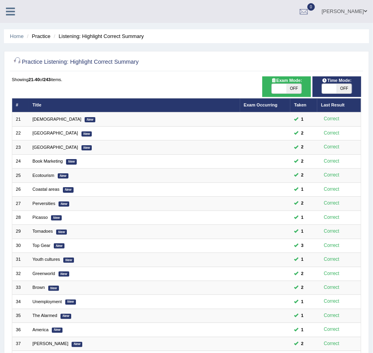
click at [12, 9] on icon at bounding box center [10, 11] width 9 height 10
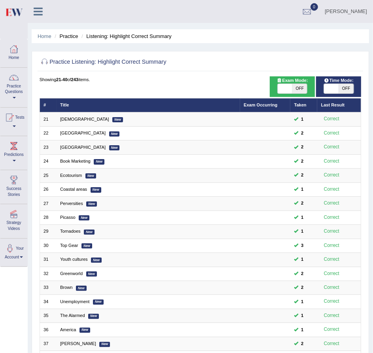
click at [15, 84] on link "Practice Questions" at bounding box center [13, 86] width 27 height 37
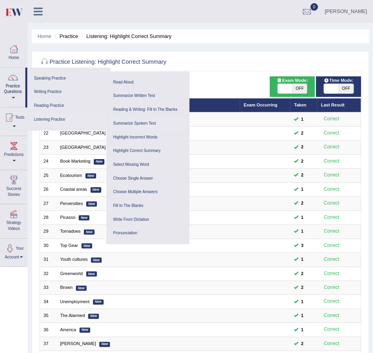
click at [141, 122] on link "Summarize Spoken Text" at bounding box center [147, 124] width 75 height 14
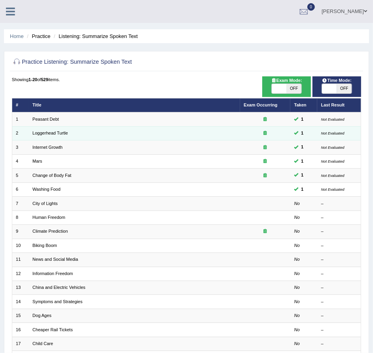
click at [171, 136] on td "Loggerhead Turtle" at bounding box center [134, 133] width 211 height 14
click at [144, 134] on td "Loggerhead Turtle" at bounding box center [134, 133] width 211 height 14
click at [63, 130] on td "Loggerhead Turtle" at bounding box center [134, 133] width 211 height 14
click at [62, 133] on link "Loggerhead Turtle" at bounding box center [50, 133] width 36 height 5
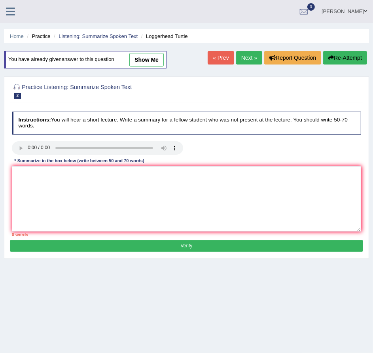
click at [8, 15] on icon at bounding box center [10, 11] width 9 height 10
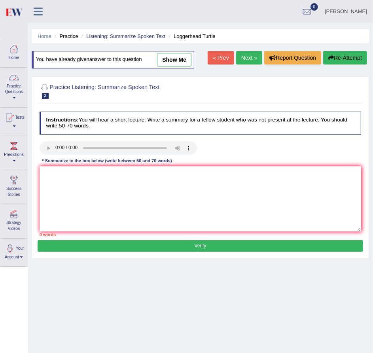
click at [14, 84] on link "Practice Questions" at bounding box center [13, 86] width 27 height 37
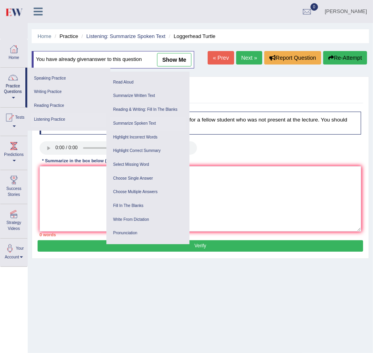
click at [149, 121] on link "Summarize Spoken Text" at bounding box center [147, 124] width 75 height 14
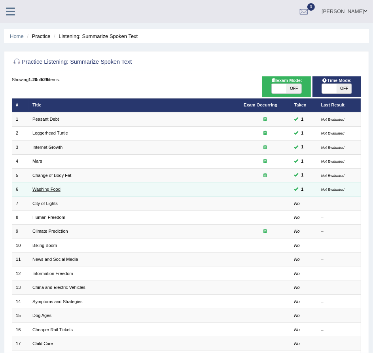
click at [51, 188] on link "Washing Food" at bounding box center [46, 189] width 28 height 5
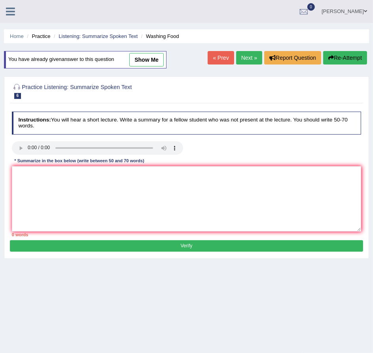
click at [13, 11] on icon at bounding box center [10, 11] width 9 height 10
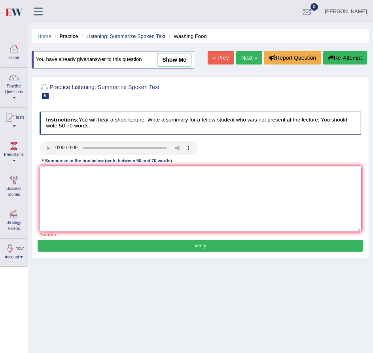
click at [15, 85] on link "Practice Questions" at bounding box center [13, 86] width 27 height 37
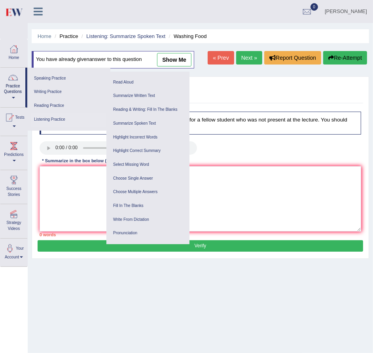
click at [49, 120] on link "Listening Practice" at bounding box center [68, 120] width 75 height 14
click at [135, 123] on link "Summarize Spoken Text" at bounding box center [147, 124] width 75 height 14
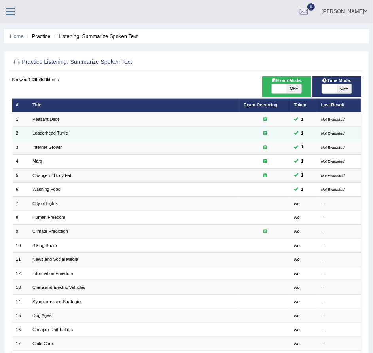
click at [50, 133] on link "Loggerhead Turtle" at bounding box center [50, 133] width 36 height 5
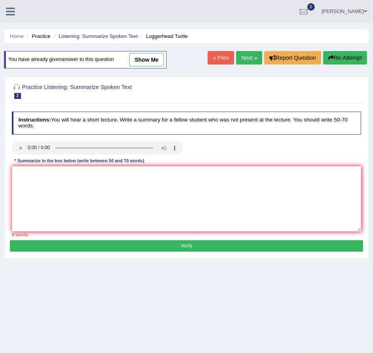
click at [152, 59] on link "show me" at bounding box center [146, 59] width 34 height 13
type textarea "The speaker provided a comprehensive overview of young head totals going to wor…"
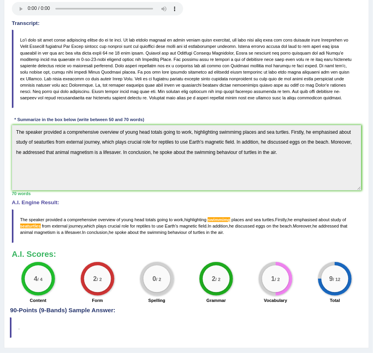
scroll to position [157, 0]
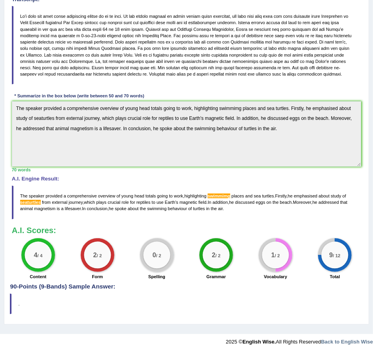
click at [118, 325] on div "Home Practice Listening: Summarize Spoken Text Loggerhead Turtle You have alrea…" at bounding box center [186, 88] width 373 height 491
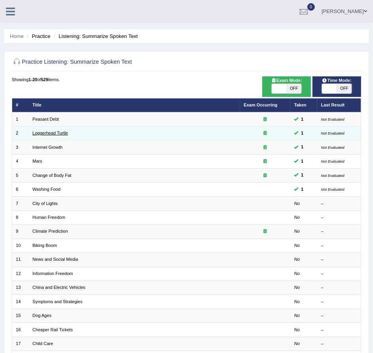
click at [45, 132] on link "Loggerhead Turtle" at bounding box center [50, 133] width 36 height 5
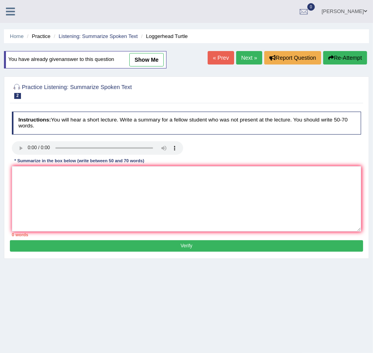
click at [154, 59] on link "show me" at bounding box center [146, 59] width 34 height 13
type textarea "The speaker provided a comprehensive overview of young head totals going to wor…"
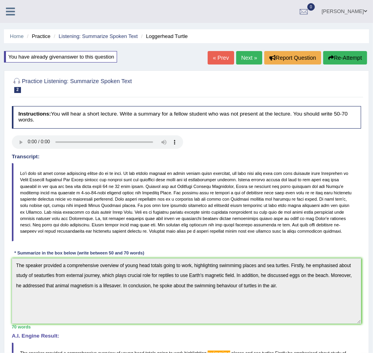
click at [255, 54] on link "Next »" at bounding box center [249, 57] width 26 height 13
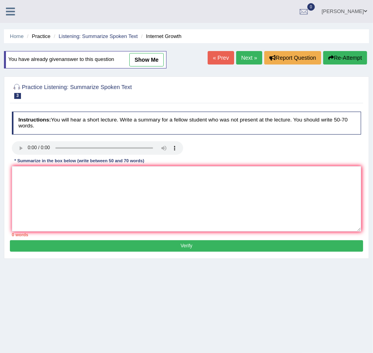
click at [144, 60] on link "show me" at bounding box center [146, 59] width 34 height 13
type textarea "The speaker provided a comprehensive overview of the internet's growth, highlig…"
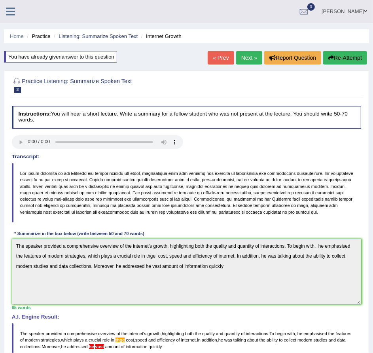
click at [252, 61] on link "Next »" at bounding box center [249, 57] width 26 height 13
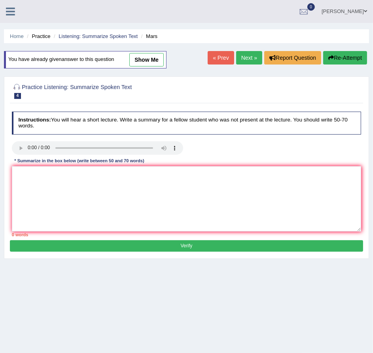
click at [156, 57] on link "show me" at bounding box center [146, 59] width 34 height 13
type textarea "The speaker provided a comprehensive overview of the planet [GEOGRAPHIC_DATA], …"
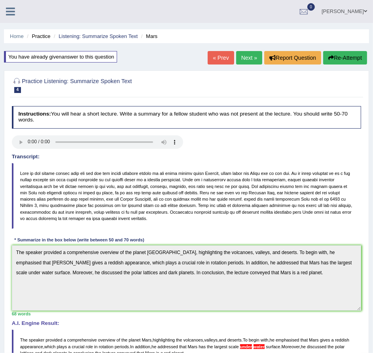
click at [245, 59] on link "Next »" at bounding box center [249, 57] width 26 height 13
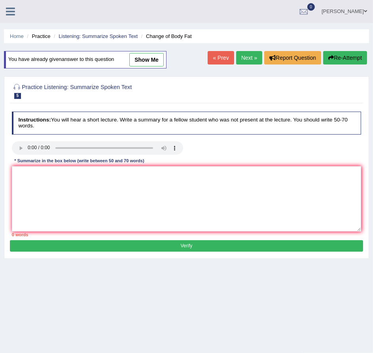
click at [9, 12] on icon at bounding box center [10, 11] width 9 height 10
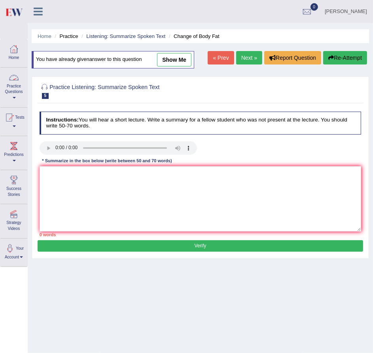
click at [17, 84] on link "Practice Questions" at bounding box center [13, 86] width 27 height 37
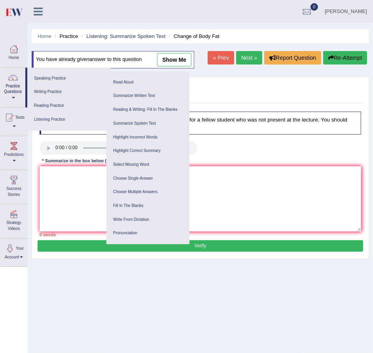
click at [49, 118] on link "Listening Practice" at bounding box center [68, 120] width 75 height 14
click at [61, 79] on link "Speaking Practice" at bounding box center [68, 79] width 75 height 14
click at [49, 119] on link "Listening Practice" at bounding box center [68, 120] width 75 height 14
click at [132, 205] on link "Fill In The Blanks" at bounding box center [147, 206] width 75 height 14
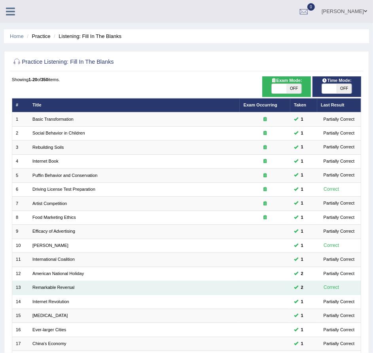
scroll to position [106, 0]
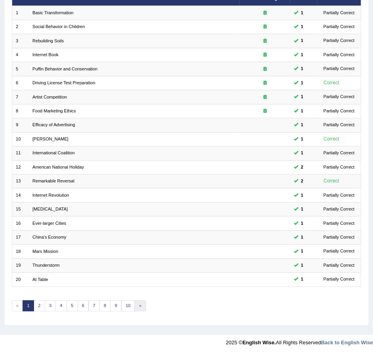
click at [140, 302] on link "»" at bounding box center [140, 305] width 11 height 11
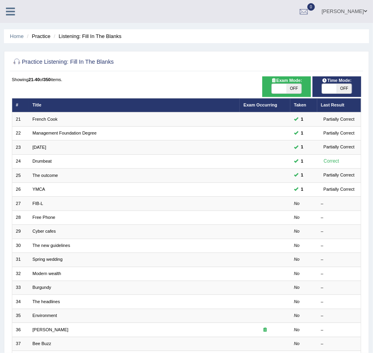
click at [12, 12] on icon at bounding box center [10, 11] width 9 height 10
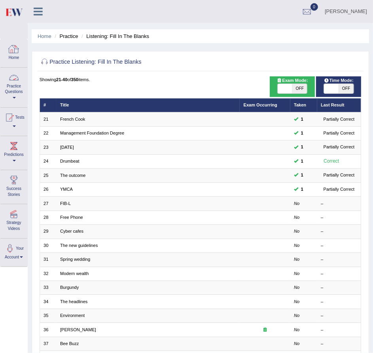
click at [17, 83] on div at bounding box center [14, 78] width 12 height 12
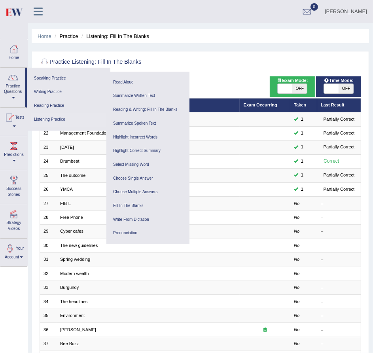
click at [59, 120] on link "Listening Practice" at bounding box center [68, 120] width 75 height 14
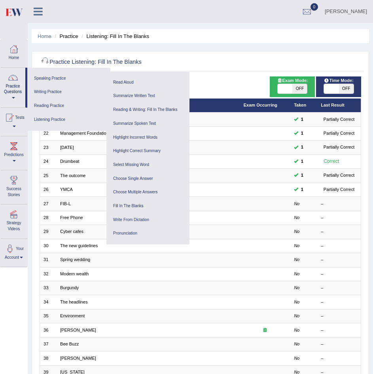
click at [180, 52] on div "Practice Listening: Fill In The Blanks Time Mode: ON OFF Exam Mode: ON OFF Show…" at bounding box center [201, 241] width 338 height 381
click at [207, 83] on div "Showing 21-40 of 350 items. # Title Exam Occurring Taken Last Result 21 French …" at bounding box center [201, 251] width 322 height 350
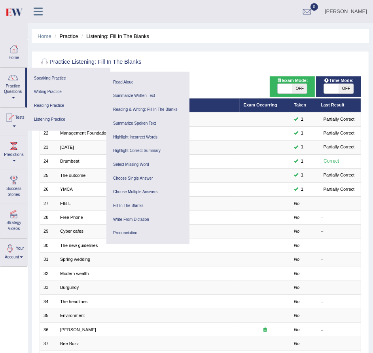
click at [219, 57] on h2 "Practice Listening: Fill In The Blanks" at bounding box center [140, 62] width 200 height 10
click at [139, 179] on link "Choose Single Answer" at bounding box center [147, 179] width 75 height 14
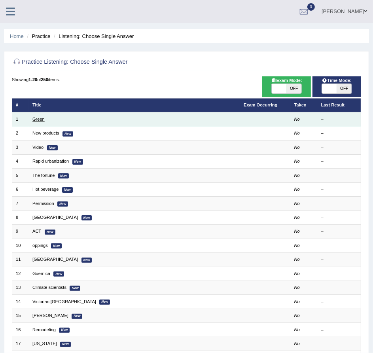
click at [42, 121] on link "Green" at bounding box center [38, 119] width 12 height 5
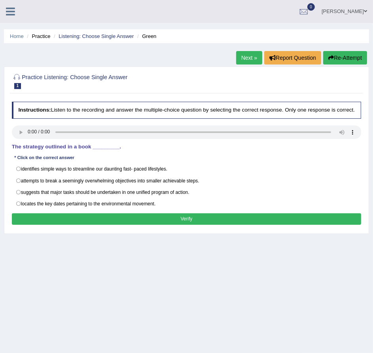
click at [253, 53] on link "Next »" at bounding box center [249, 57] width 26 height 13
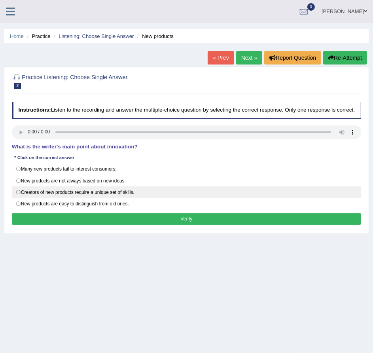
click at [34, 198] on label "Creators of new products require a unique set of skills." at bounding box center [187, 192] width 350 height 12
radio input "true"
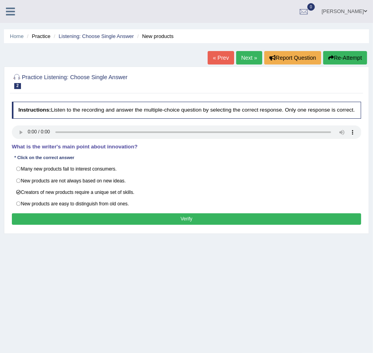
click at [117, 224] on button "Verify" at bounding box center [187, 218] width 350 height 11
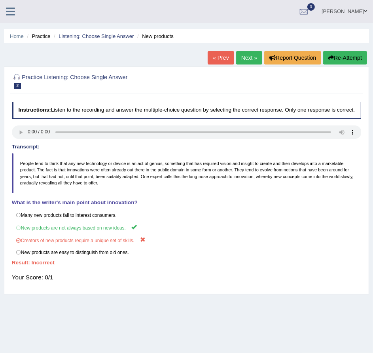
click at [247, 56] on link "Next »" at bounding box center [249, 57] width 26 height 13
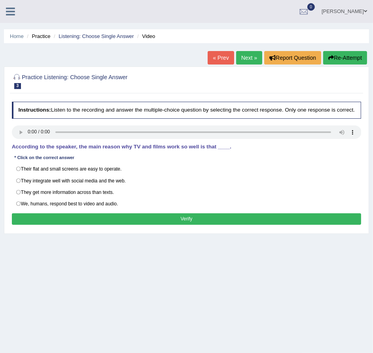
click at [188, 230] on div "Instructions: Listen to the recording and answer the multiple-choice question b…" at bounding box center [186, 165] width 353 height 132
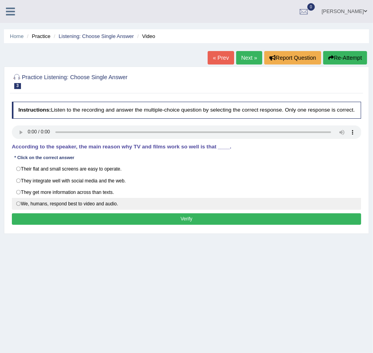
click at [44, 209] on label "We, humans, respond best to video and audio." at bounding box center [187, 204] width 350 height 12
radio input "true"
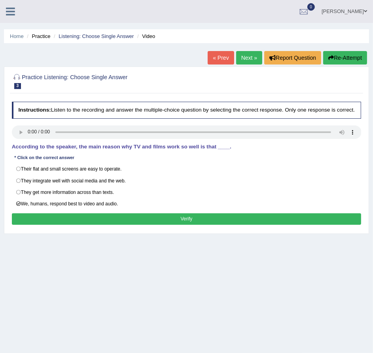
click at [75, 225] on button "Verify" at bounding box center [187, 218] width 350 height 11
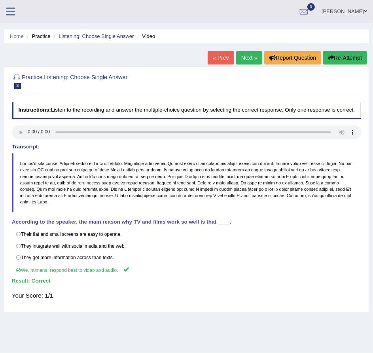
click at [246, 60] on link "Next »" at bounding box center [249, 57] width 26 height 13
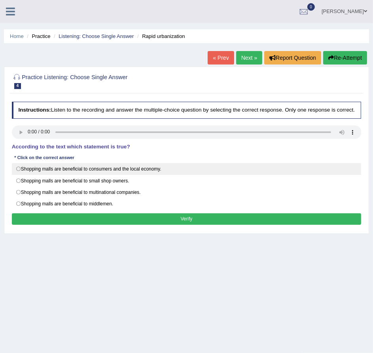
click at [96, 171] on label "Shopping malls are beneficial to consumers and the local economy." at bounding box center [187, 169] width 350 height 12
radio input "true"
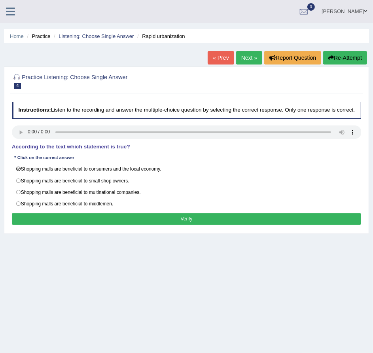
click at [107, 224] on button "Verify" at bounding box center [187, 218] width 350 height 11
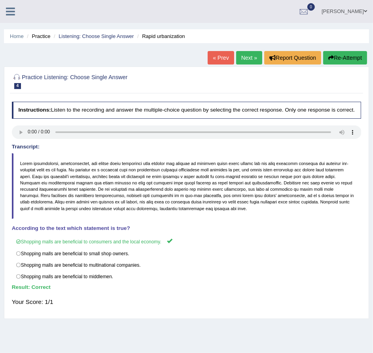
click at [251, 61] on link "Next »" at bounding box center [249, 57] width 26 height 13
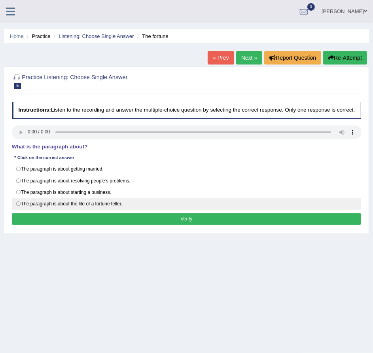
click at [116, 209] on label "The paragraph is about the life of a fortune teller." at bounding box center [187, 204] width 350 height 12
radio input "true"
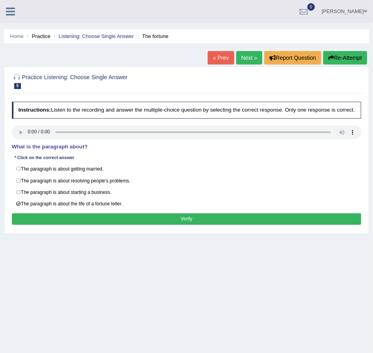
click at [116, 220] on button "Verify" at bounding box center [187, 218] width 350 height 11
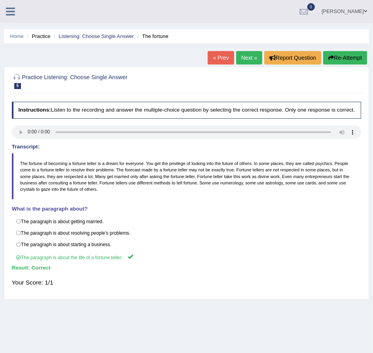
click at [10, 11] on icon at bounding box center [10, 11] width 9 height 10
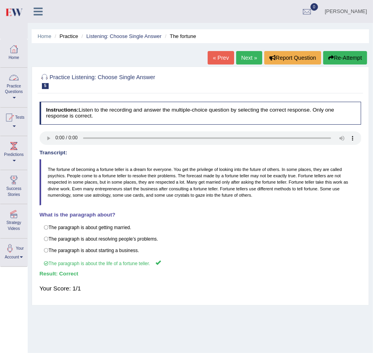
click at [15, 83] on div at bounding box center [14, 78] width 12 height 12
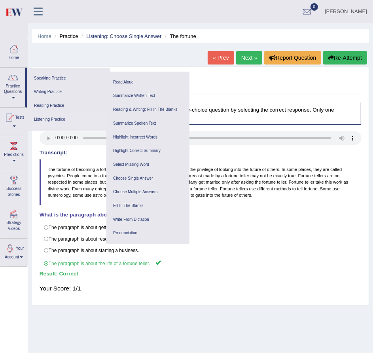
click at [57, 114] on link "Listening Practice" at bounding box center [68, 120] width 75 height 14
click at [140, 187] on link "Choose Multiple Answers" at bounding box center [147, 192] width 75 height 14
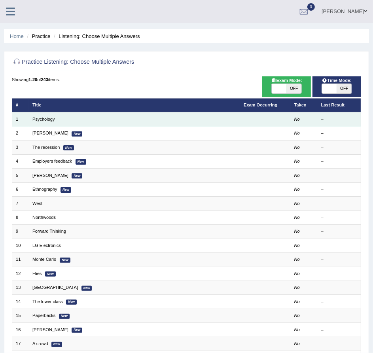
click at [47, 123] on td "Psychology" at bounding box center [134, 119] width 211 height 14
click at [49, 120] on link "Psychology" at bounding box center [43, 119] width 23 height 5
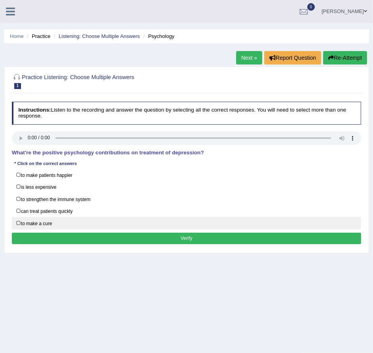
click at [27, 223] on label "to make a cure" at bounding box center [187, 223] width 350 height 12
checkbox input "true"
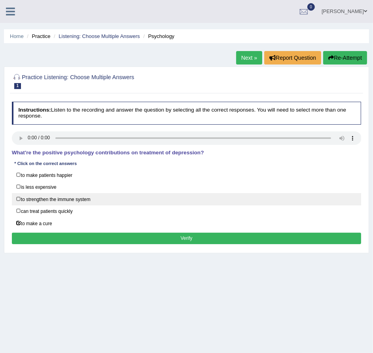
click at [70, 201] on label "to strengthen the immune system" at bounding box center [187, 199] width 350 height 12
checkbox input "true"
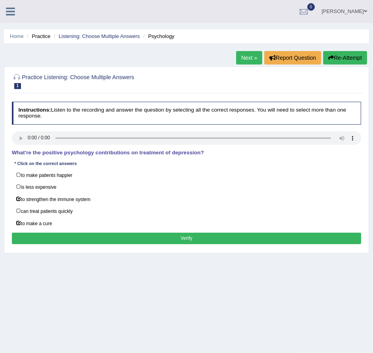
click at [83, 238] on button "Verify" at bounding box center [187, 238] width 350 height 11
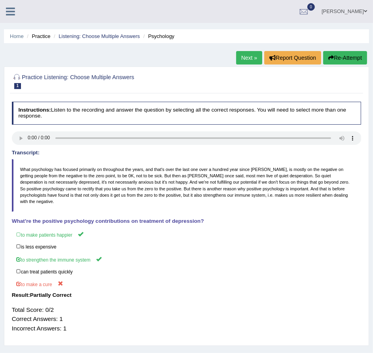
click at [250, 62] on link "Next »" at bounding box center [249, 57] width 26 height 13
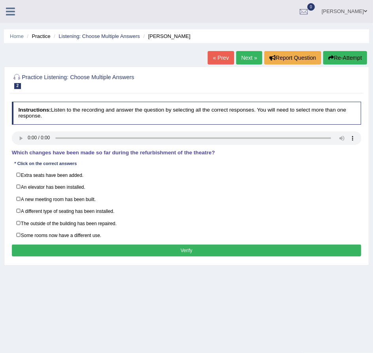
click at [251, 63] on link "Next »" at bounding box center [249, 57] width 26 height 13
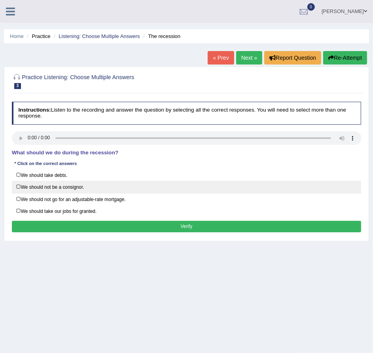
click at [84, 184] on label "We should not be a consignor." at bounding box center [187, 187] width 350 height 12
checkbox input "true"
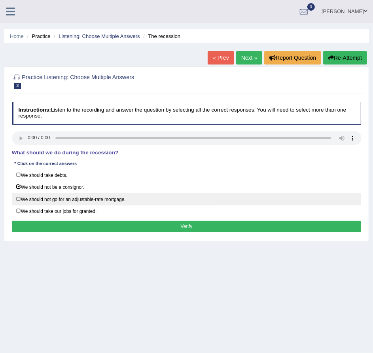
click at [84, 197] on label "We should not go for an adjustable-rate mortgage." at bounding box center [187, 199] width 350 height 12
checkbox input "true"
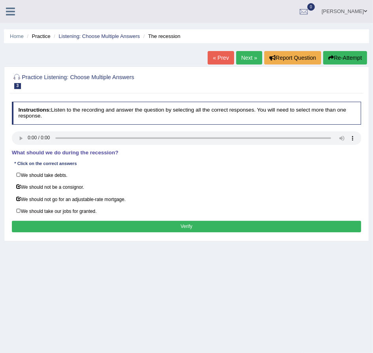
click at [96, 226] on button "Verify" at bounding box center [187, 226] width 350 height 11
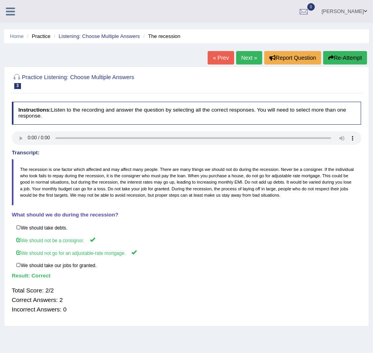
click at [246, 58] on link "Next »" at bounding box center [249, 57] width 26 height 13
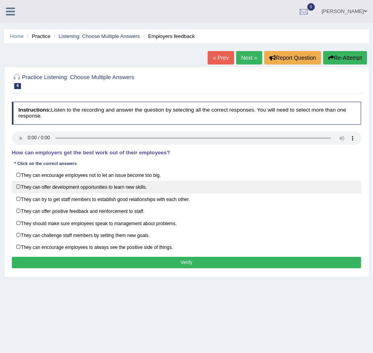
click at [154, 189] on label "They can offer development opportunities to learn new skills." at bounding box center [187, 187] width 350 height 12
checkbox input "true"
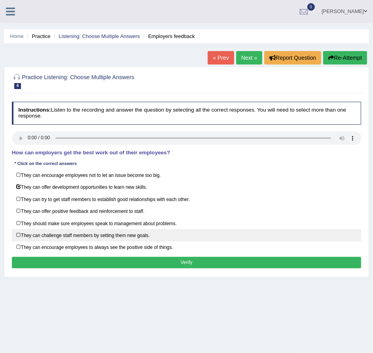
click at [120, 234] on label "They can challenge staff members by setting them new goals." at bounding box center [187, 235] width 350 height 12
checkbox input "true"
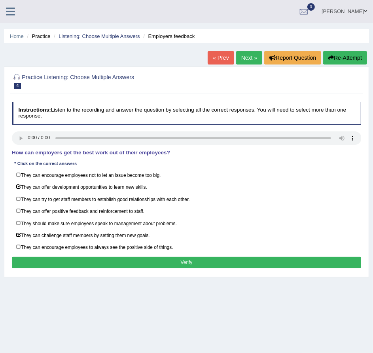
click at [124, 260] on button "Verify" at bounding box center [187, 262] width 350 height 11
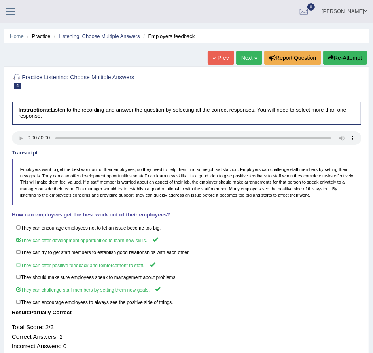
click at [243, 55] on link "Next »" at bounding box center [249, 57] width 26 height 13
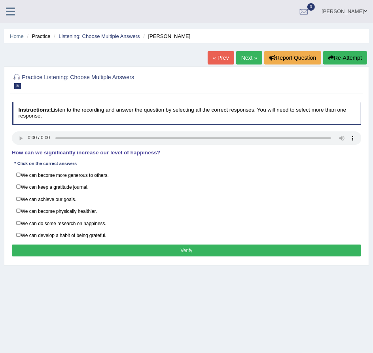
click at [114, 246] on button "Verify" at bounding box center [187, 250] width 350 height 11
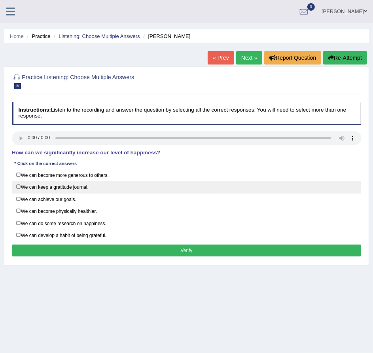
click at [89, 185] on label "We can keep a gratitude journal." at bounding box center [187, 187] width 350 height 12
checkbox input "true"
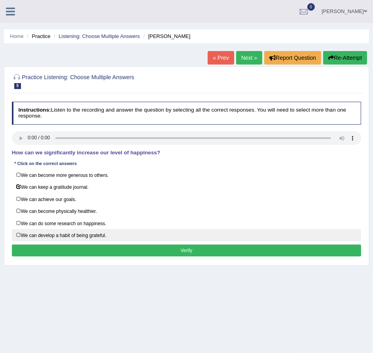
click at [97, 236] on label "We can develop a habit of being grateful." at bounding box center [187, 235] width 350 height 12
checkbox input "true"
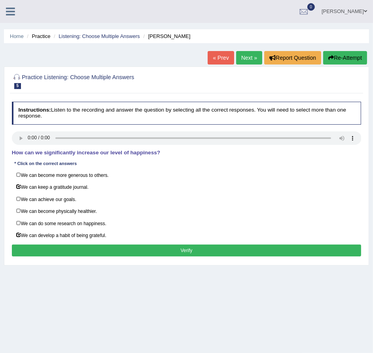
click at [98, 247] on button "Verify" at bounding box center [187, 250] width 350 height 11
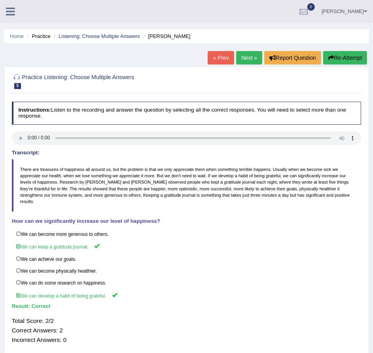
click at [253, 54] on link "Next »" at bounding box center [249, 57] width 26 height 13
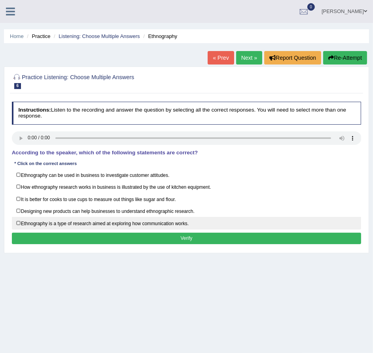
click at [35, 224] on label "Ethnography is a type of research aimed at exploring how communication works." at bounding box center [187, 223] width 350 height 12
checkbox input "true"
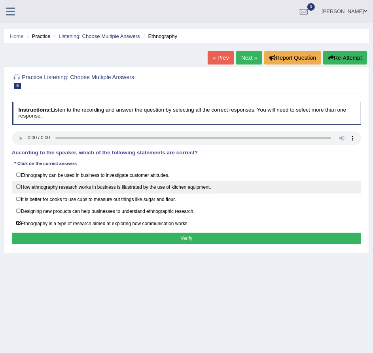
click at [53, 189] on label "How ethnography research works in business is illustrated by the use of kitchen…" at bounding box center [187, 187] width 350 height 12
checkbox input "true"
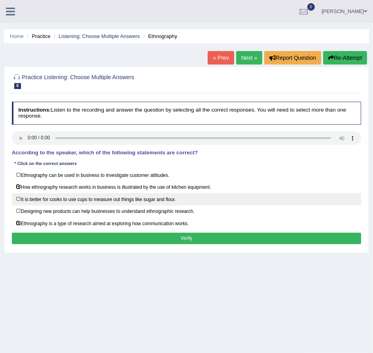
click at [21, 196] on label "It is better for cooks to use cups to measure out things like sugar and flour." at bounding box center [187, 199] width 350 height 12
checkbox input "true"
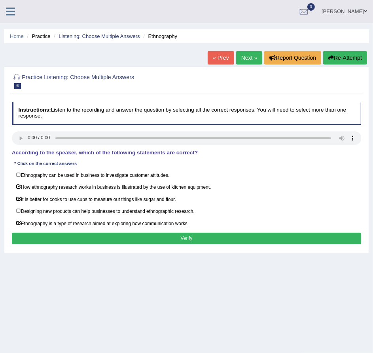
click at [49, 236] on button "Verify" at bounding box center [187, 238] width 350 height 11
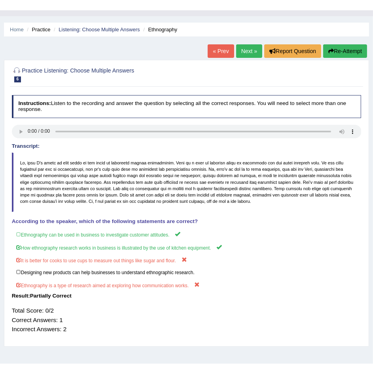
scroll to position [17, 0]
